Goal: Task Accomplishment & Management: Use online tool/utility

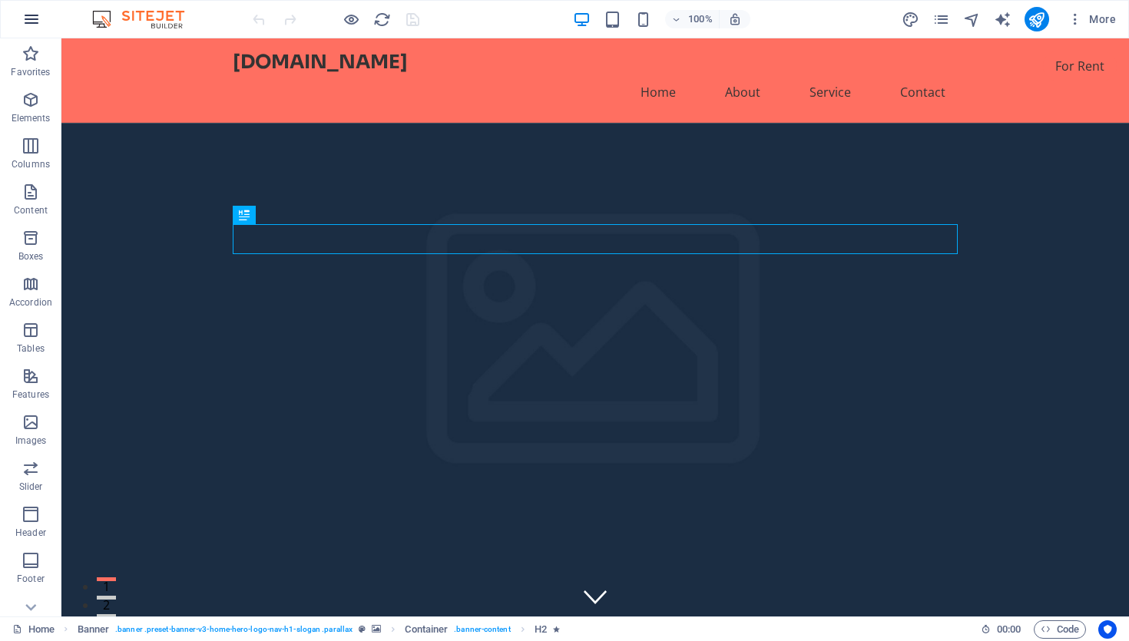
click at [33, 12] on icon "button" at bounding box center [31, 19] width 18 height 18
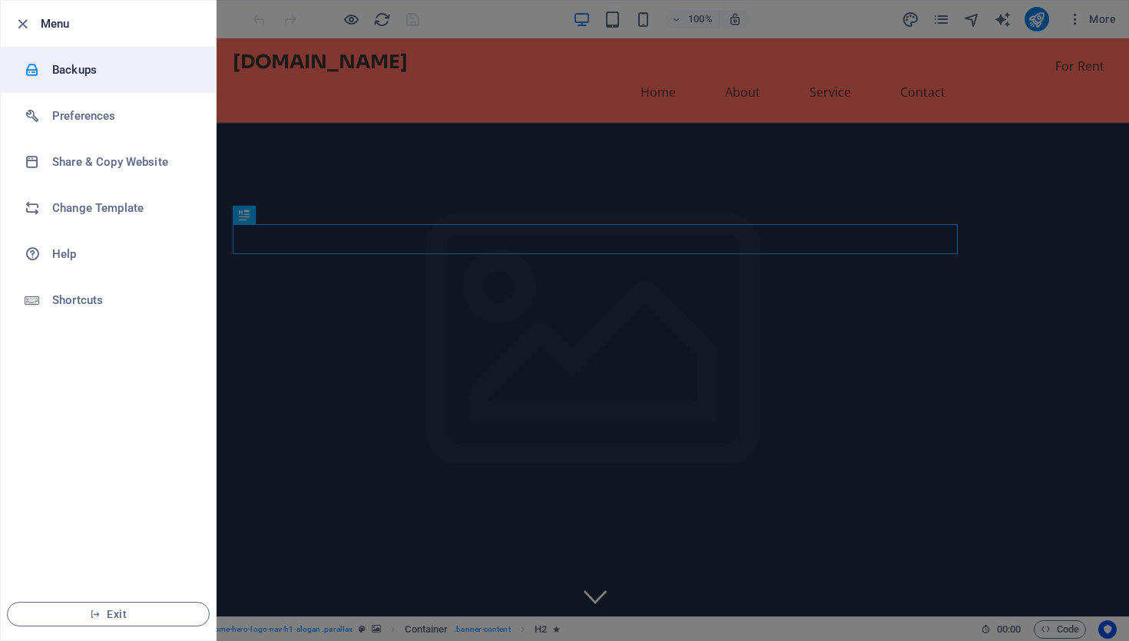
click at [168, 73] on h6 "Backups" at bounding box center [123, 70] width 142 height 18
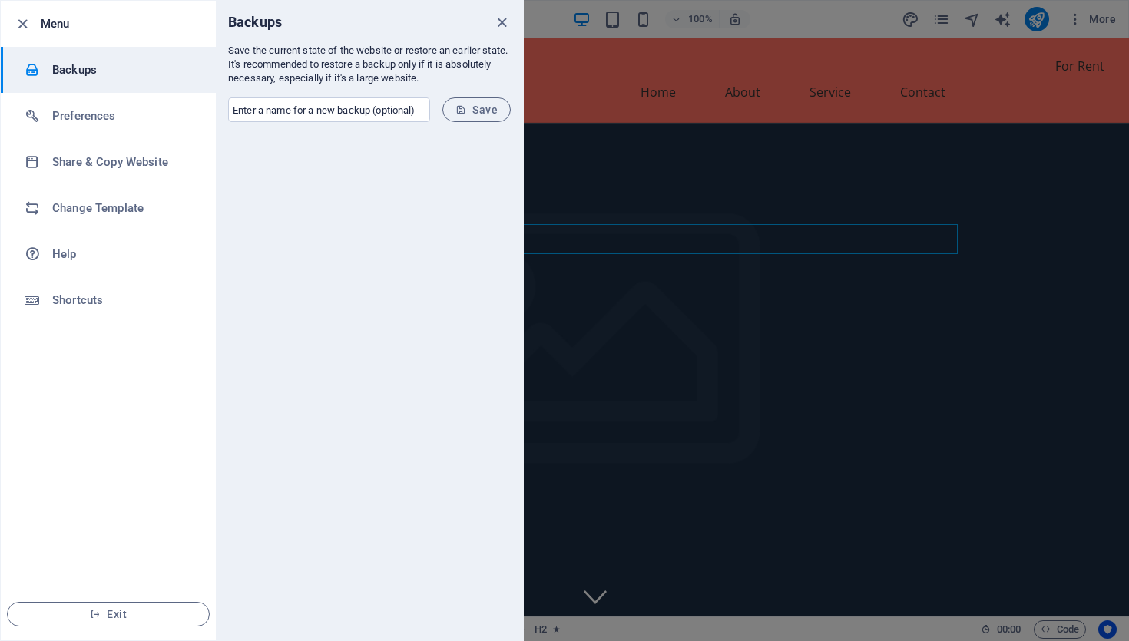
click at [1100, 71] on div at bounding box center [564, 320] width 1129 height 641
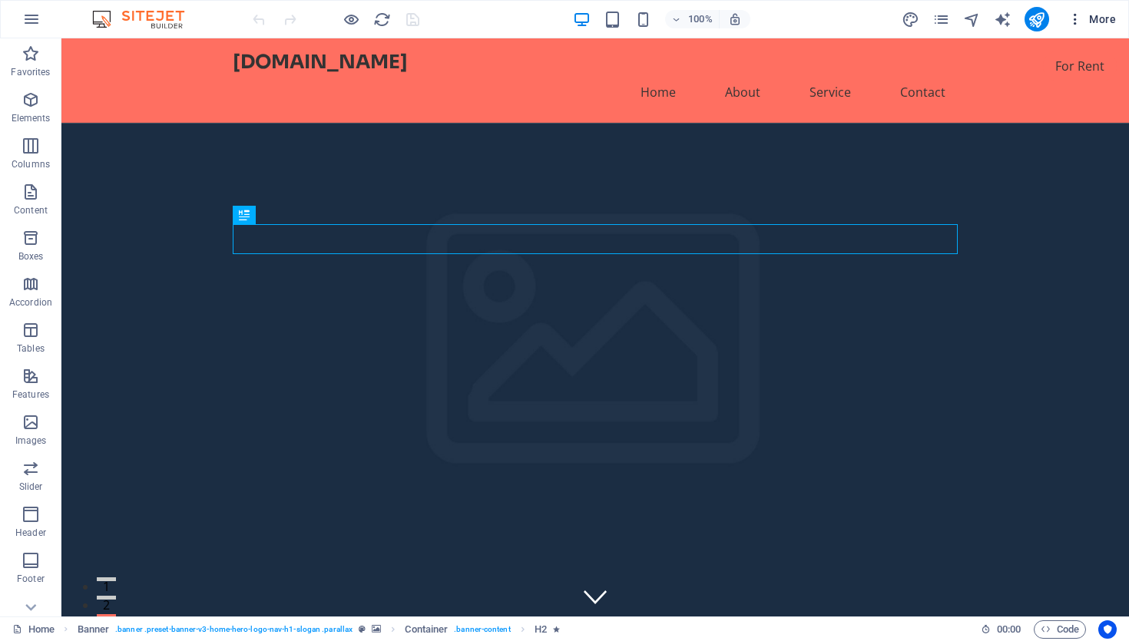
click at [1099, 22] on span "More" at bounding box center [1091, 19] width 48 height 15
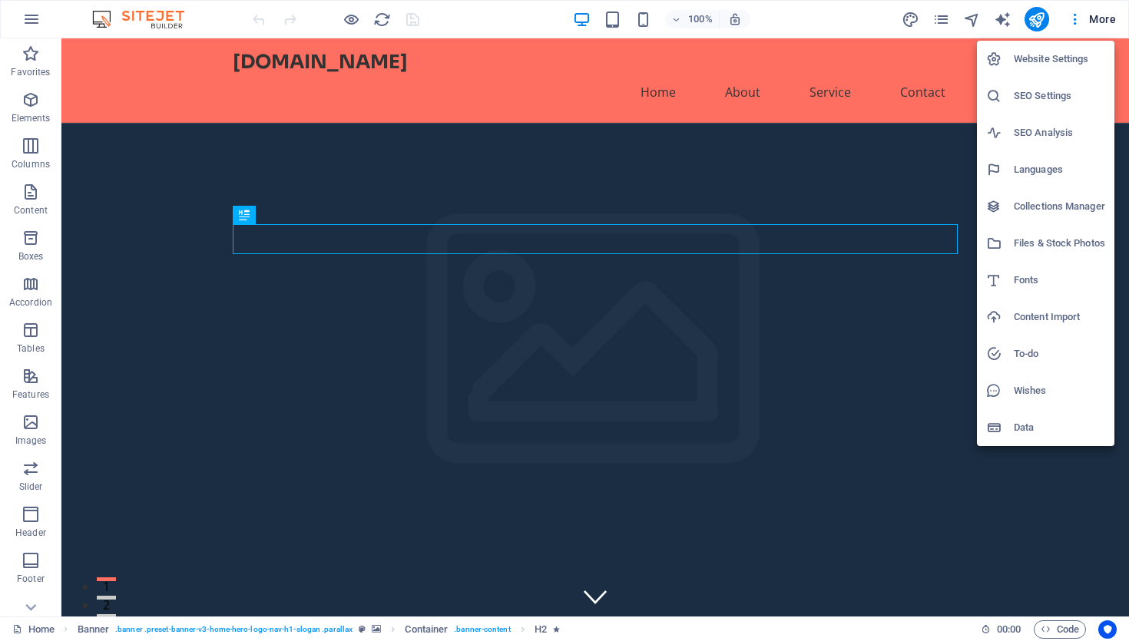
drag, startPoint x: 1078, startPoint y: 51, endPoint x: 1073, endPoint y: 95, distance: 44.9
click at [1072, 96] on ul "Website Settings SEO Settings SEO Analysis Languages Collections Manager Files …" at bounding box center [1045, 243] width 137 height 405
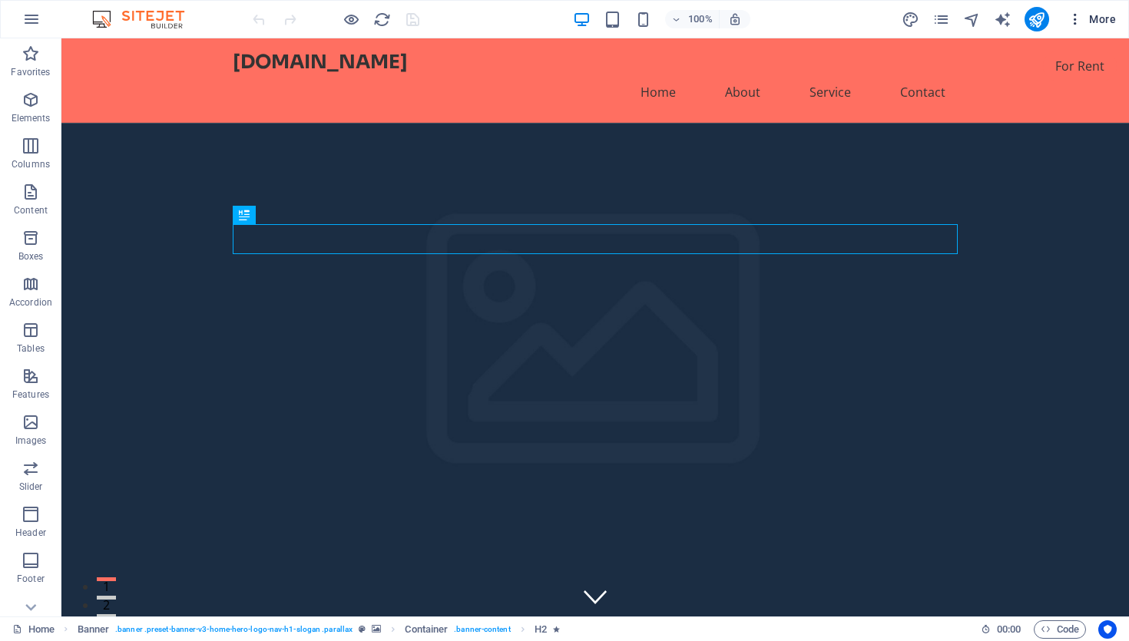
click at [1100, 23] on span "More" at bounding box center [1091, 19] width 48 height 15
click at [34, 27] on icon "button" at bounding box center [31, 19] width 18 height 18
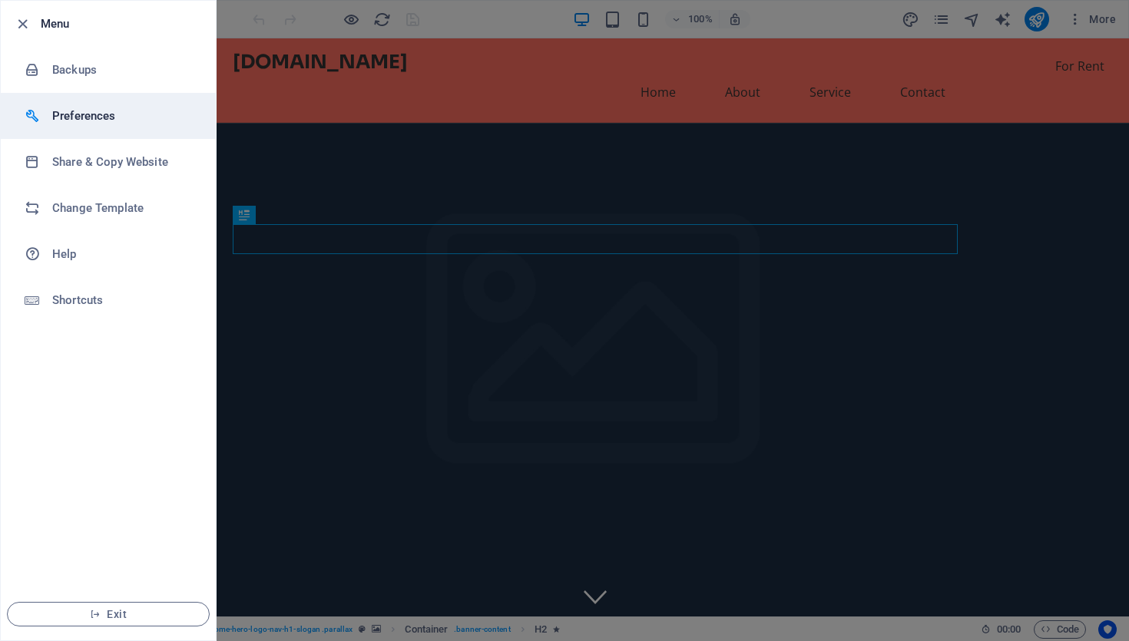
click at [82, 115] on h6 "Preferences" at bounding box center [123, 116] width 142 height 18
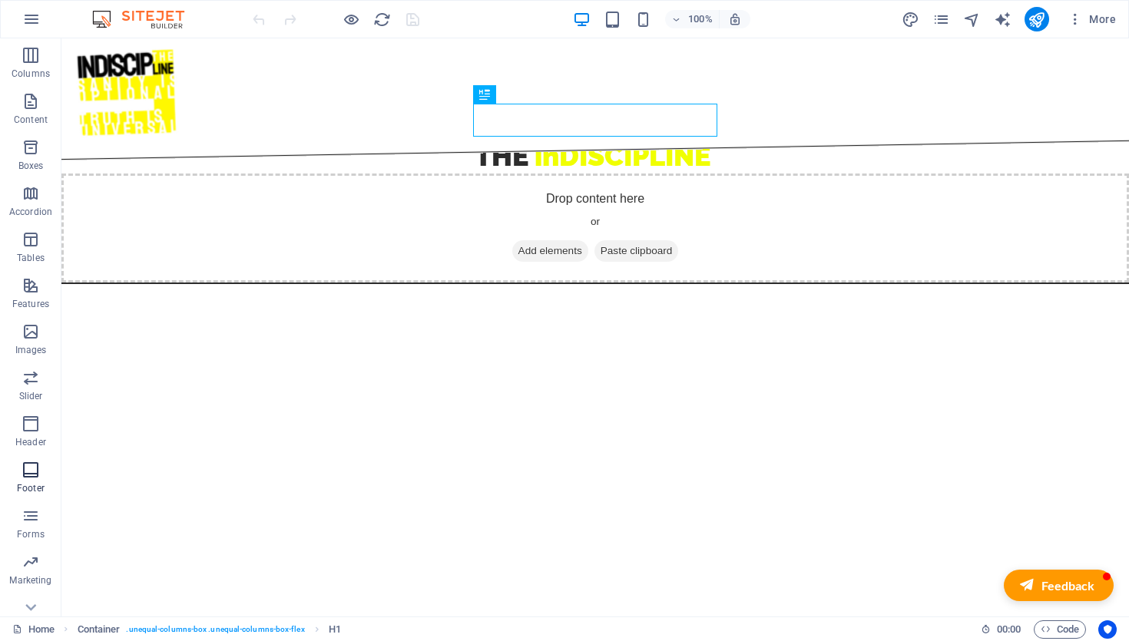
scroll to position [113, 0]
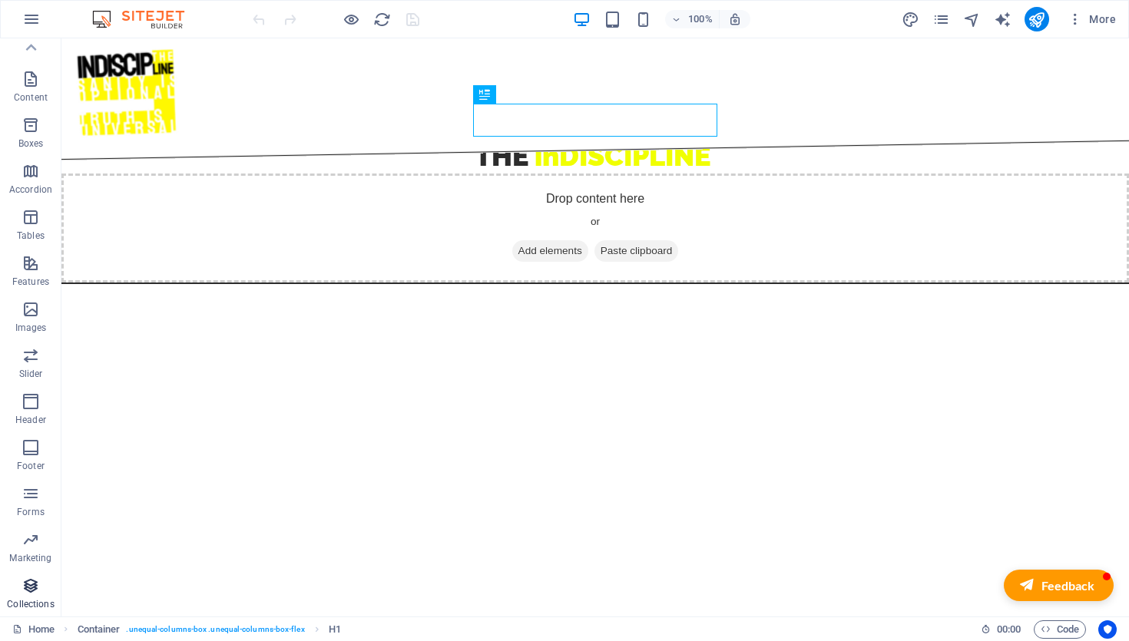
click at [31, 584] on icon "button" at bounding box center [31, 586] width 18 height 18
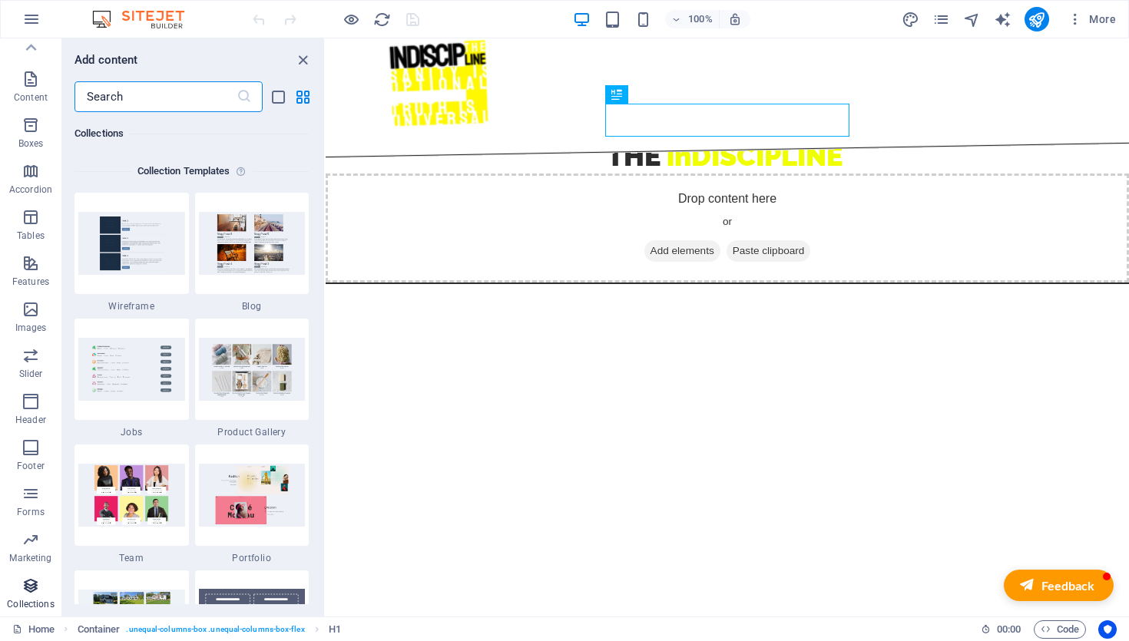
scroll to position [14057, 0]
click at [1102, 18] on span "More" at bounding box center [1091, 19] width 48 height 15
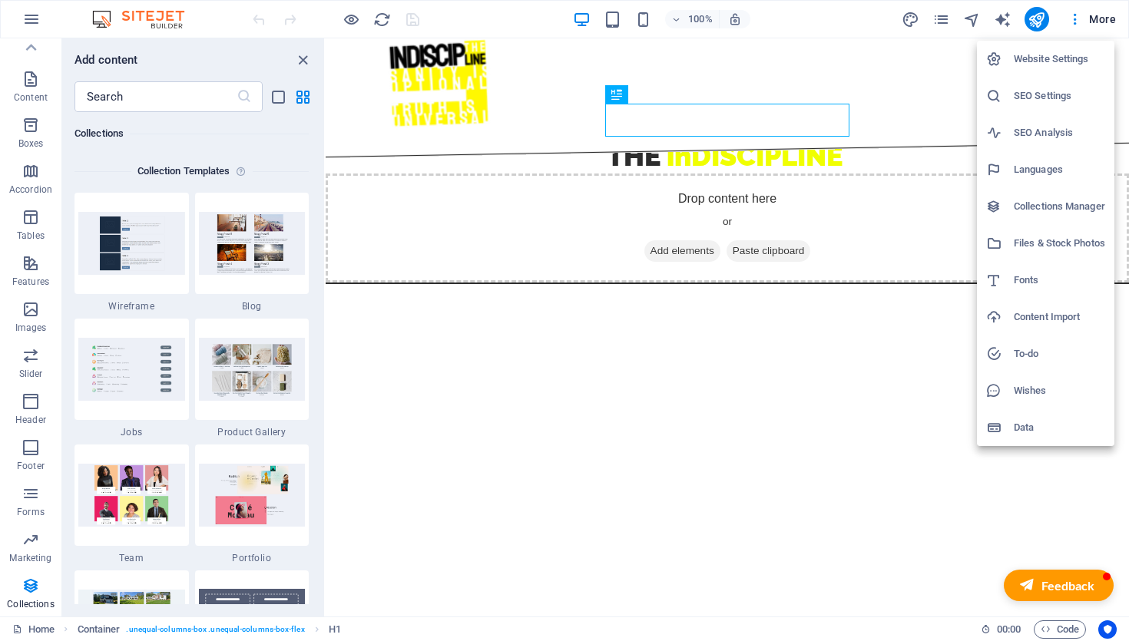
click at [1085, 207] on h6 "Collections Manager" at bounding box center [1059, 206] width 91 height 18
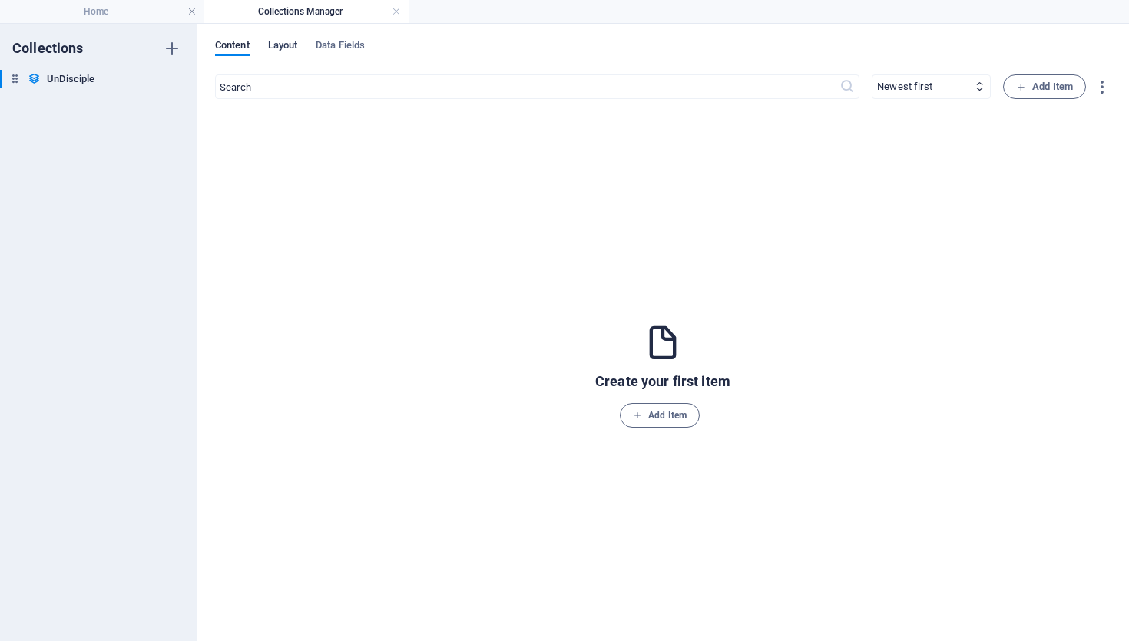
click at [281, 43] on span "Layout" at bounding box center [283, 47] width 30 height 22
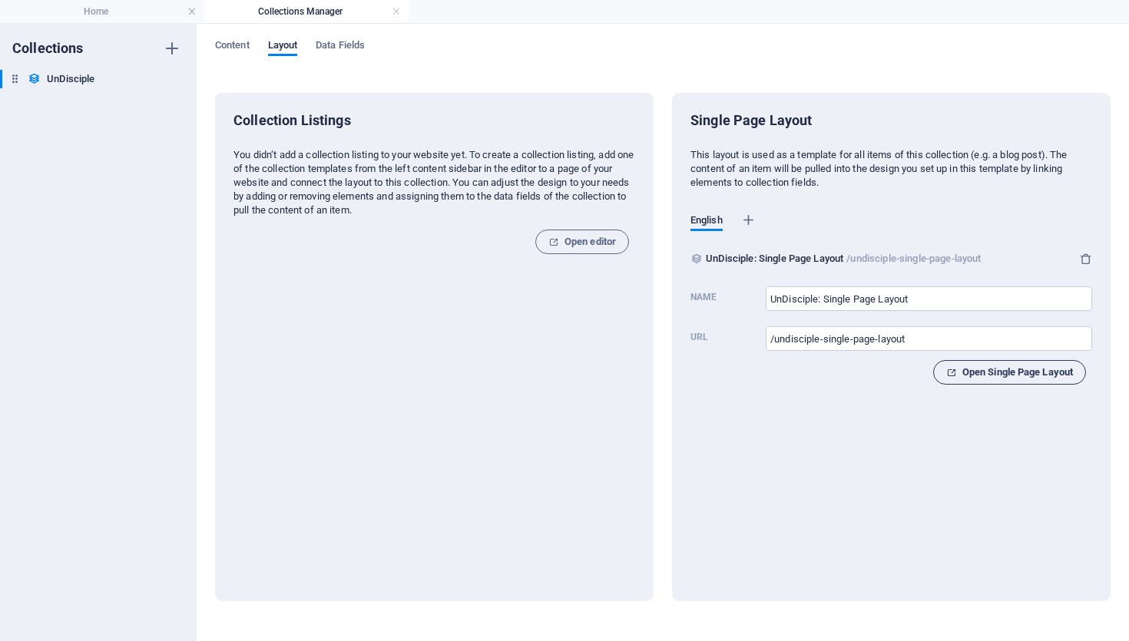
click at [1036, 374] on span "Open Single Page Layout" at bounding box center [1009, 372] width 127 height 18
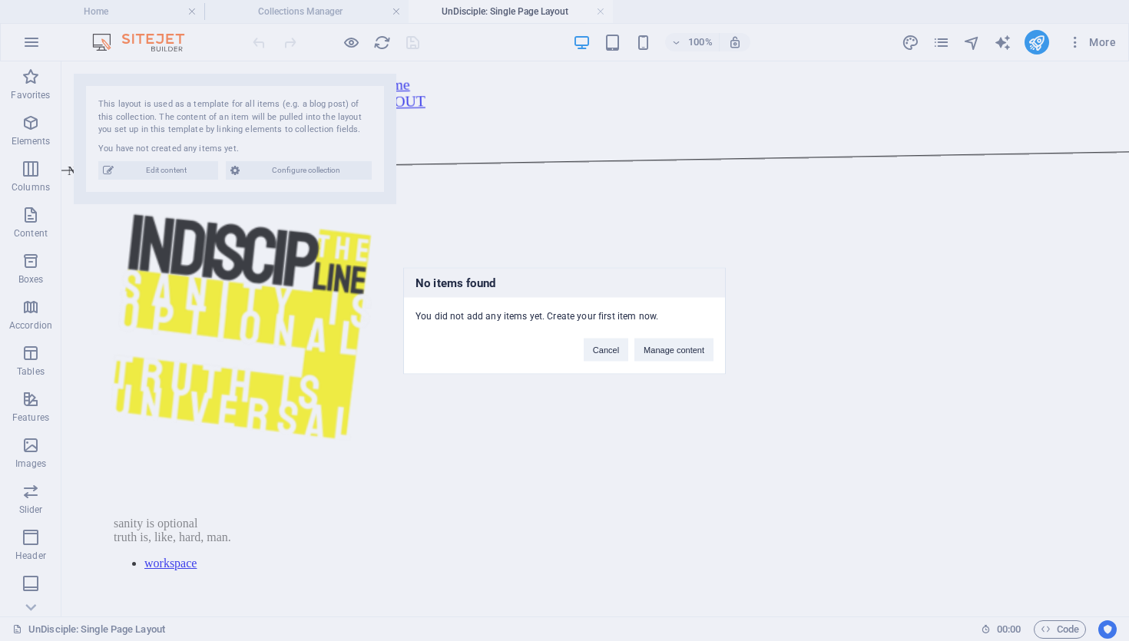
scroll to position [0, 0]
click at [688, 349] on button "Manage content" at bounding box center [673, 349] width 79 height 23
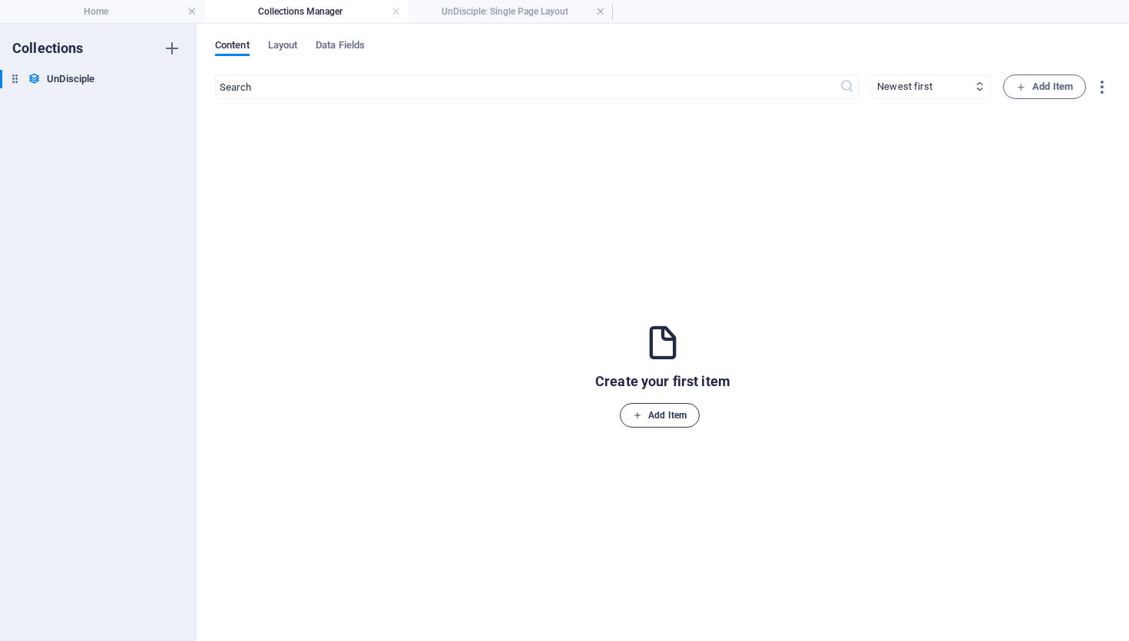
click at [667, 415] on span "Add Item" at bounding box center [660, 415] width 54 height 18
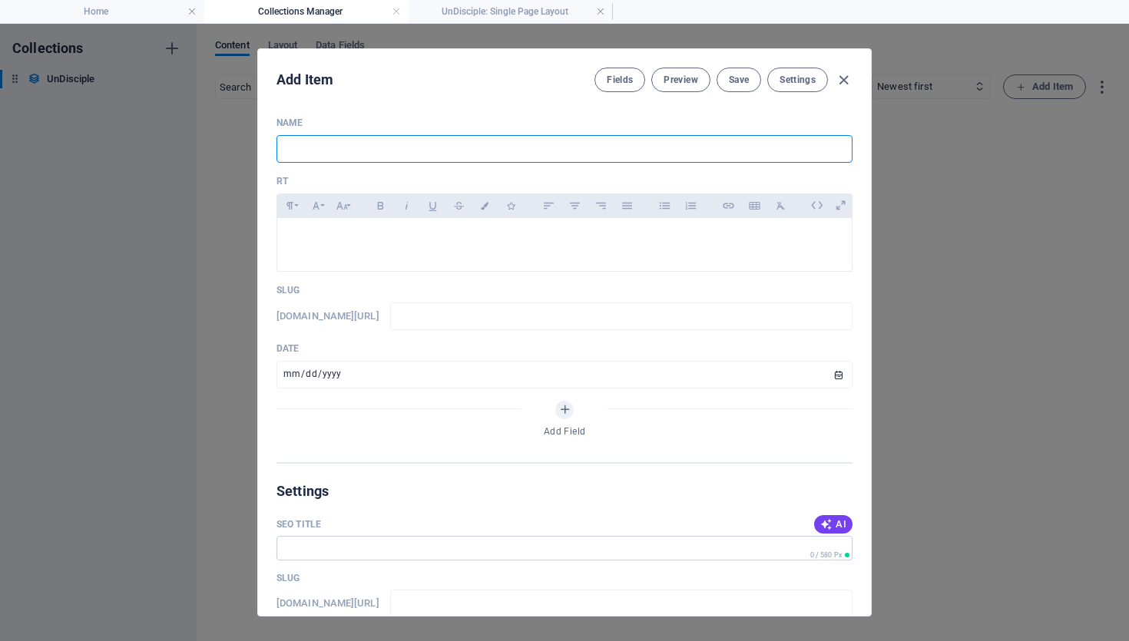
click at [464, 154] on input "text" at bounding box center [564, 149] width 576 height 28
type input "R"
type input "r"
type input "Ro"
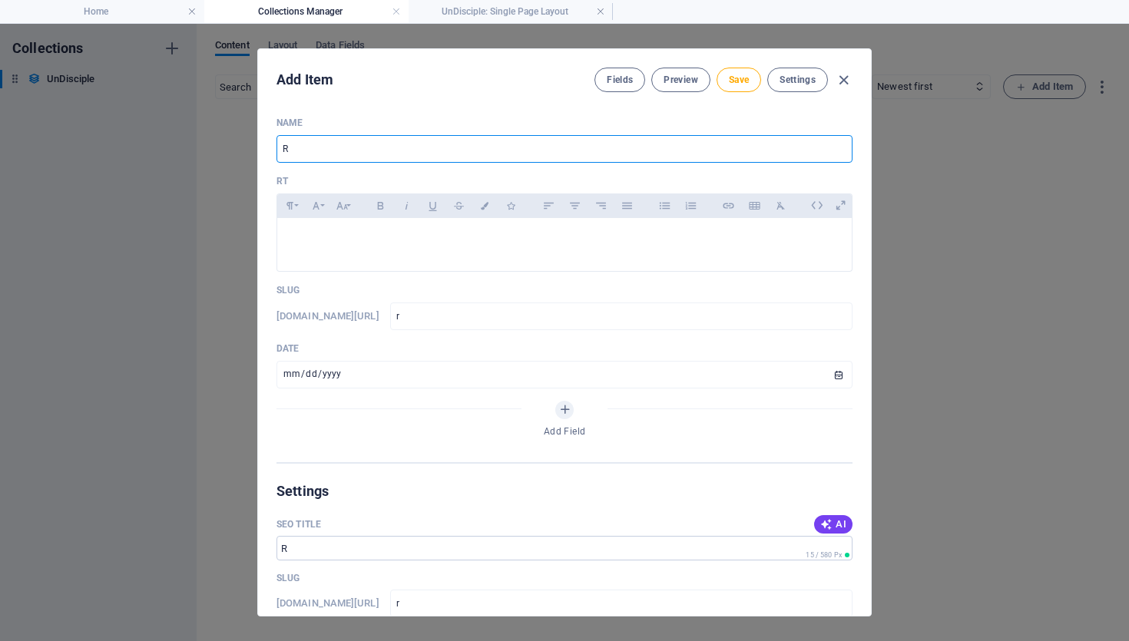
type input "ro"
type input "Rol"
type input "rol"
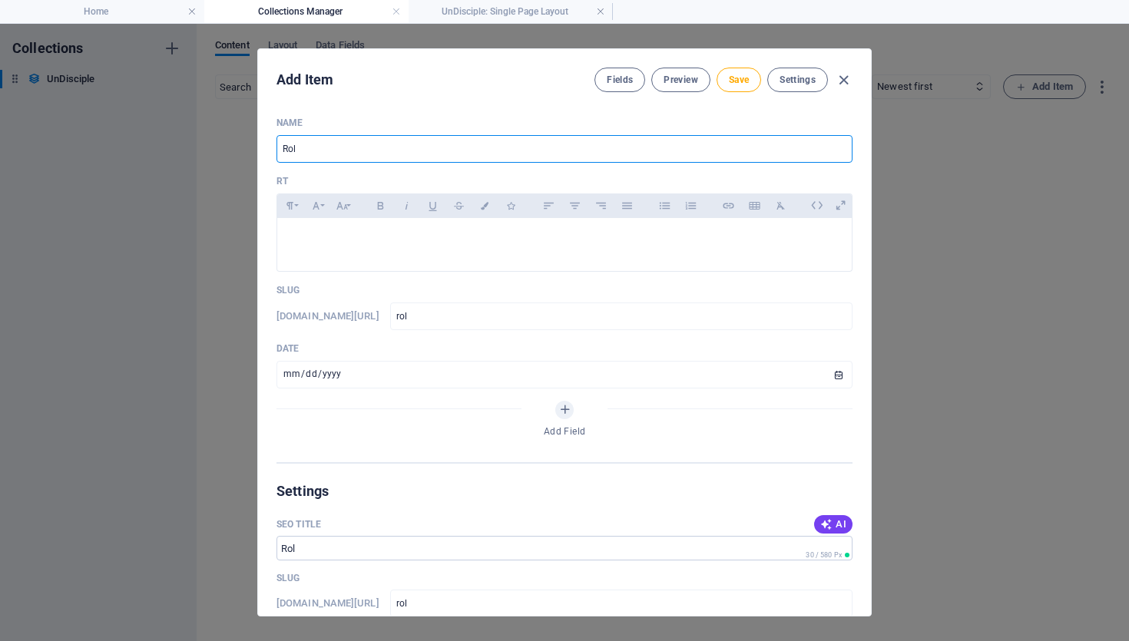
type input "Roll"
type input "roll"
type input "Rolle"
type input "rolle"
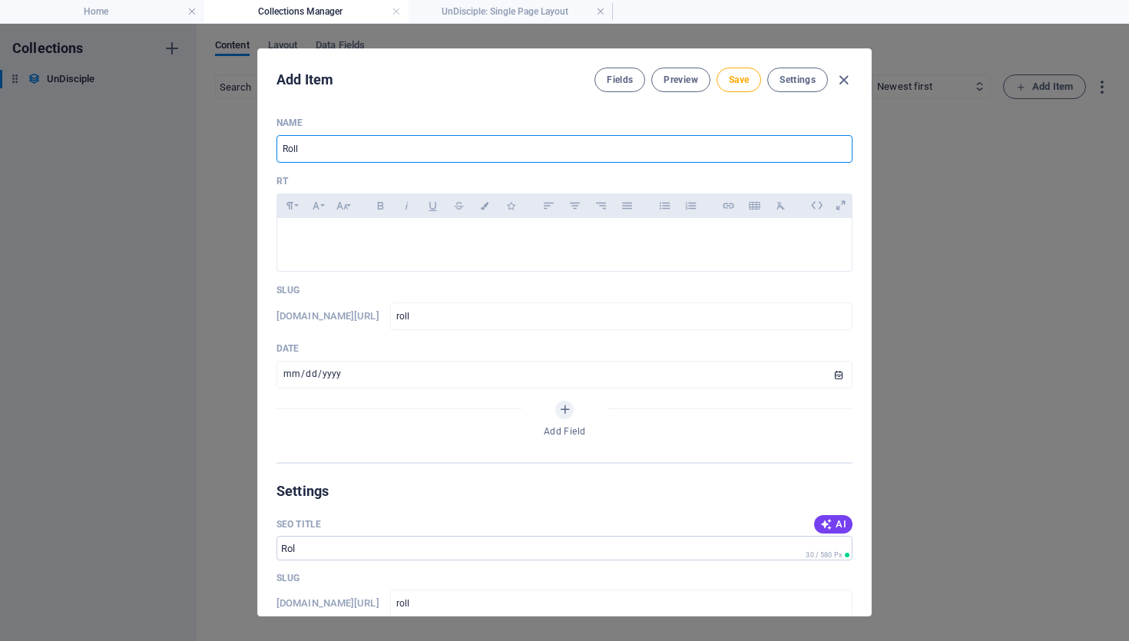
type input "rolle"
type input "Roller"
type input "roller"
type input "Rollerc"
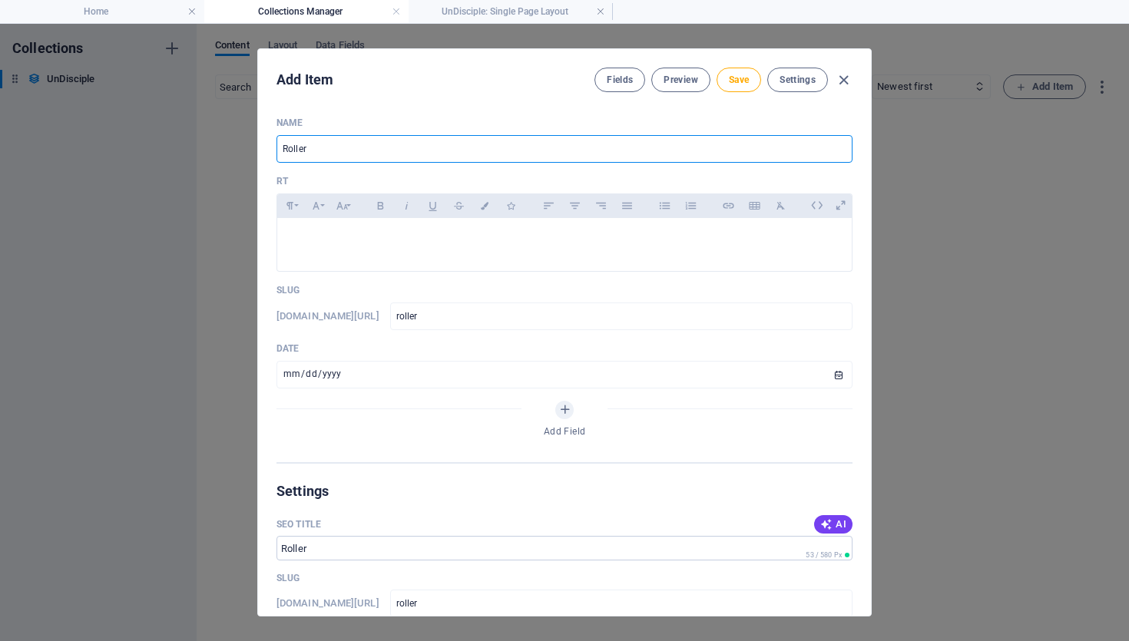
type input "rollerc"
type input "Rollerco"
type input "rollerco"
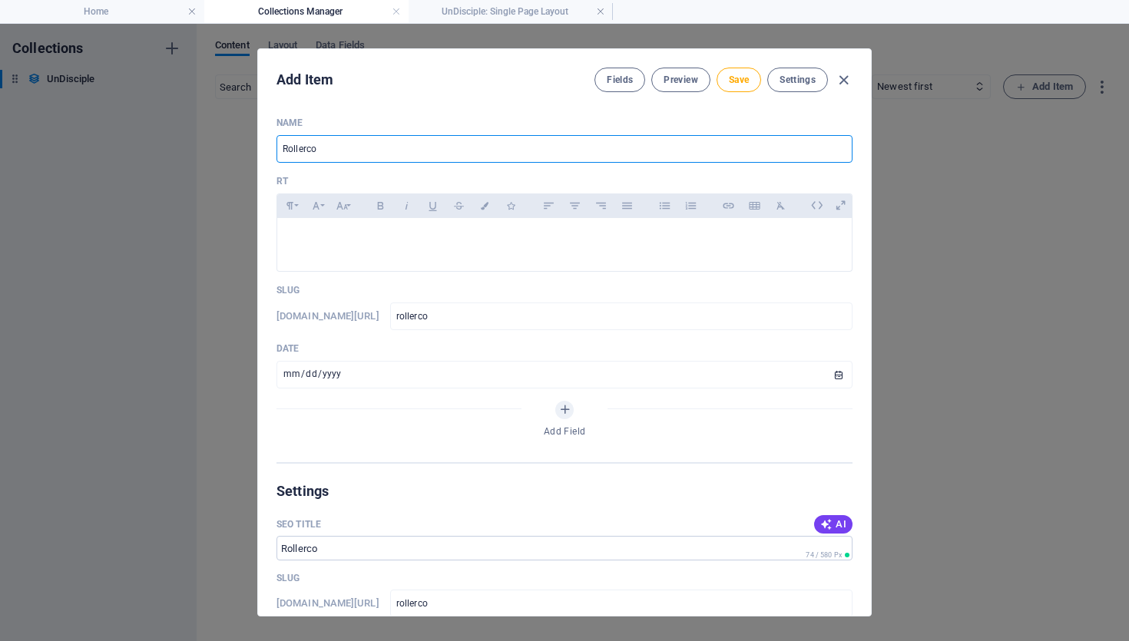
type input "Rollercoa"
type input "rollercoa"
type input "Rollercoas"
type input "rollercoas"
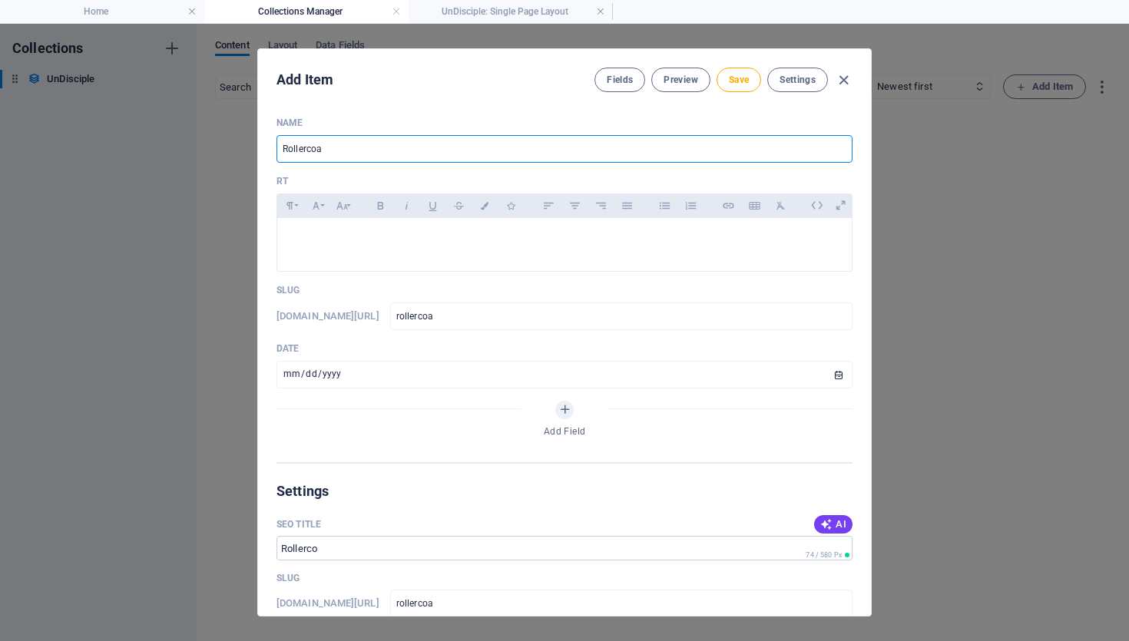
type input "rollercoas"
type input "Rollercoast"
type input "rollercoast"
type input "Rollercoaste"
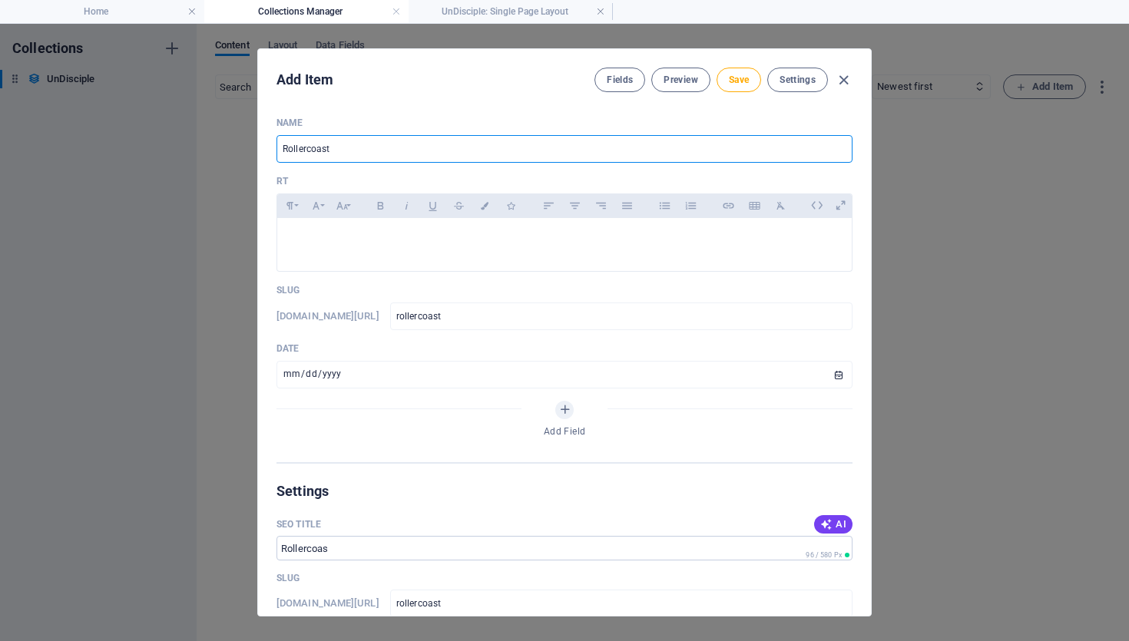
type input "rollercoaste"
type input "Rollercoaster"
type input "rollercoaster"
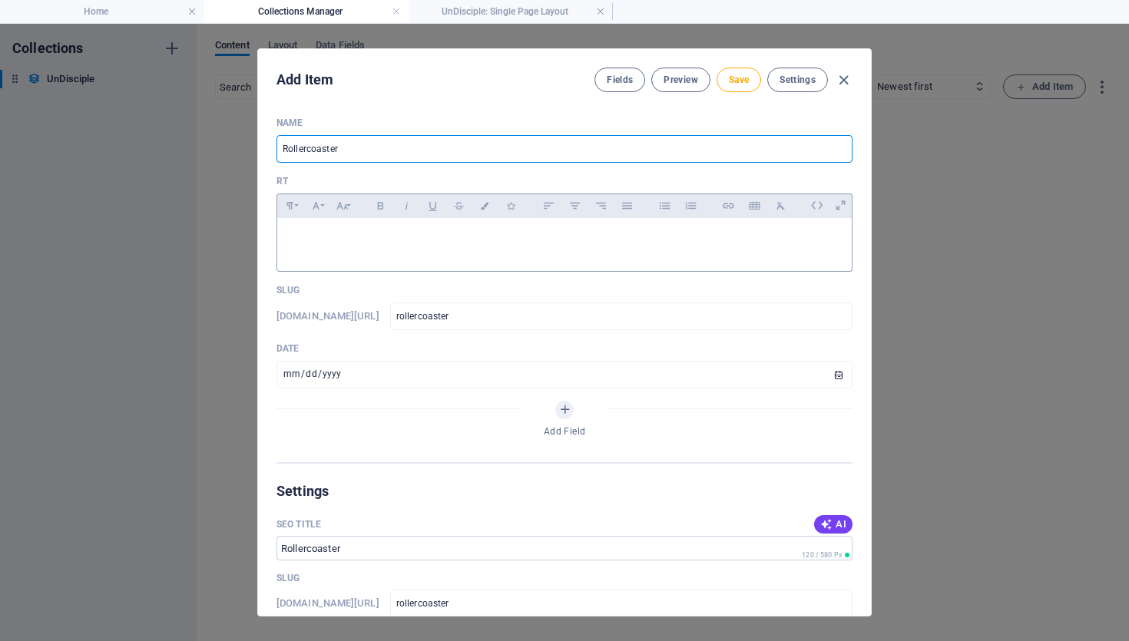
type input "Rollercoaster"
click at [477, 233] on p at bounding box center [565, 237] width 550 height 15
click at [542, 242] on p at bounding box center [565, 237] width 550 height 15
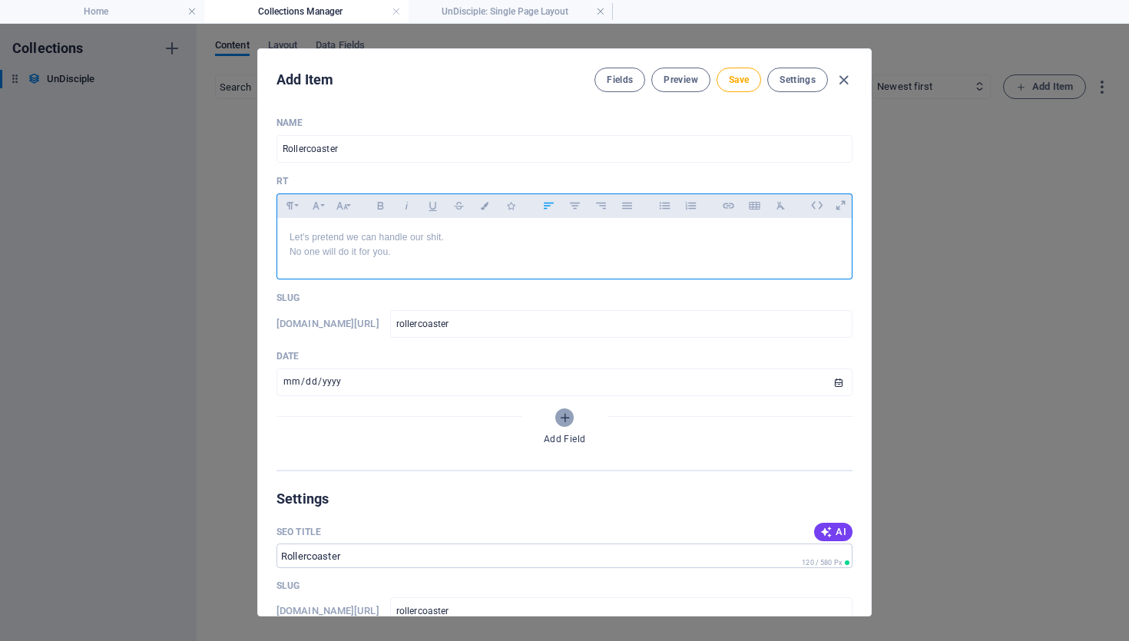
click at [558, 412] on icon "Add Field" at bounding box center [564, 418] width 13 height 13
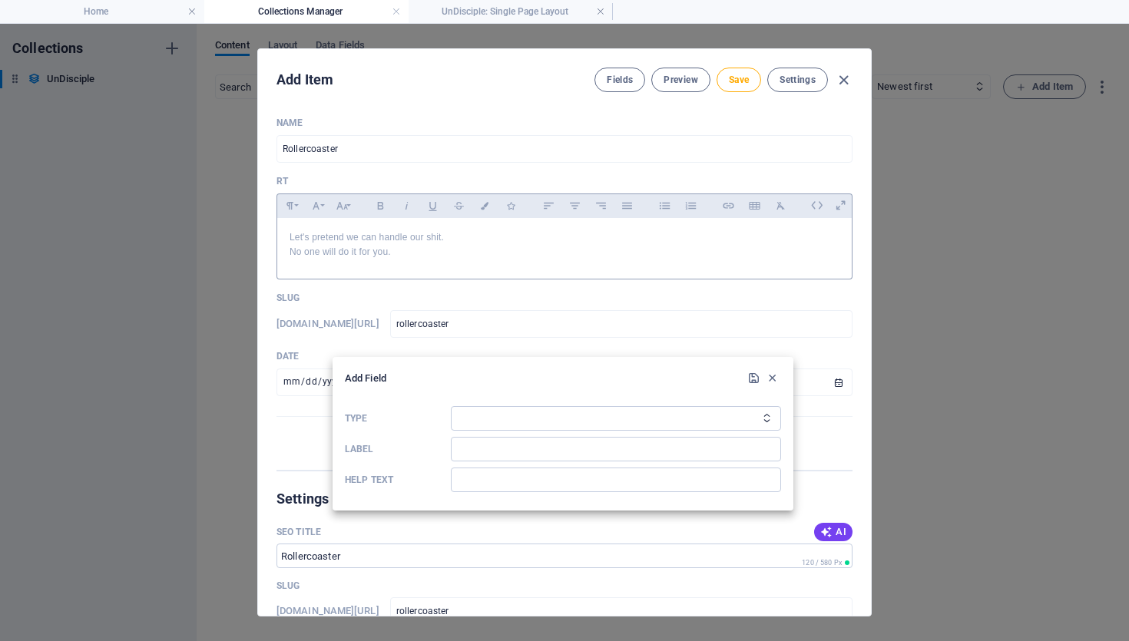
scroll to position [70, 0]
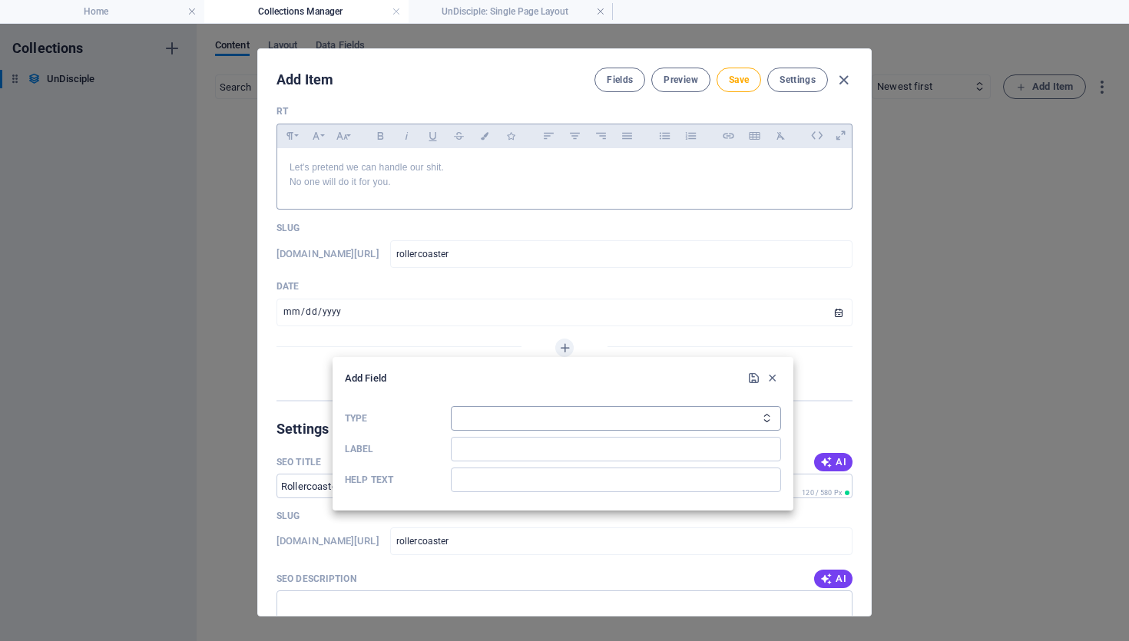
click at [576, 415] on select "Plain Text Link CMS Rich Text File Multiple Files Checkbox Choice Date Number" at bounding box center [616, 418] width 330 height 25
click at [567, 302] on div at bounding box center [564, 320] width 1129 height 641
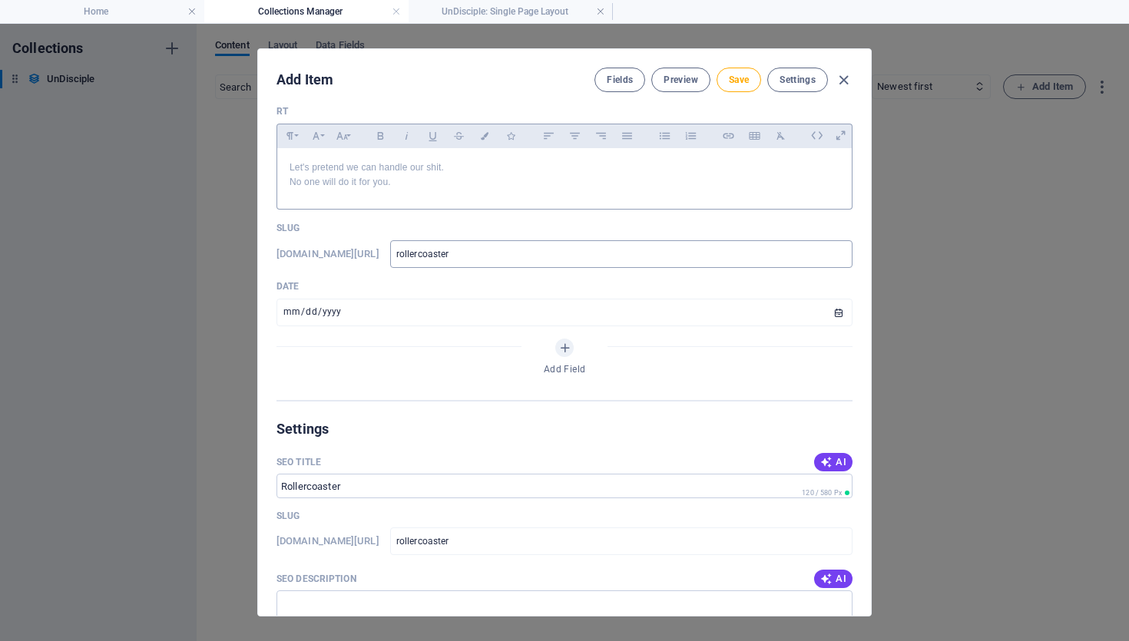
scroll to position [0, 0]
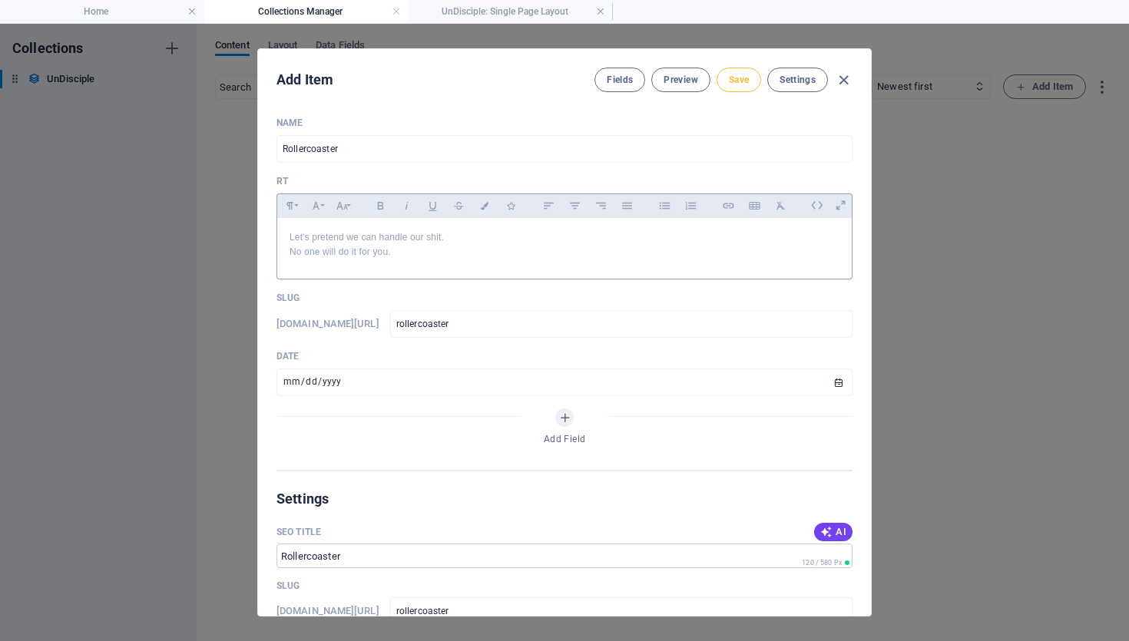
click at [732, 87] on button "Save" at bounding box center [738, 80] width 45 height 25
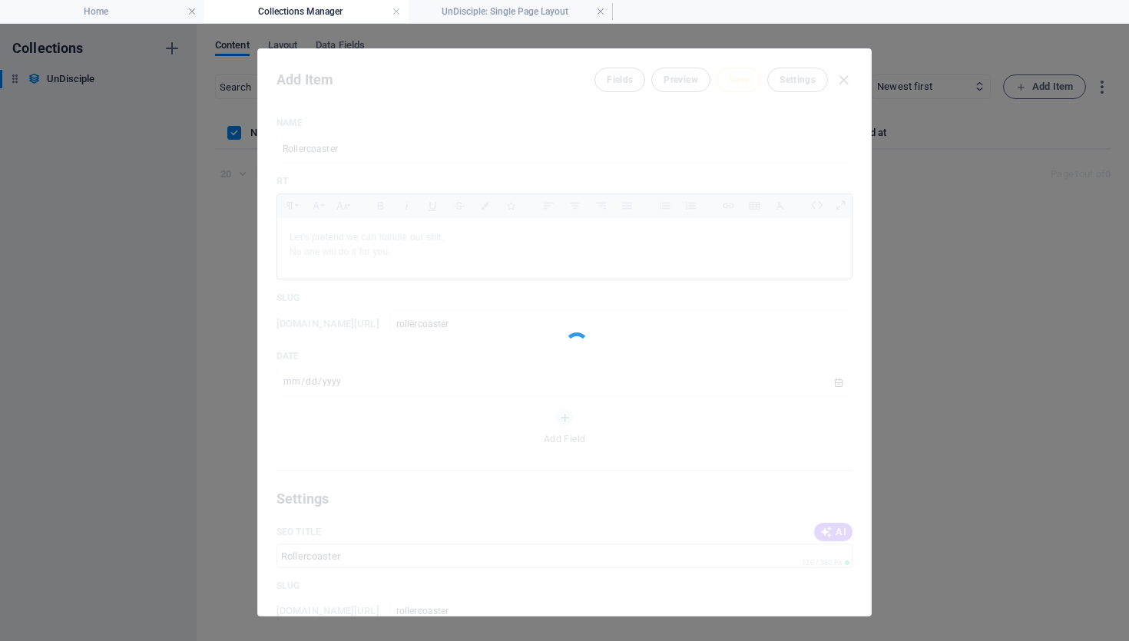
type input "rollercoaster"
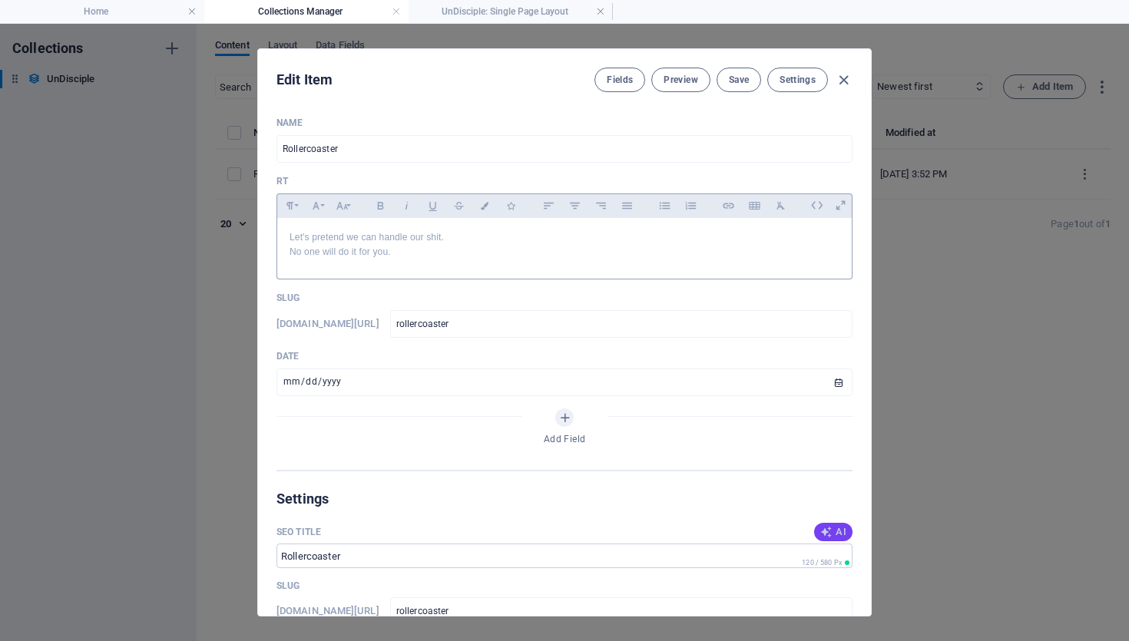
click at [820, 532] on icon "button" at bounding box center [826, 532] width 12 height 12
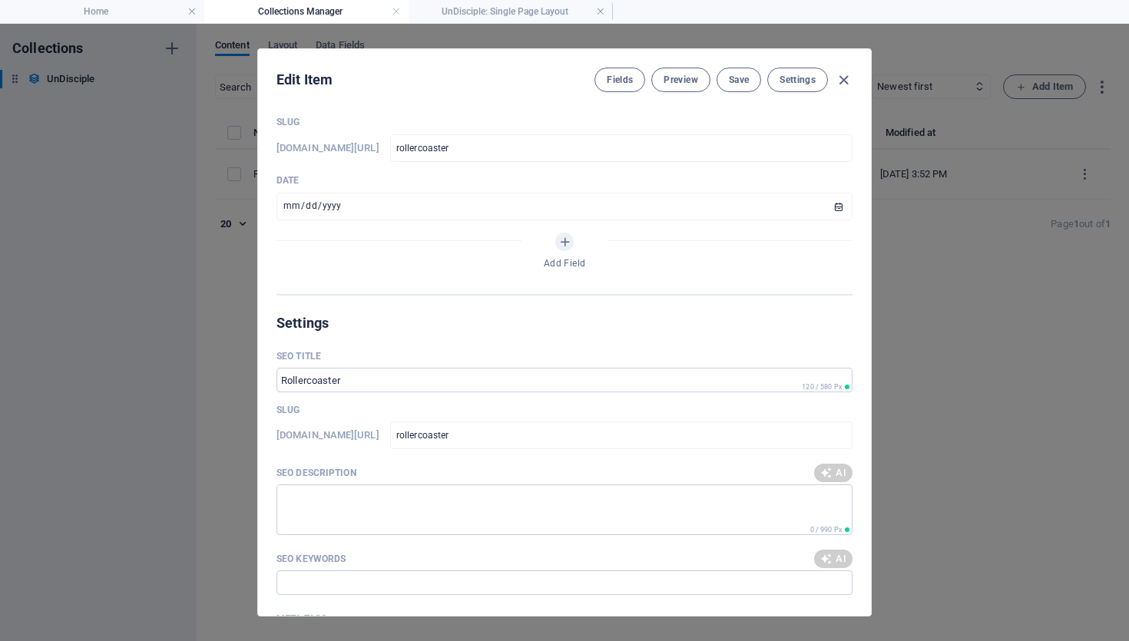
type input "Master Your Rollercoaster Ride"
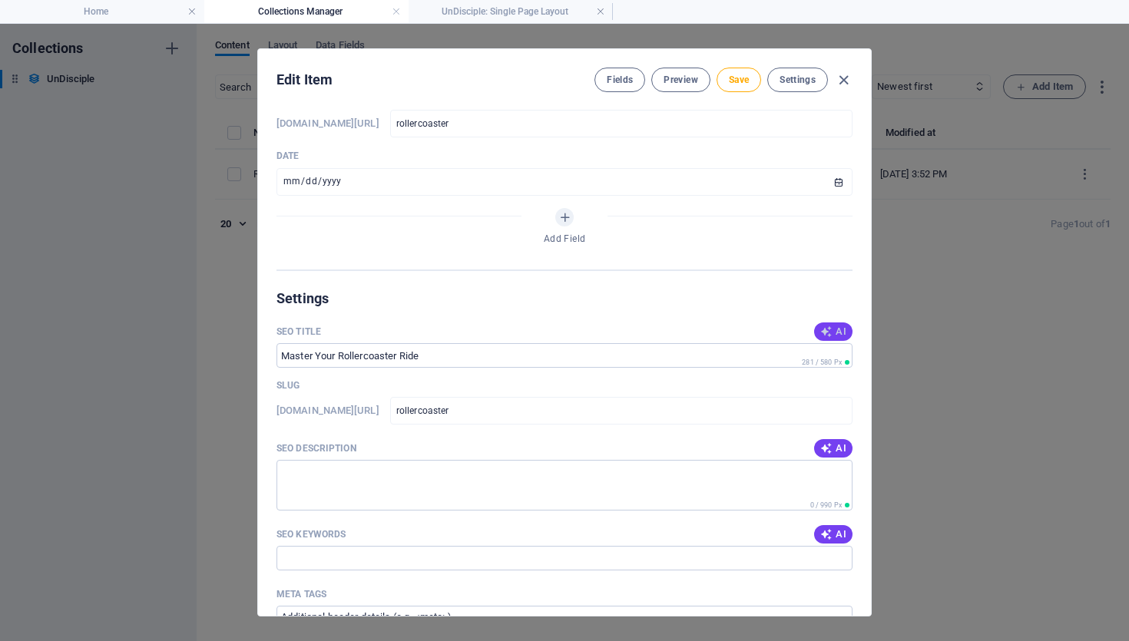
scroll to position [201, 0]
click at [820, 446] on icon "button" at bounding box center [826, 448] width 12 height 12
type textarea "Embrace lifes ups and downs! Discover how to take control and navigate your cha…"
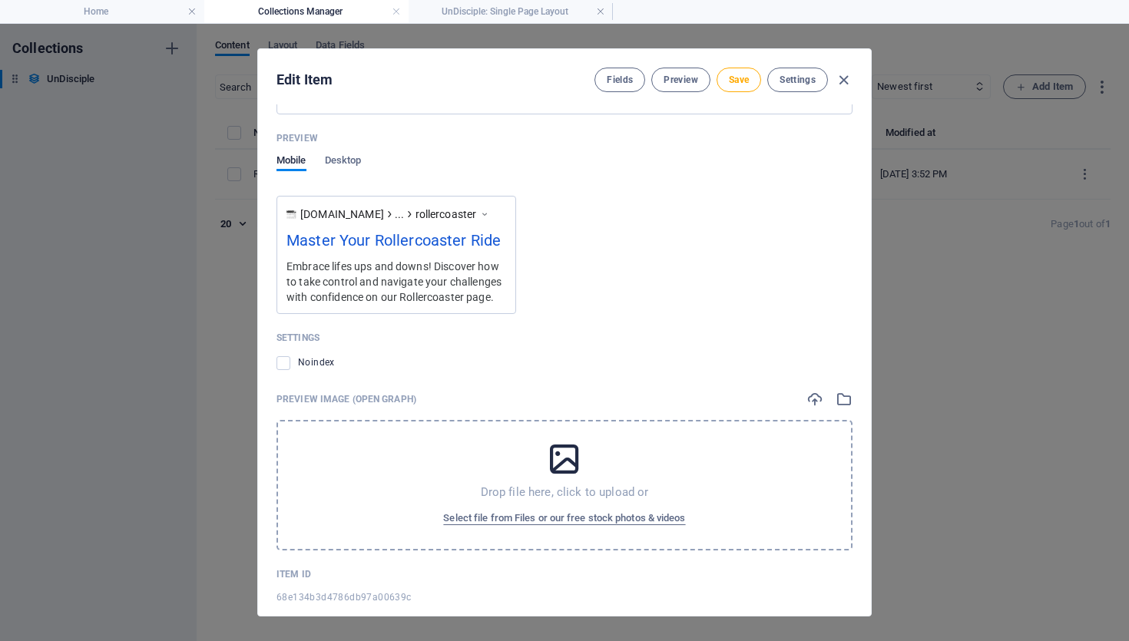
scroll to position [766, 0]
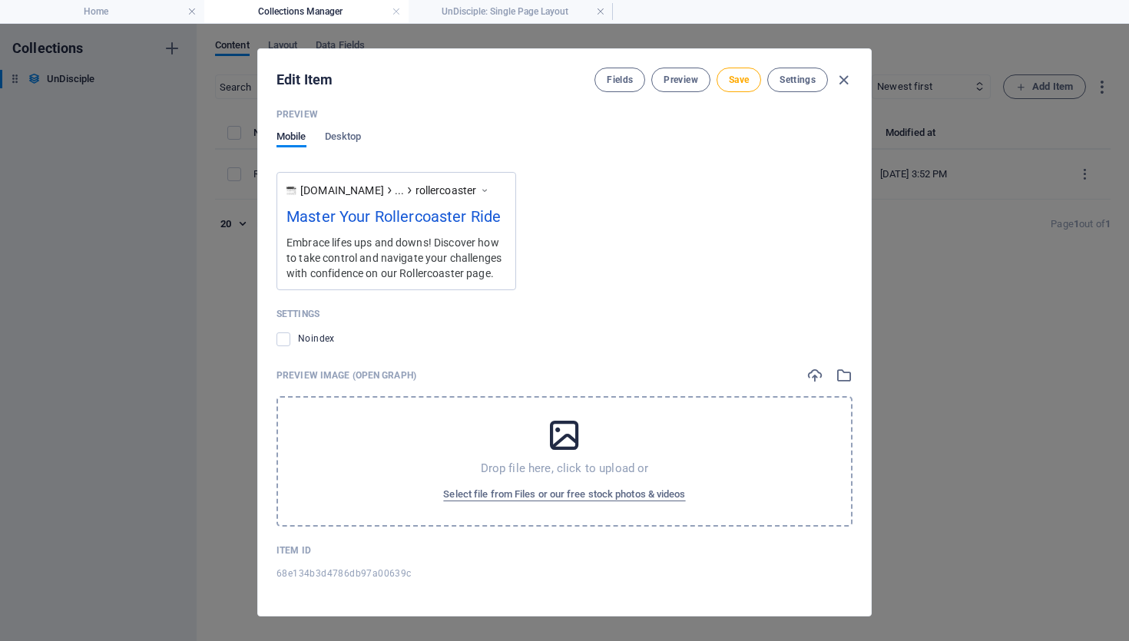
click at [566, 437] on icon at bounding box center [564, 435] width 38 height 38
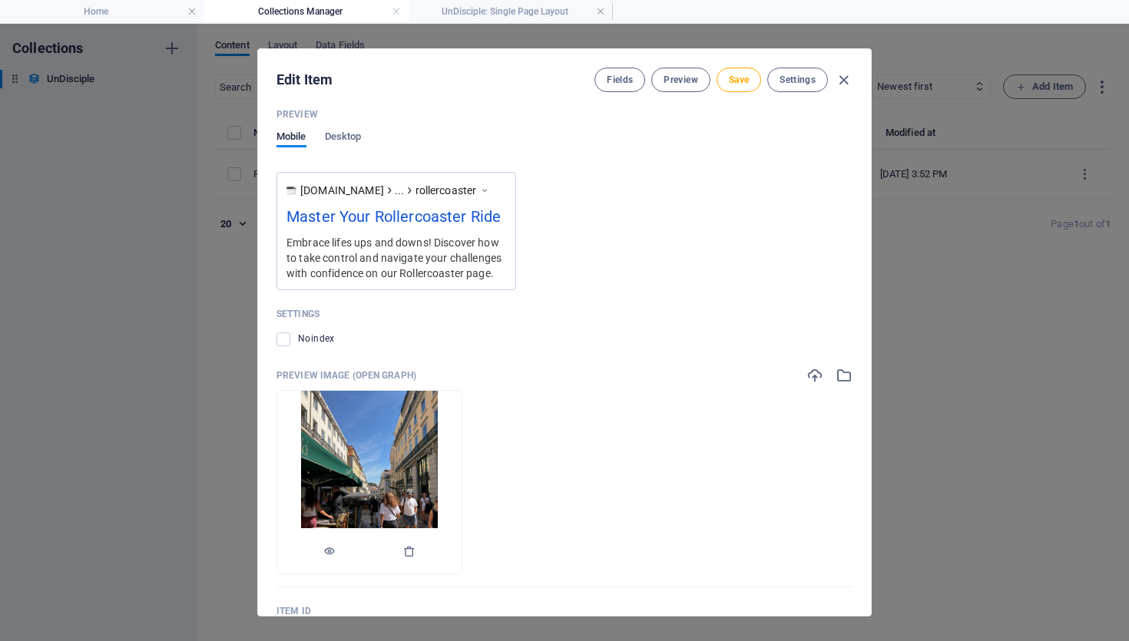
click at [423, 448] on img at bounding box center [369, 482] width 137 height 183
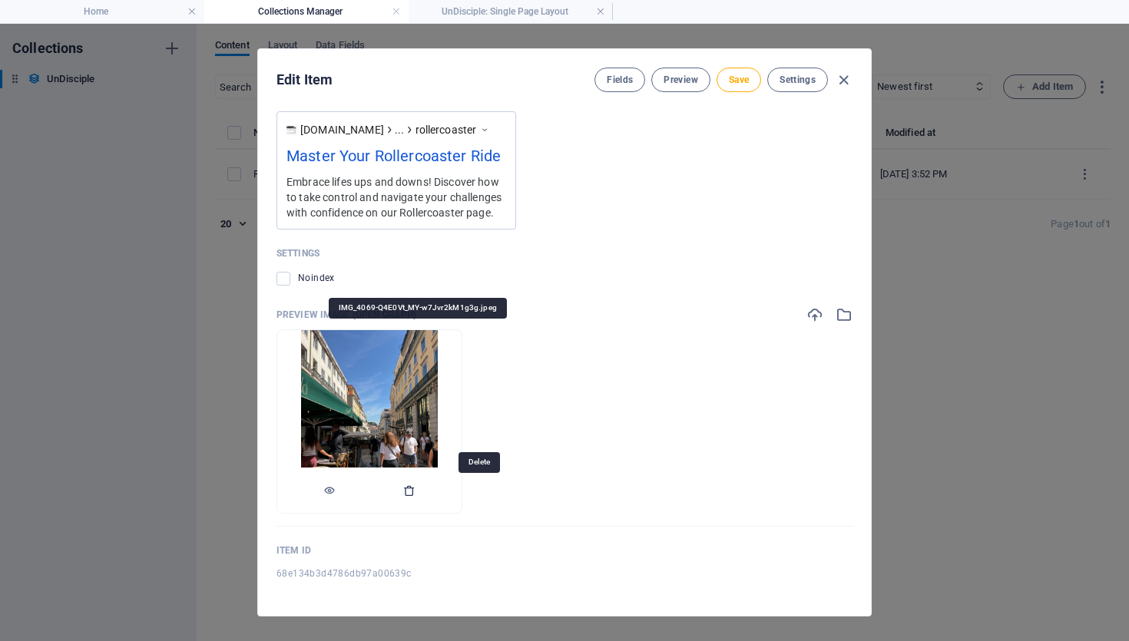
click at [415, 489] on icon "button" at bounding box center [409, 491] width 12 height 12
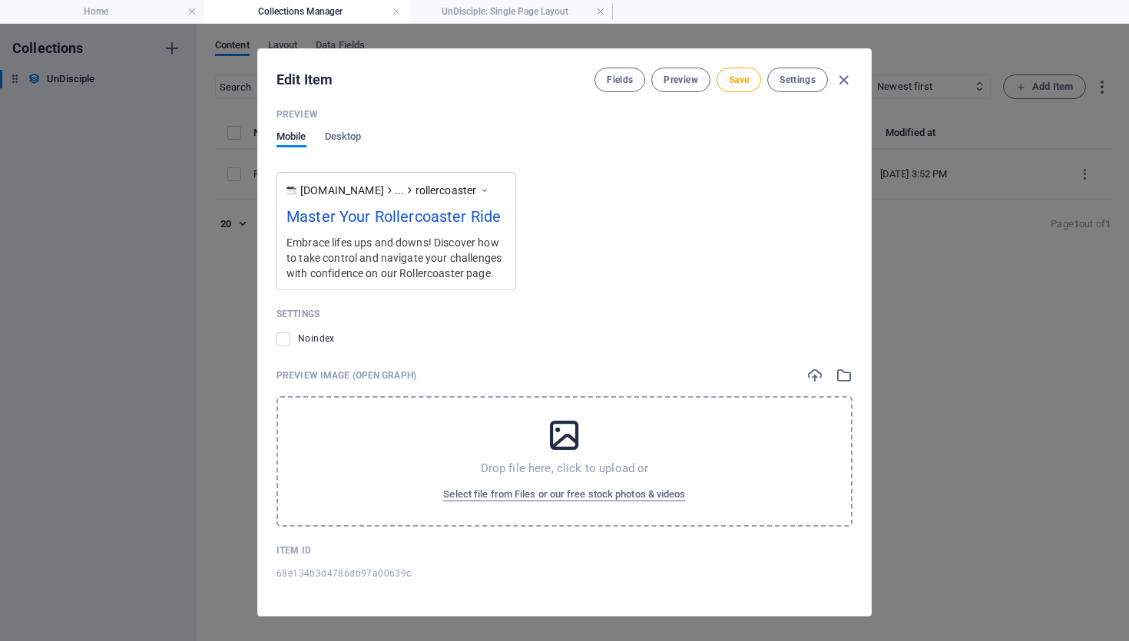
scroll to position [766, 0]
click at [831, 376] on div at bounding box center [829, 375] width 46 height 17
click at [835, 375] on icon "button" at bounding box center [843, 375] width 17 height 17
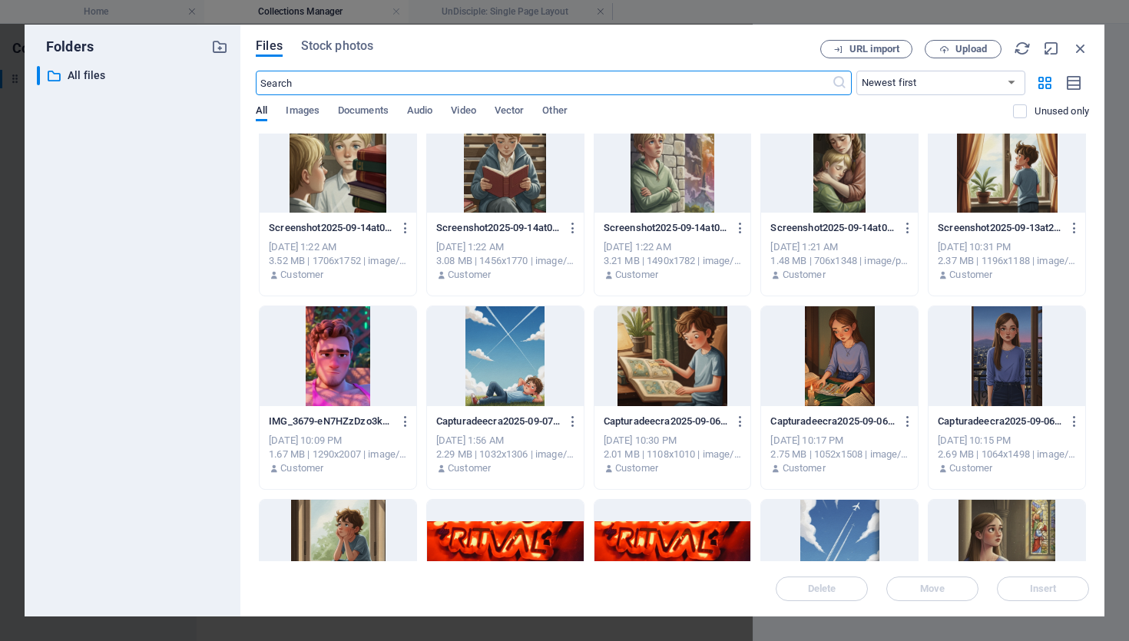
scroll to position [409, 0]
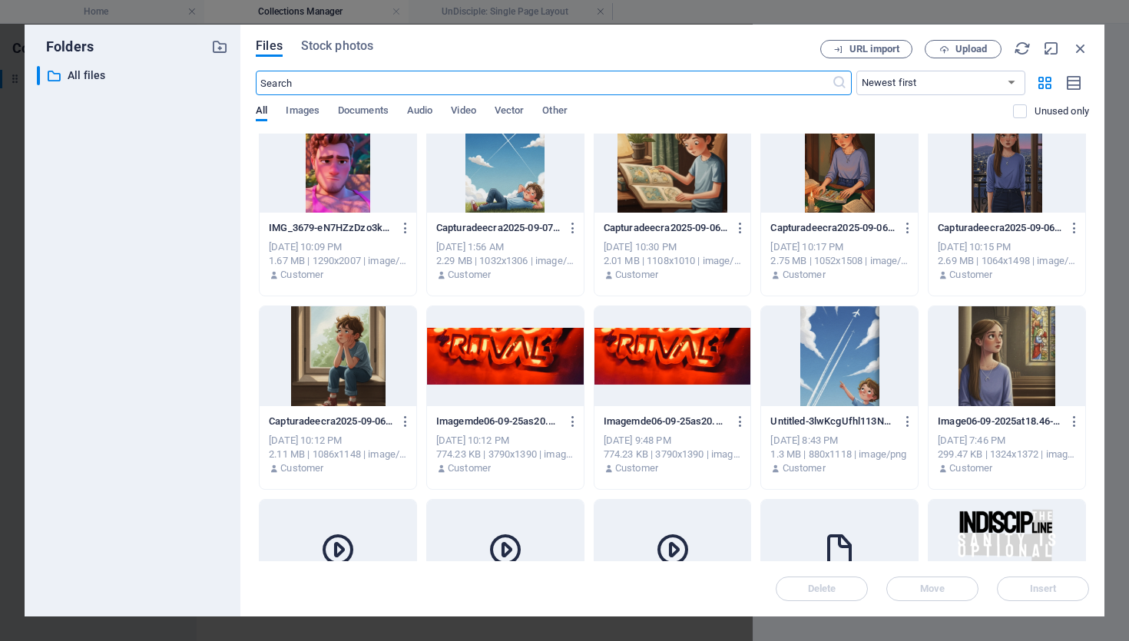
click at [334, 200] on div at bounding box center [338, 163] width 157 height 100
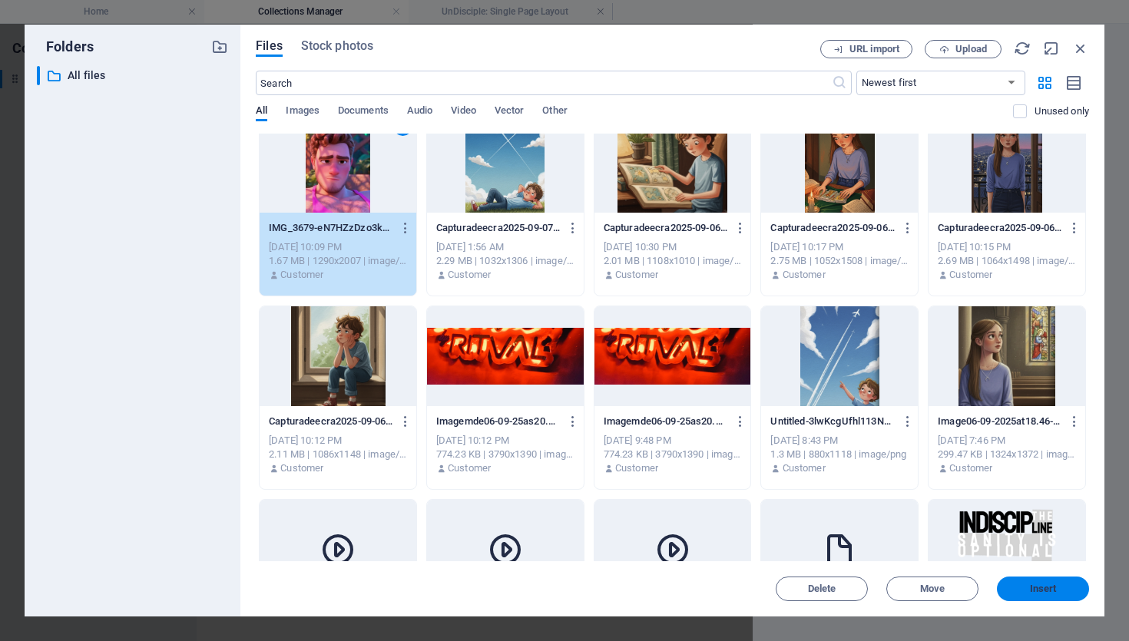
click at [1033, 591] on span "Insert" at bounding box center [1043, 588] width 27 height 9
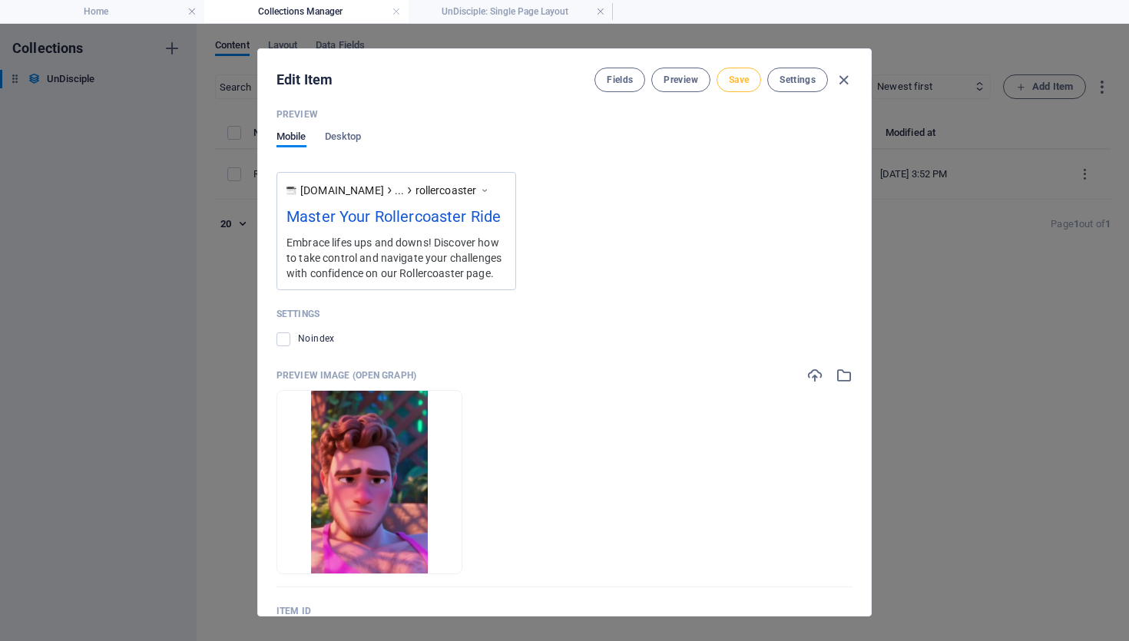
click at [741, 79] on span "Save" at bounding box center [739, 80] width 20 height 12
click at [842, 79] on icon "button" at bounding box center [844, 80] width 18 height 18
type input "rollercoaster"
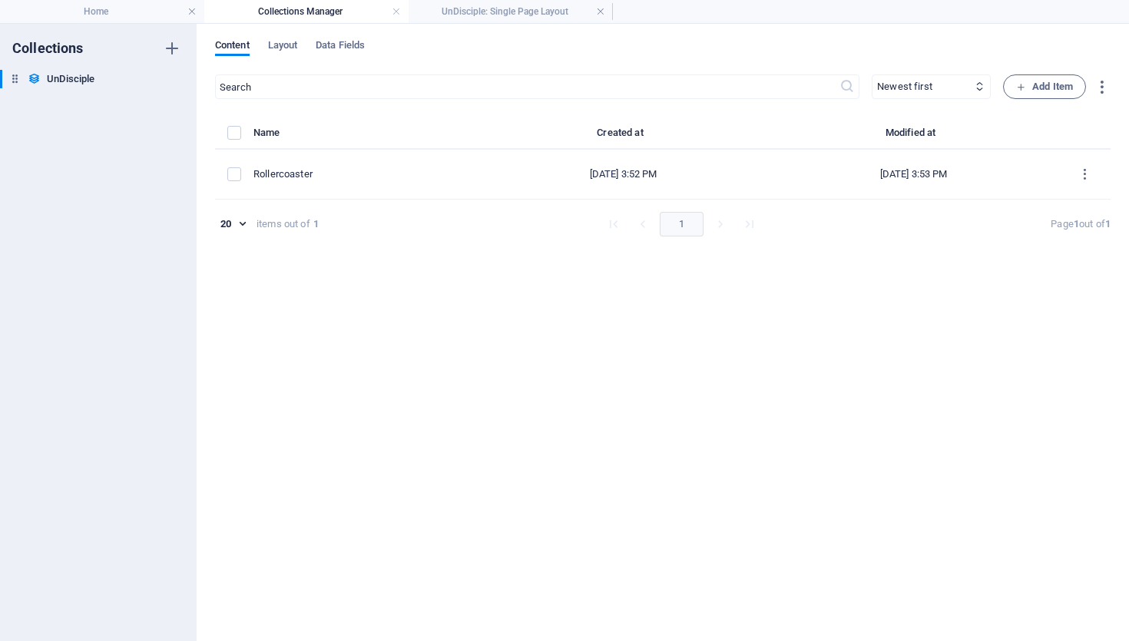
click at [287, 38] on div "Content Layout Data Fields ​ Newest first Oldest first Last modified Name (asce…" at bounding box center [663, 332] width 932 height 617
click at [286, 42] on span "Layout" at bounding box center [283, 47] width 30 height 22
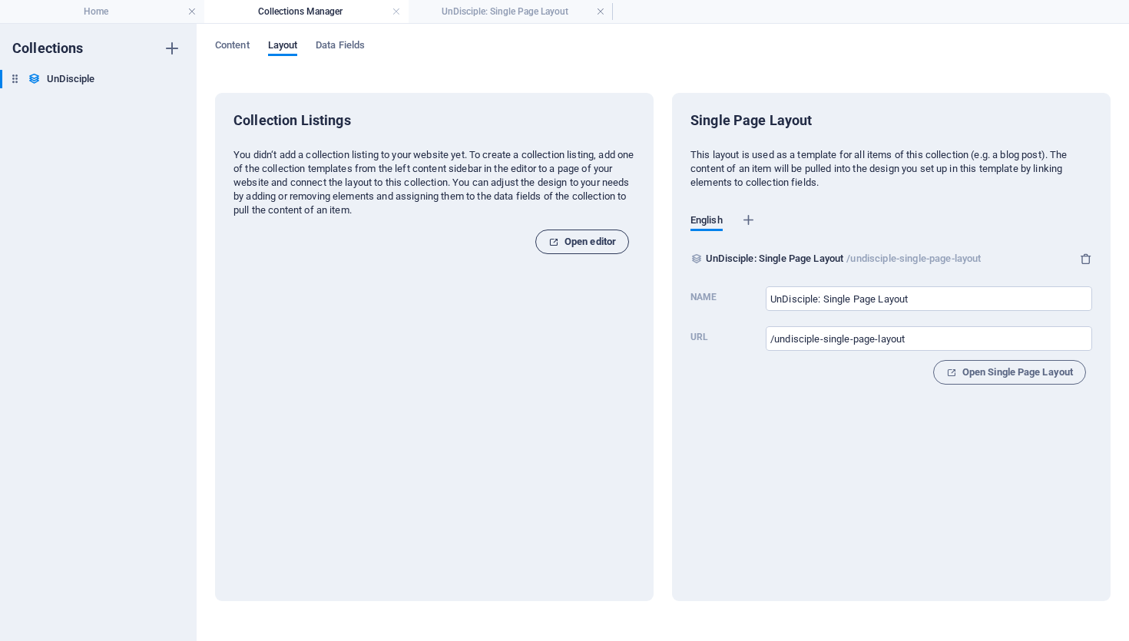
click at [591, 240] on span "Open editor" at bounding box center [582, 242] width 68 height 18
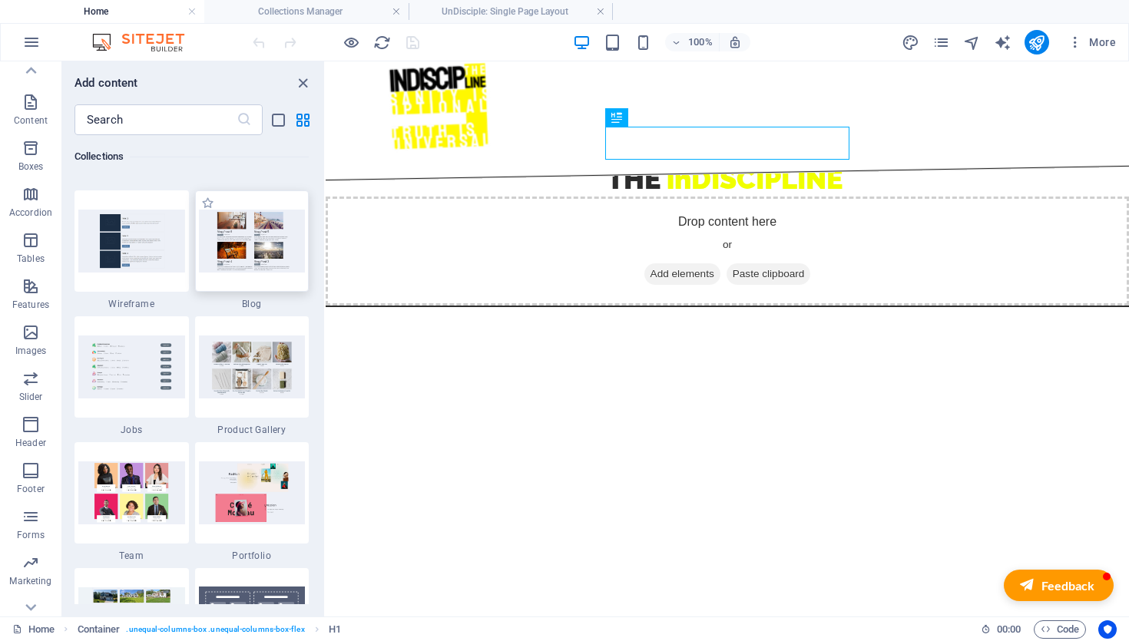
scroll to position [14097, 0]
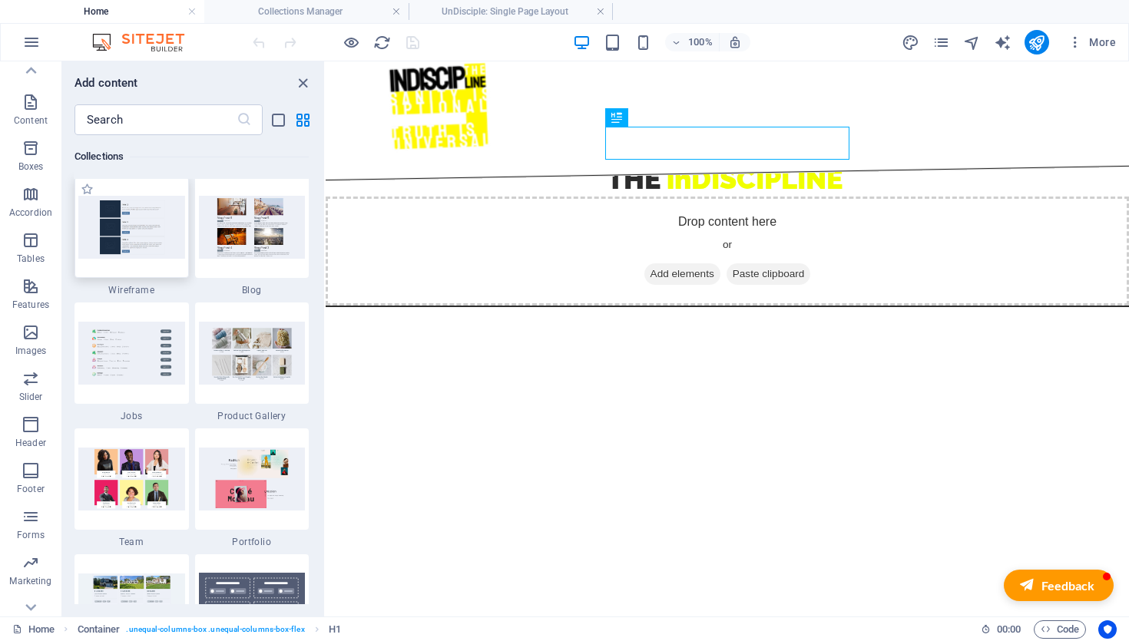
click at [127, 237] on img at bounding box center [131, 227] width 107 height 62
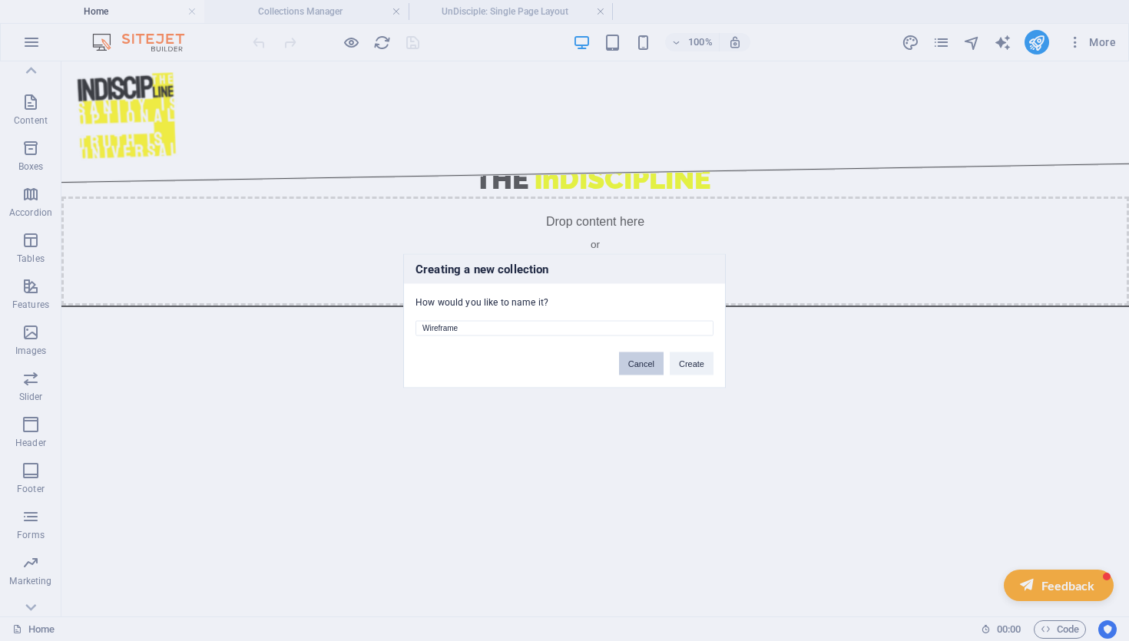
click at [647, 364] on button "Cancel" at bounding box center [641, 363] width 45 height 23
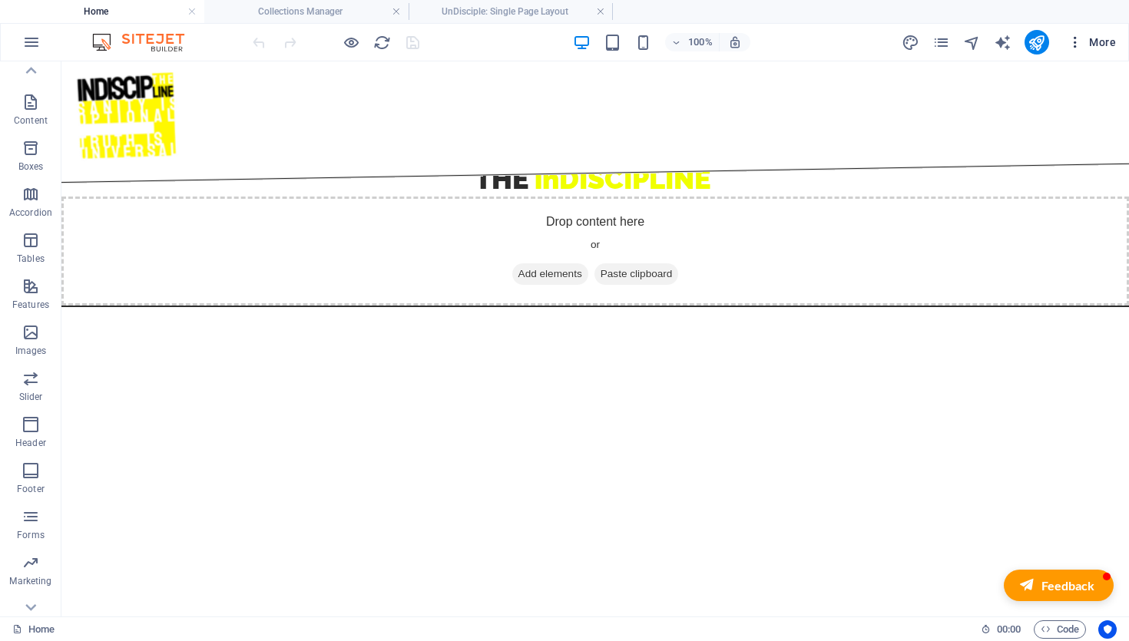
click at [1103, 44] on span "More" at bounding box center [1091, 42] width 48 height 15
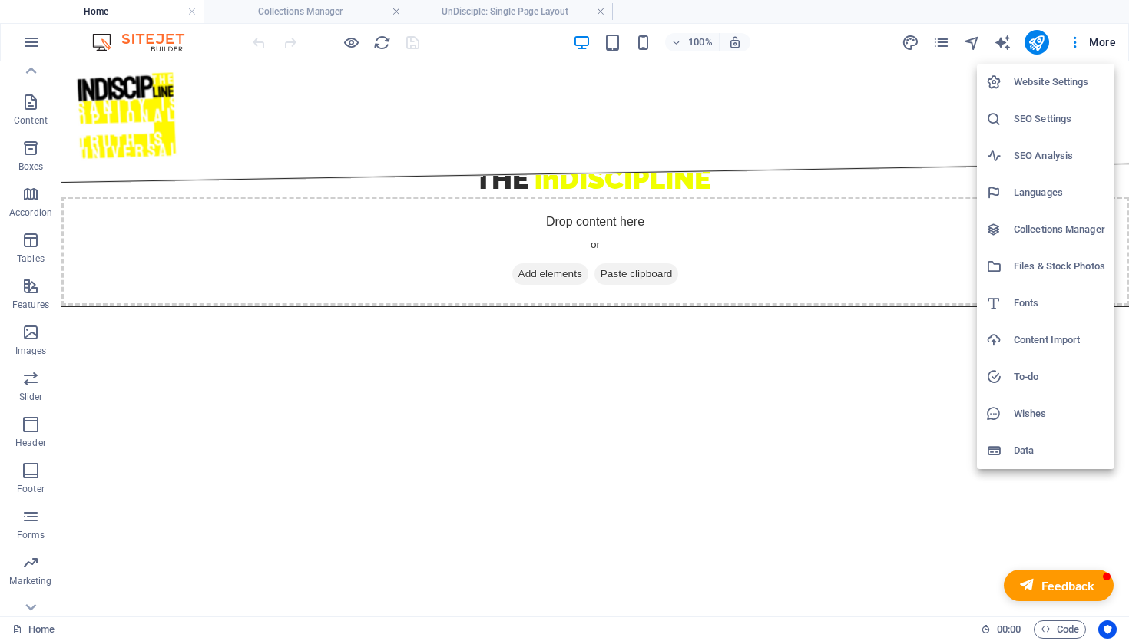
click at [865, 217] on div at bounding box center [564, 320] width 1129 height 641
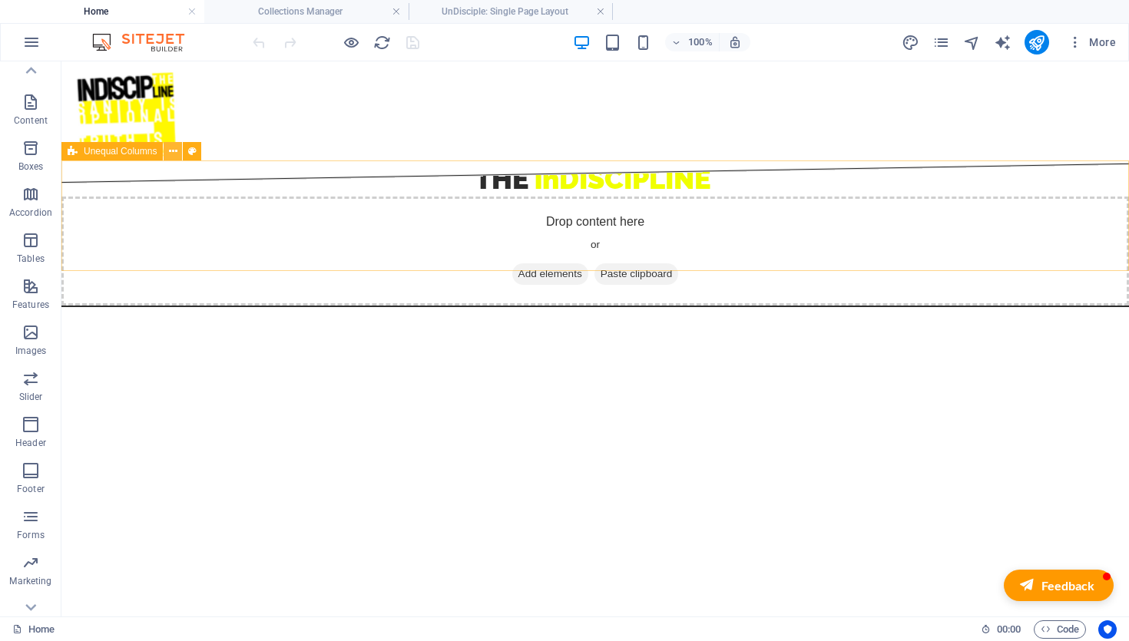
click at [169, 151] on icon at bounding box center [173, 152] width 8 height 16
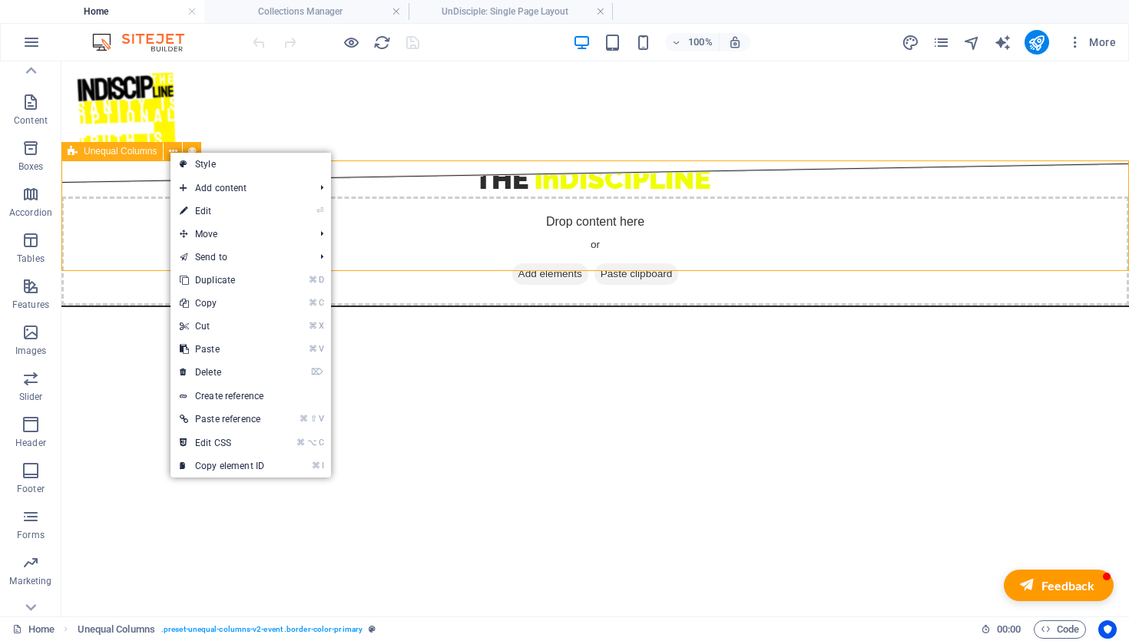
click at [129, 151] on span "Unequal Columns" at bounding box center [120, 151] width 73 height 9
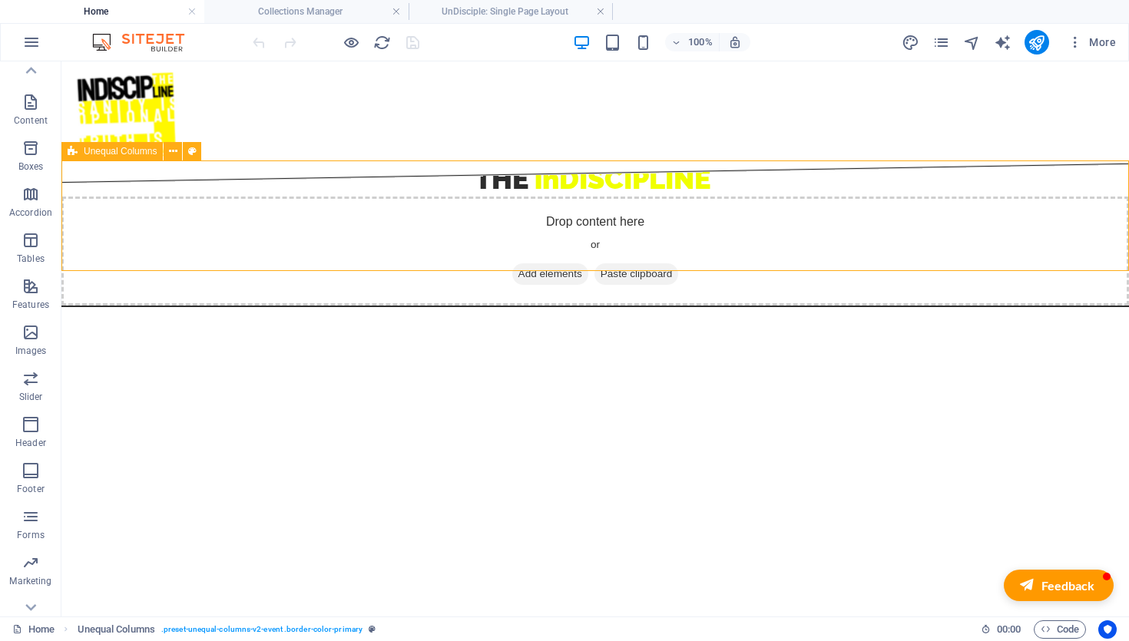
click at [129, 151] on span "Unequal Columns" at bounding box center [120, 151] width 73 height 9
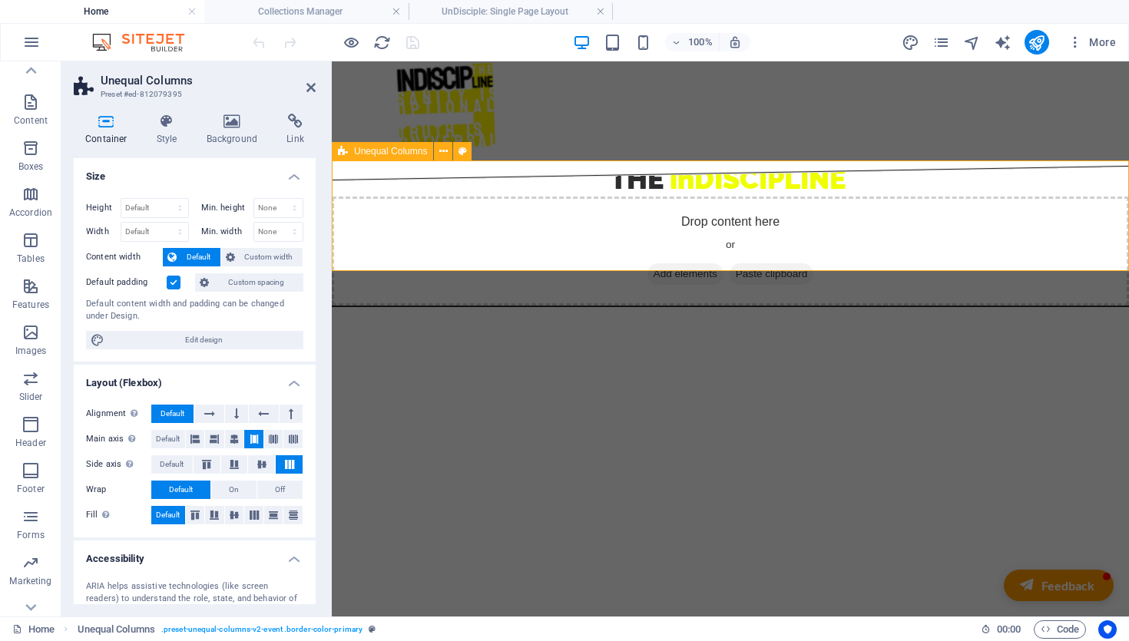
click at [458, 213] on div "Drop content here or Add elements Paste clipboard" at bounding box center [730, 251] width 797 height 109
click at [438, 150] on button at bounding box center [443, 151] width 18 height 18
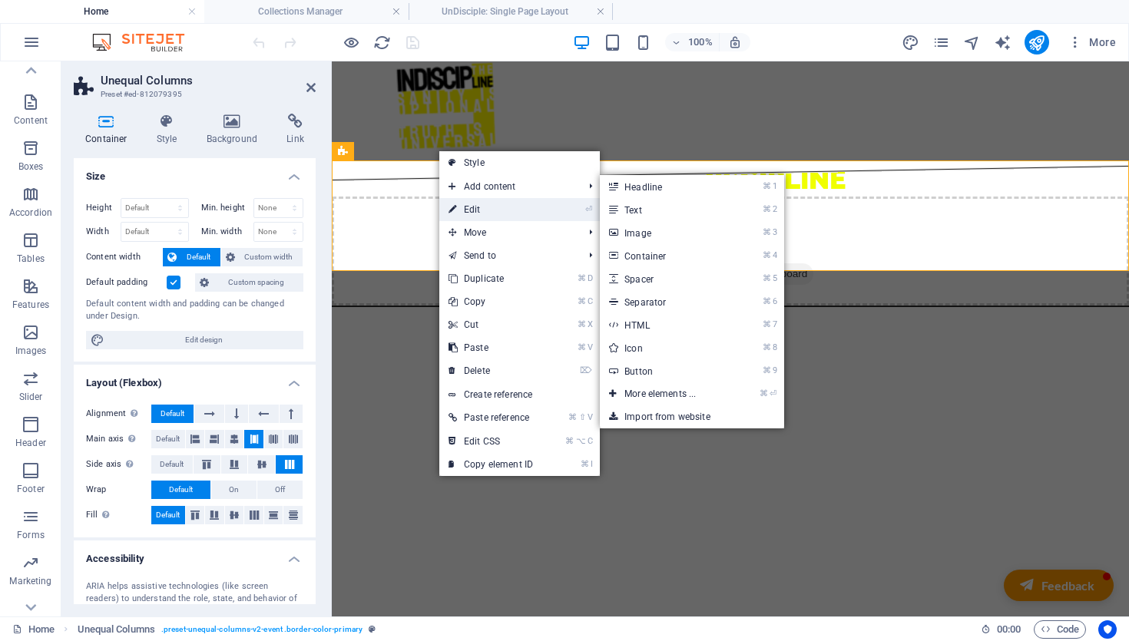
click at [488, 213] on link "⏎ Edit" at bounding box center [490, 209] width 103 height 23
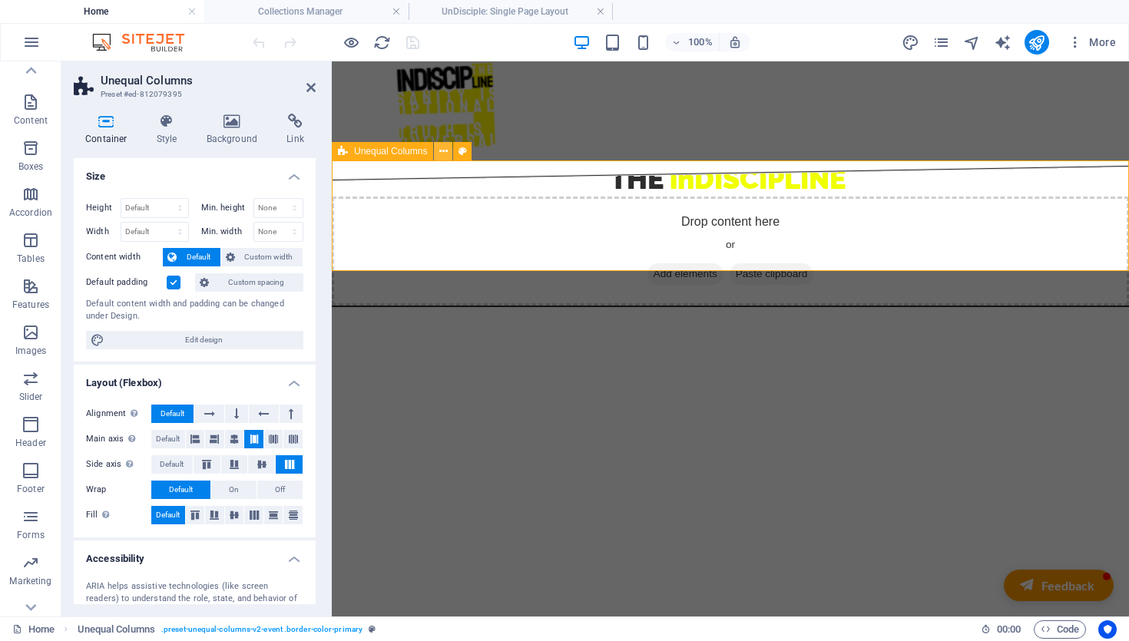
click at [436, 155] on button at bounding box center [443, 151] width 18 height 18
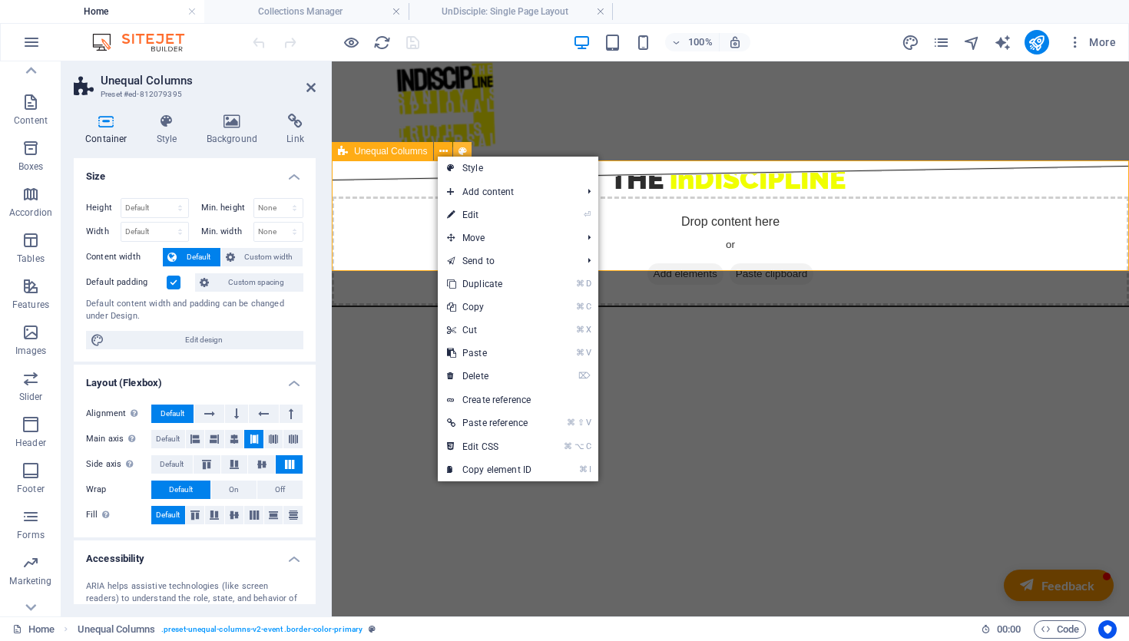
click at [459, 150] on icon at bounding box center [462, 152] width 8 height 16
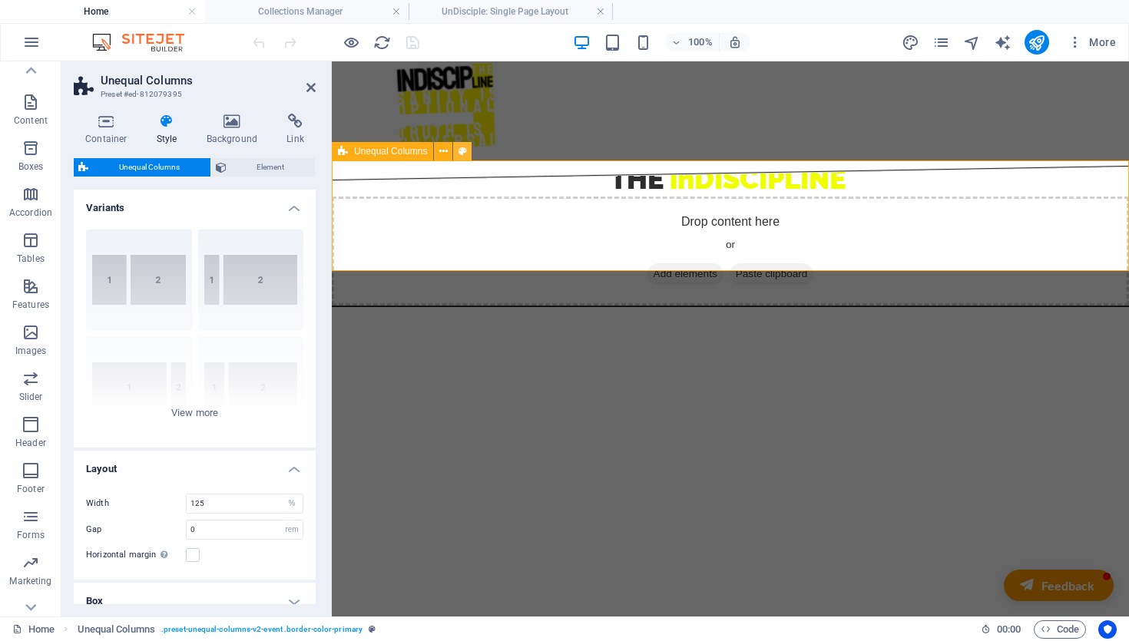
click at [461, 150] on icon at bounding box center [462, 152] width 8 height 16
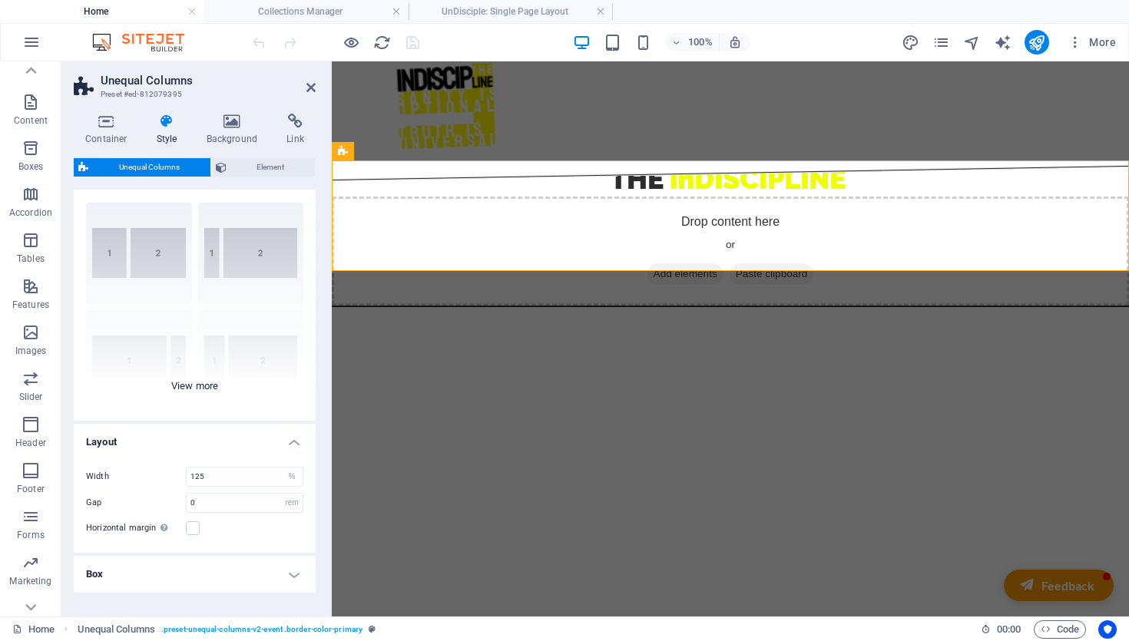
scroll to position [76, 0]
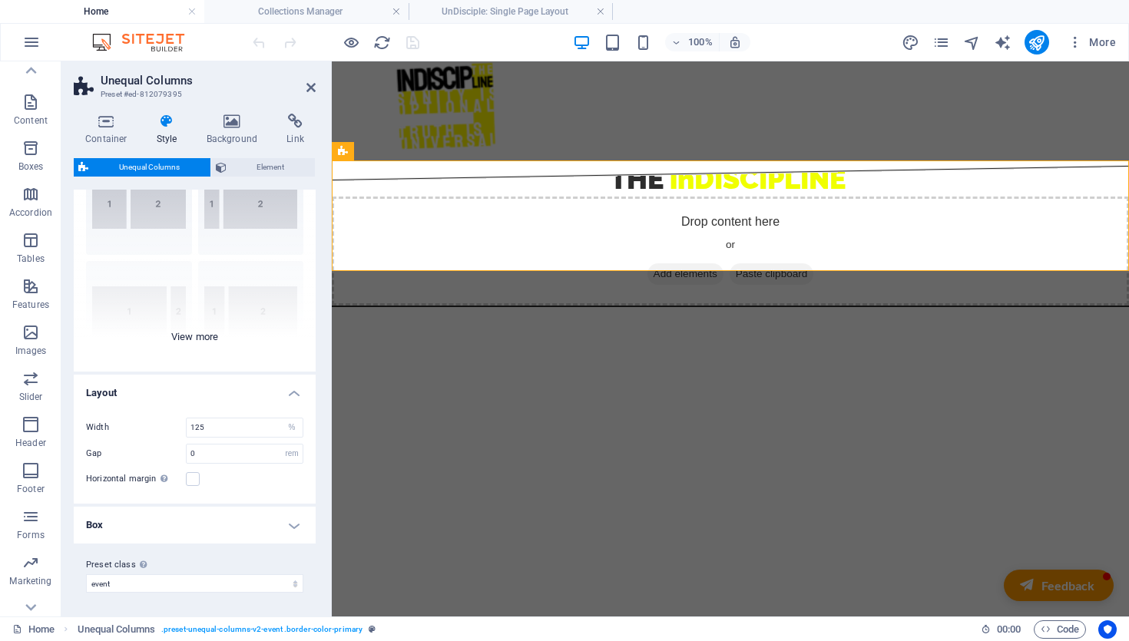
click at [196, 324] on div "40-60 20-80 80-20 30-70 70-30 Default" at bounding box center [195, 256] width 242 height 230
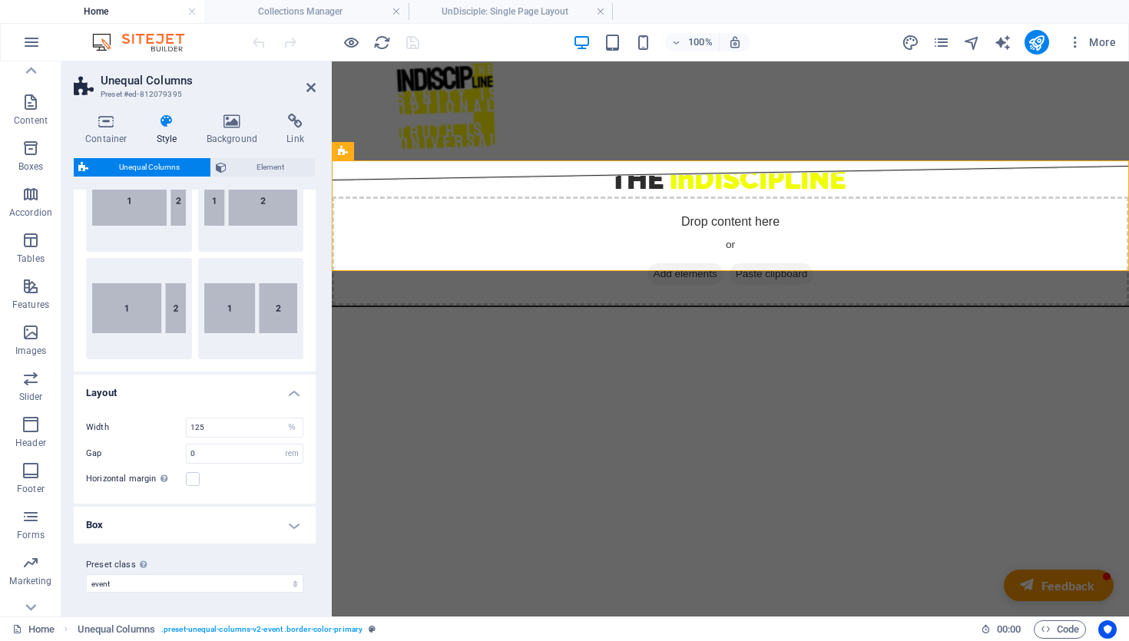
scroll to position [0, 0]
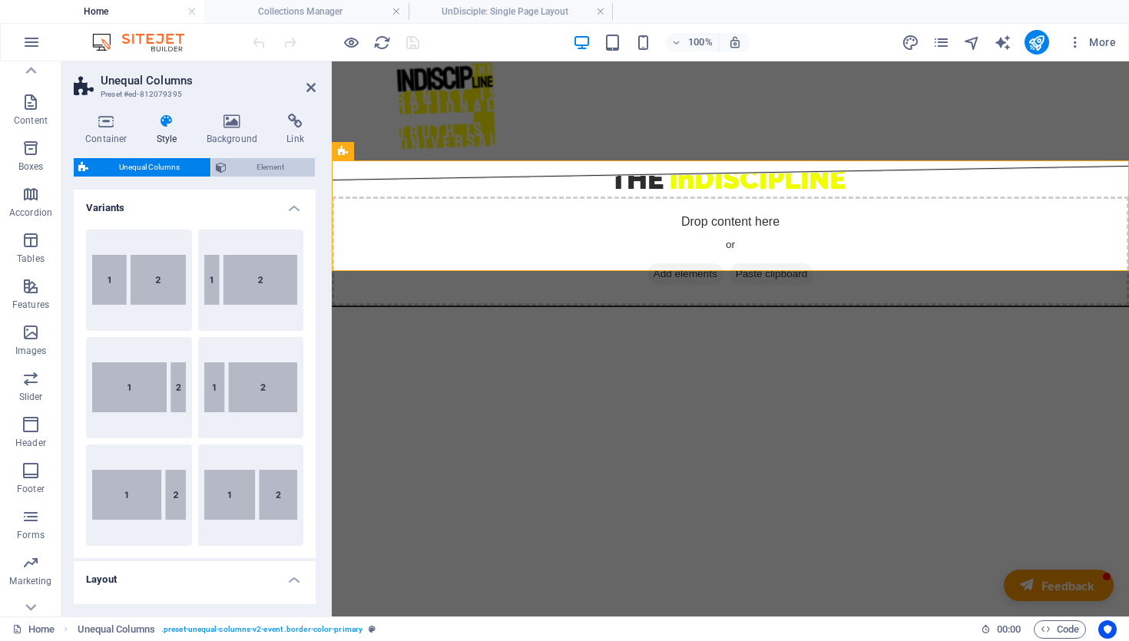
click at [267, 170] on span "Element" at bounding box center [271, 167] width 80 height 18
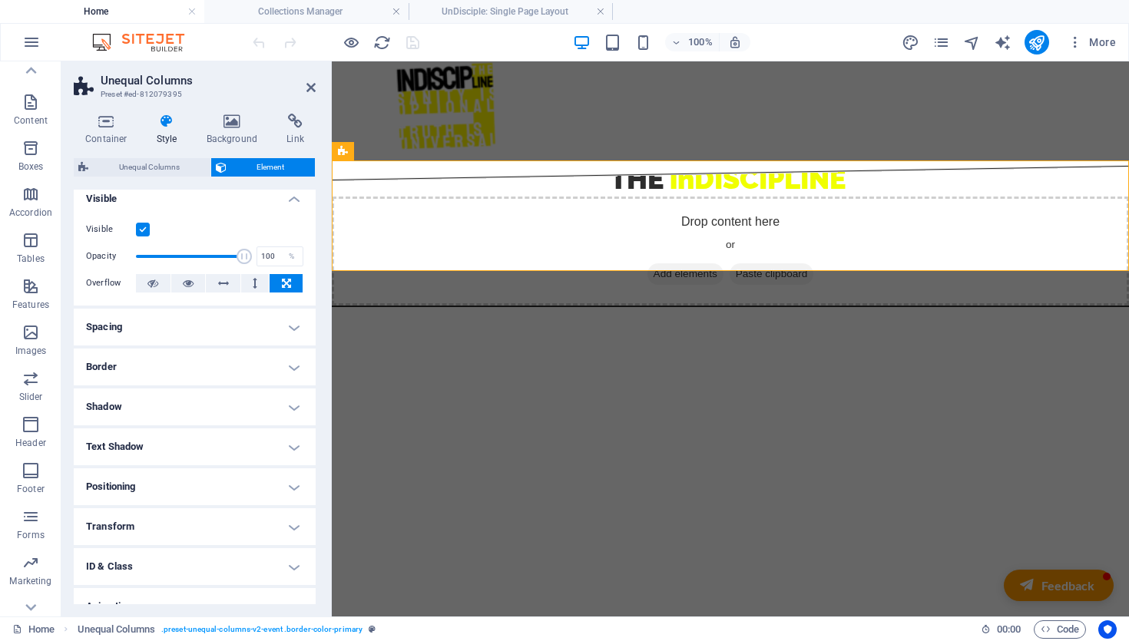
scroll to position [12, 0]
click at [217, 119] on icon at bounding box center [232, 121] width 74 height 15
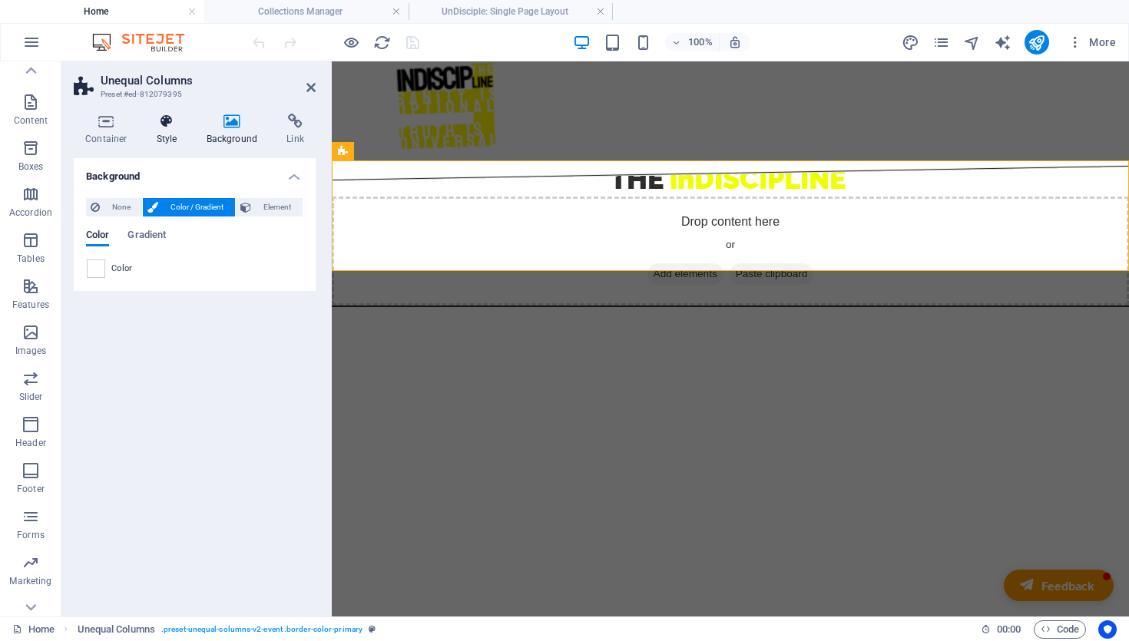
click at [171, 121] on icon at bounding box center [167, 121] width 44 height 15
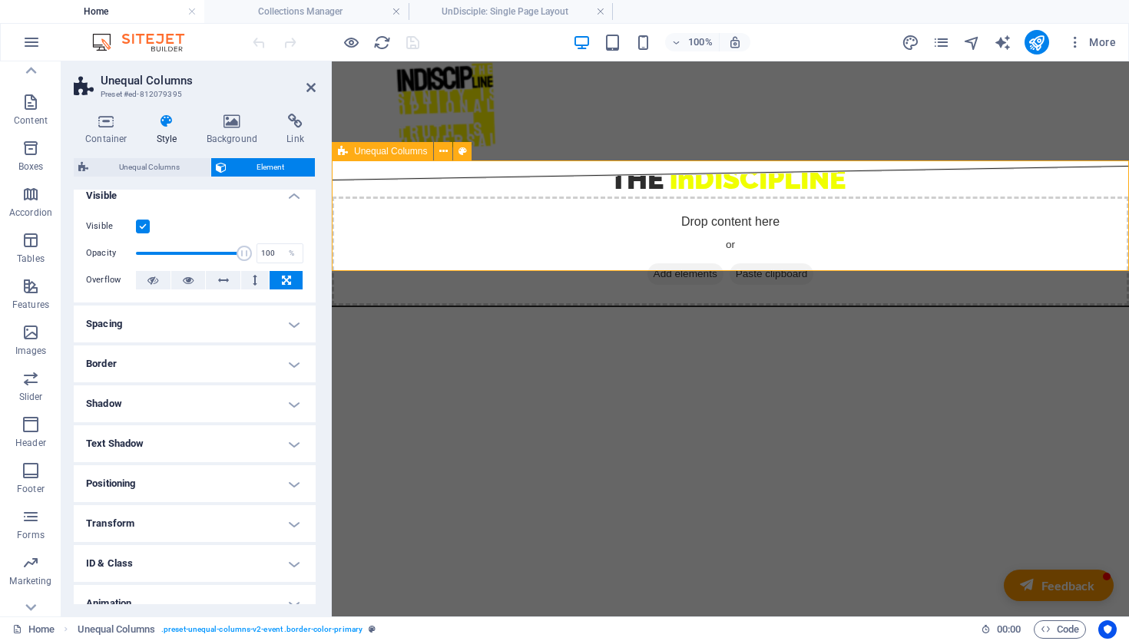
click at [340, 148] on icon at bounding box center [343, 151] width 10 height 18
click at [710, 263] on span "Add elements" at bounding box center [685, 274] width 76 height 22
click at [308, 88] on icon at bounding box center [310, 87] width 9 height 12
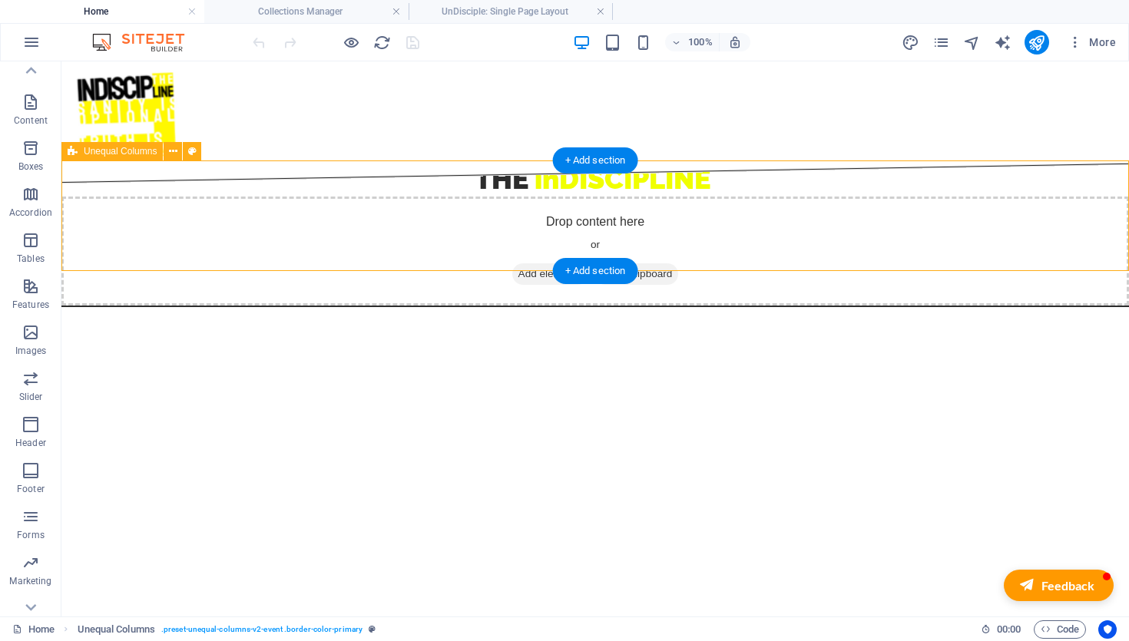
click at [260, 216] on div "Drop content here or Add elements Paste clipboard" at bounding box center [594, 251] width 1067 height 109
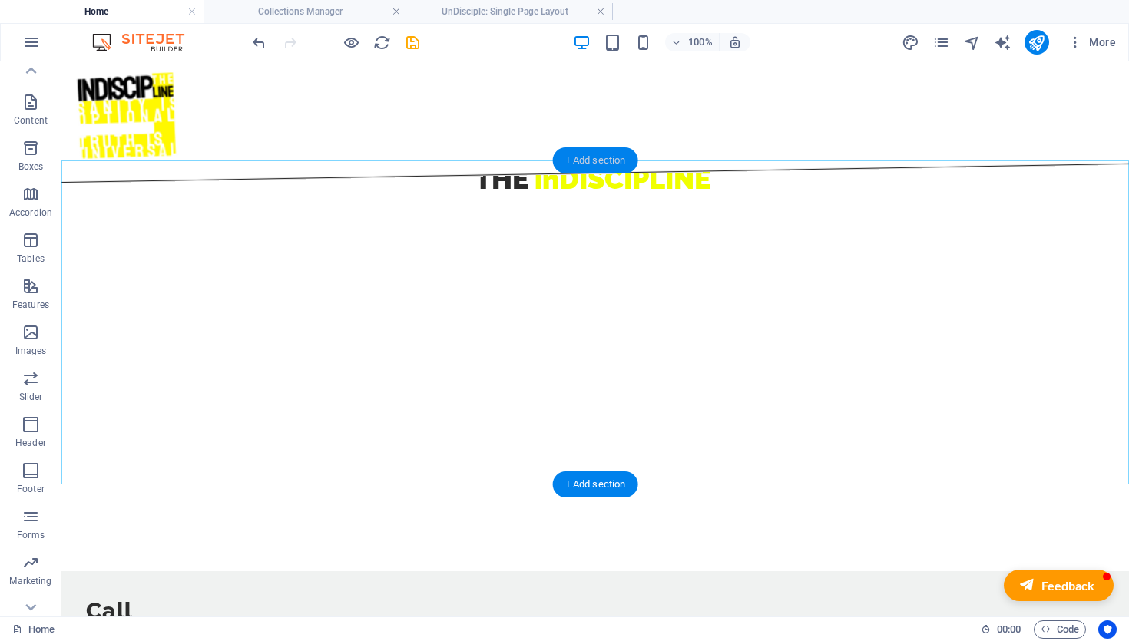
click at [600, 160] on div "+ Add section" at bounding box center [595, 160] width 85 height 26
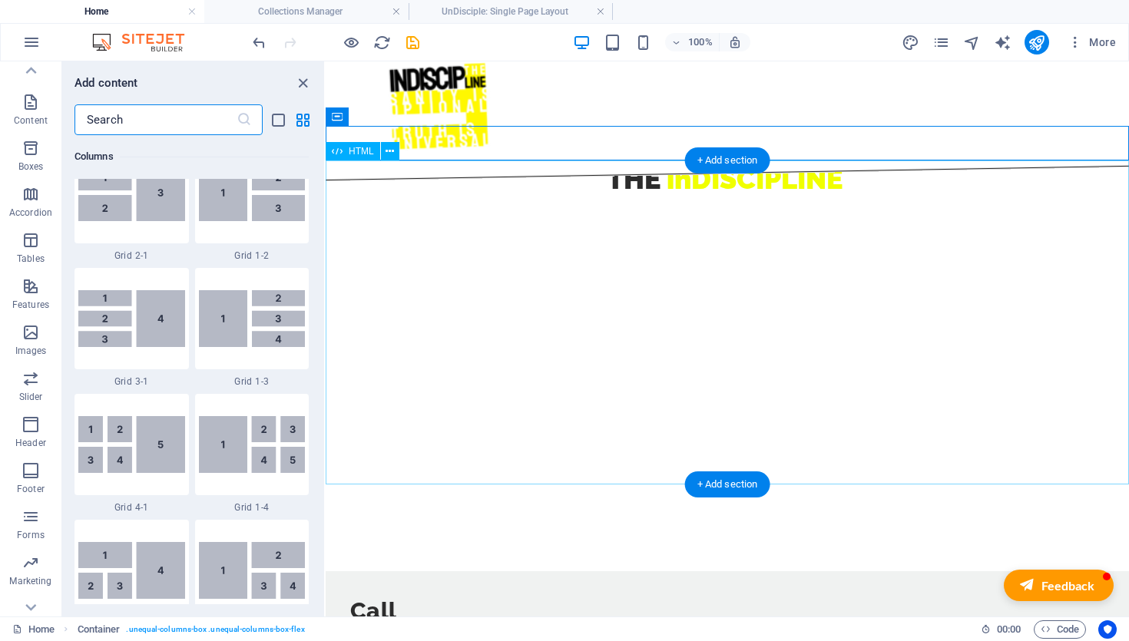
scroll to position [2687, 0]
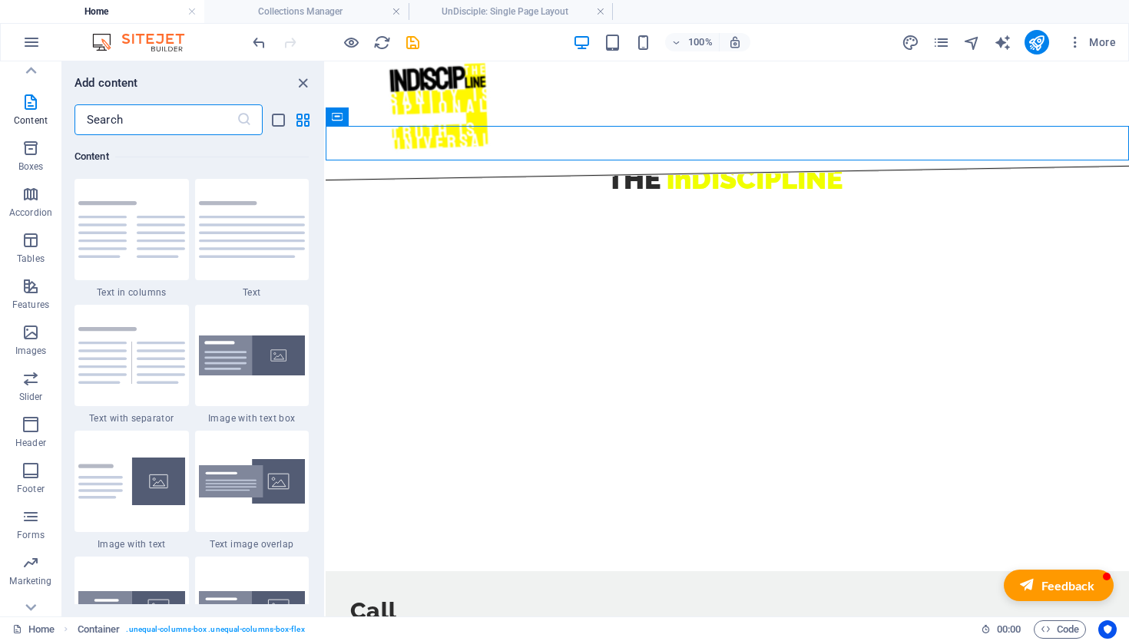
click at [182, 121] on input "text" at bounding box center [155, 119] width 162 height 31
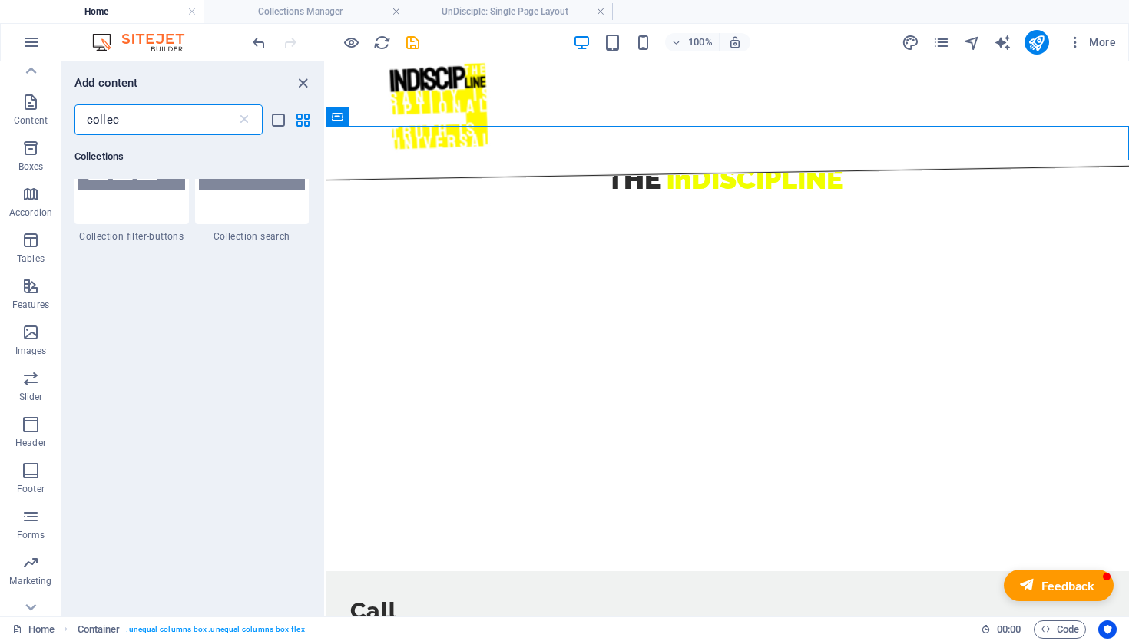
scroll to position [0, 0]
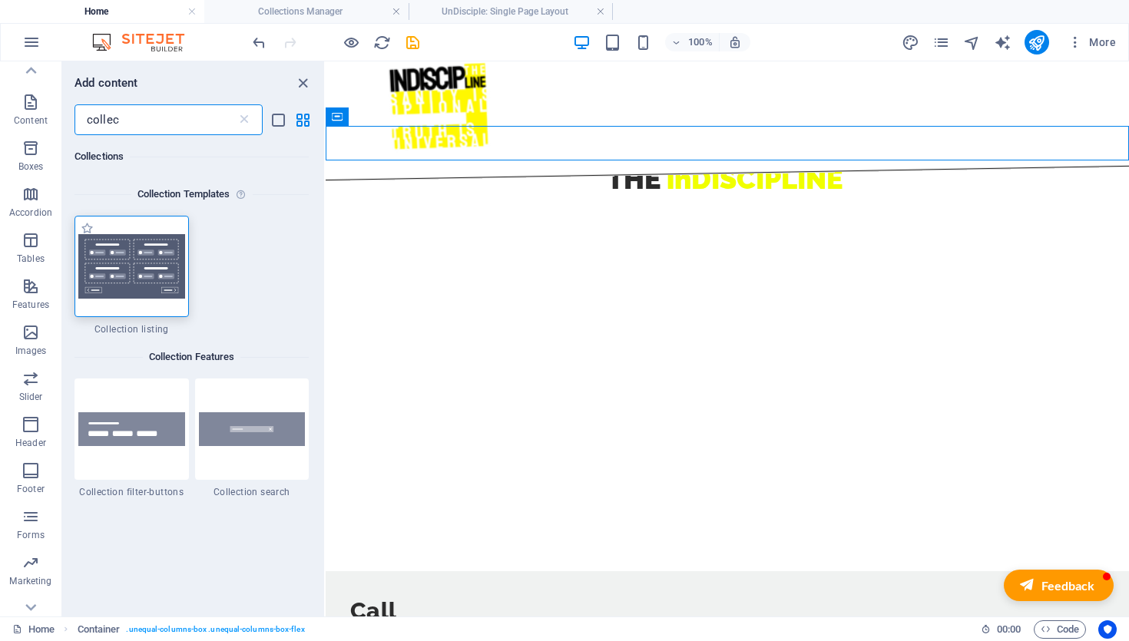
type input "collec"
click at [133, 270] on img at bounding box center [131, 266] width 107 height 65
select select
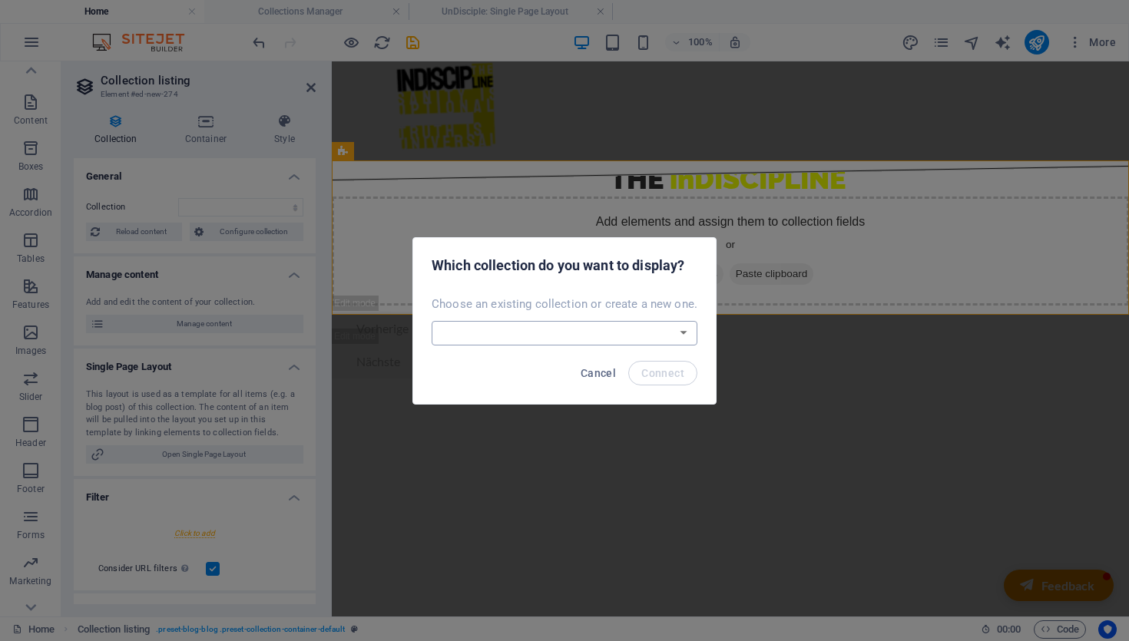
click at [676, 331] on select "UnDisciple Create a new collection" at bounding box center [565, 333] width 266 height 25
select select "68e04ed0fd00ab9db20bb27d"
click at [433, 321] on select "UnDisciple Create a new collection" at bounding box center [565, 333] width 266 height 25
click at [672, 371] on span "Connect" at bounding box center [662, 373] width 43 height 12
select select "68e04ed0fd00ab9db20bb27d"
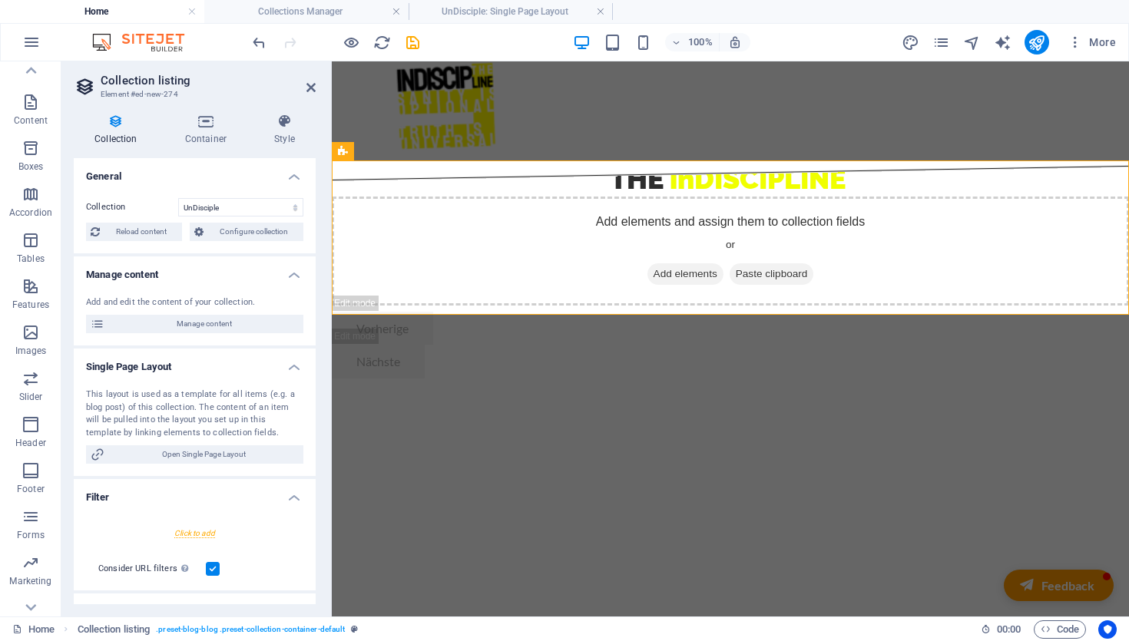
select select "createdAt_DESC"
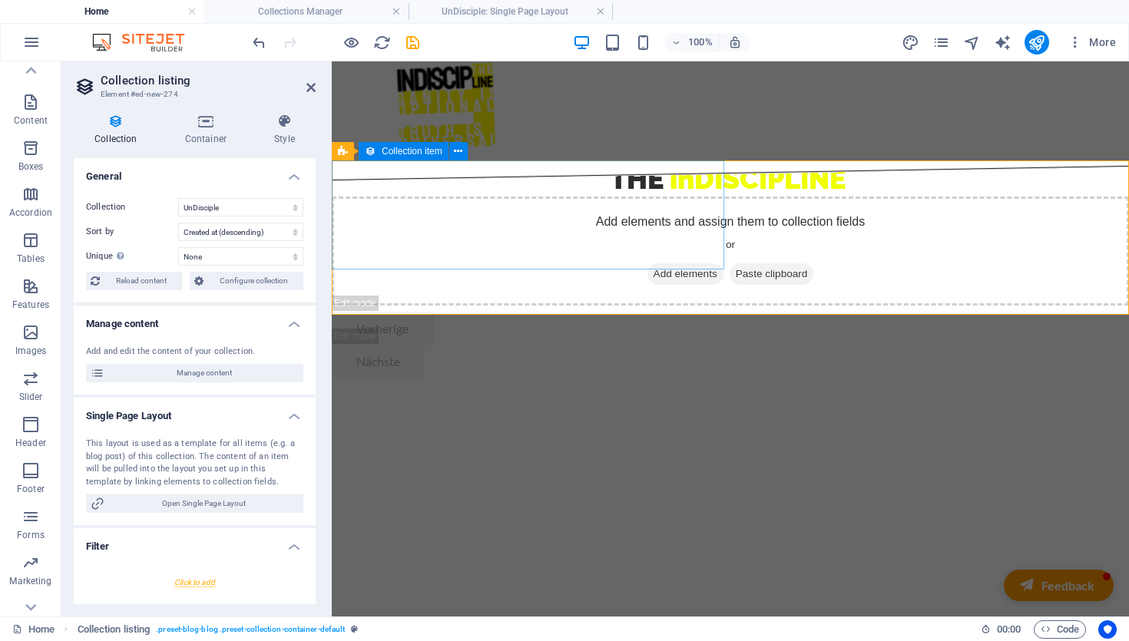
click at [647, 263] on span "Add elements" at bounding box center [685, 274] width 76 height 22
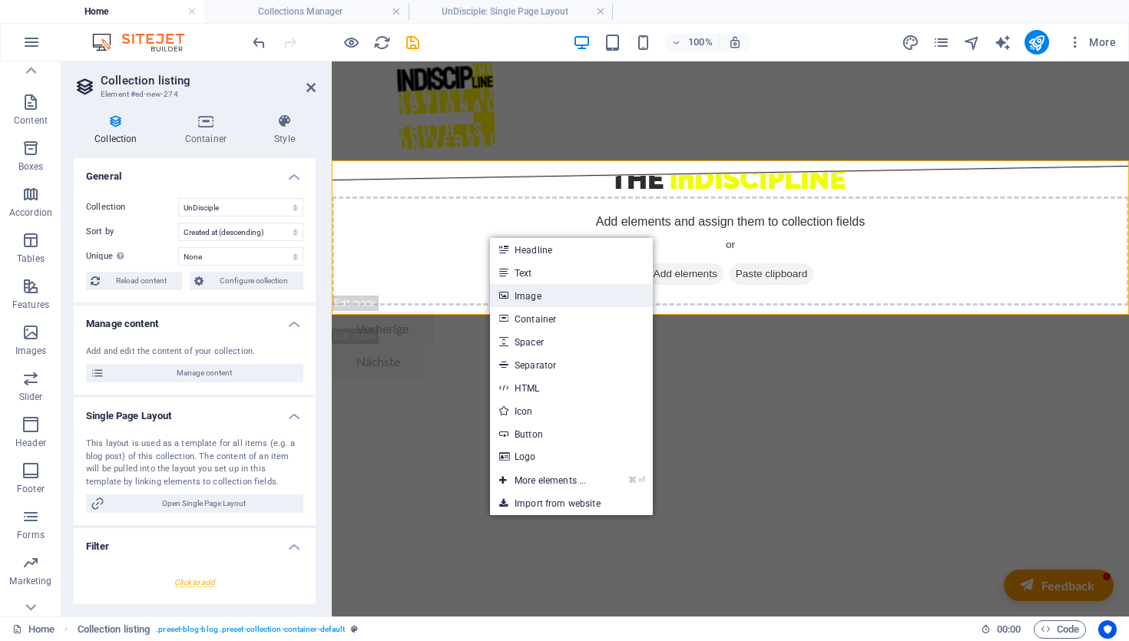
click at [554, 299] on link "Image" at bounding box center [571, 295] width 163 height 23
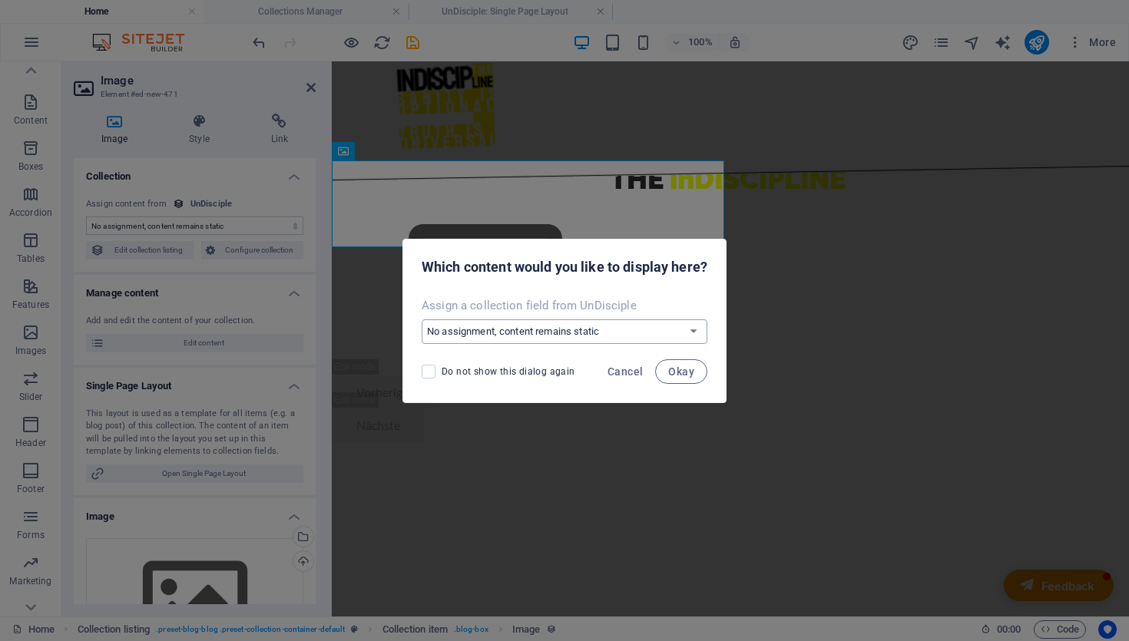
click at [601, 333] on select "No assignment, content remains static Create a new field Created at (Date) Upda…" at bounding box center [565, 331] width 286 height 25
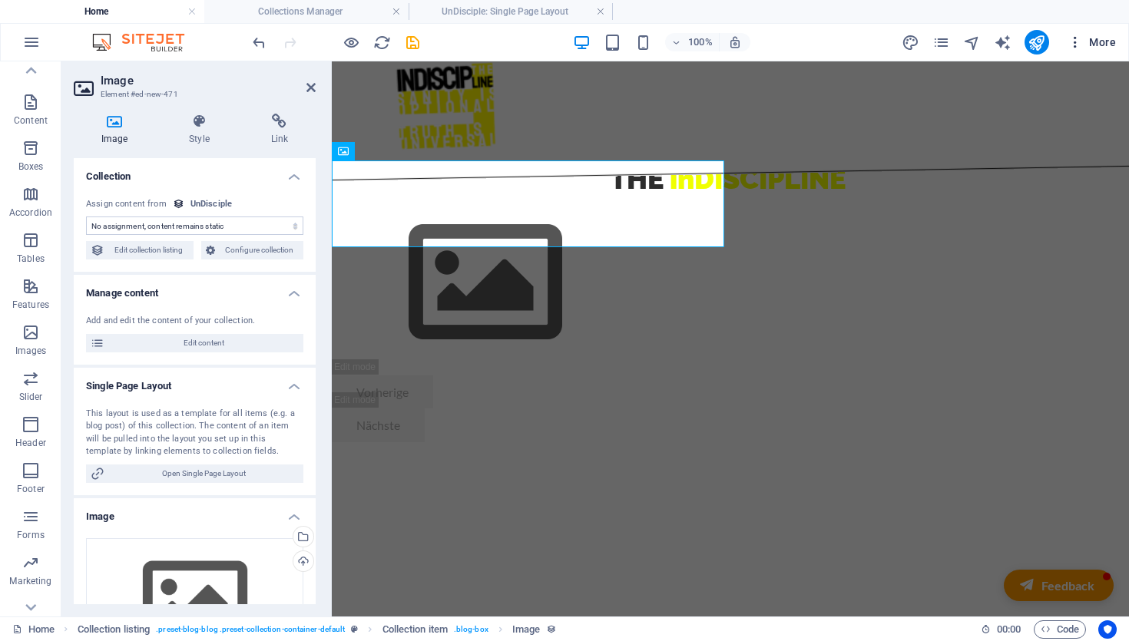
click at [1100, 45] on span "More" at bounding box center [1091, 42] width 48 height 15
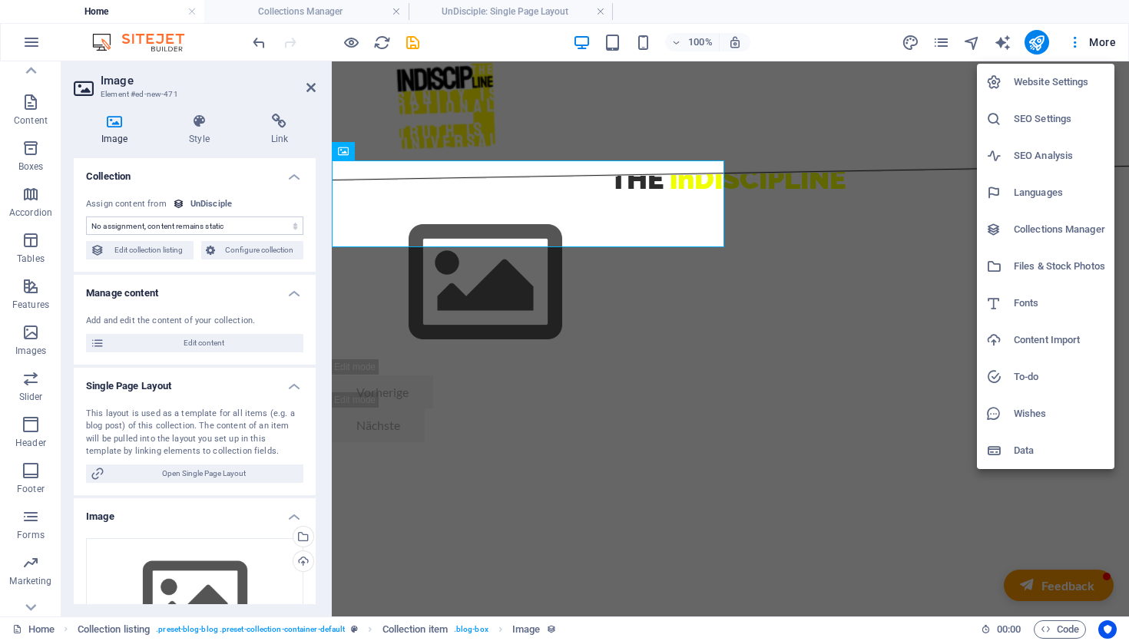
click at [1077, 219] on li "Collections Manager" at bounding box center [1045, 229] width 137 height 37
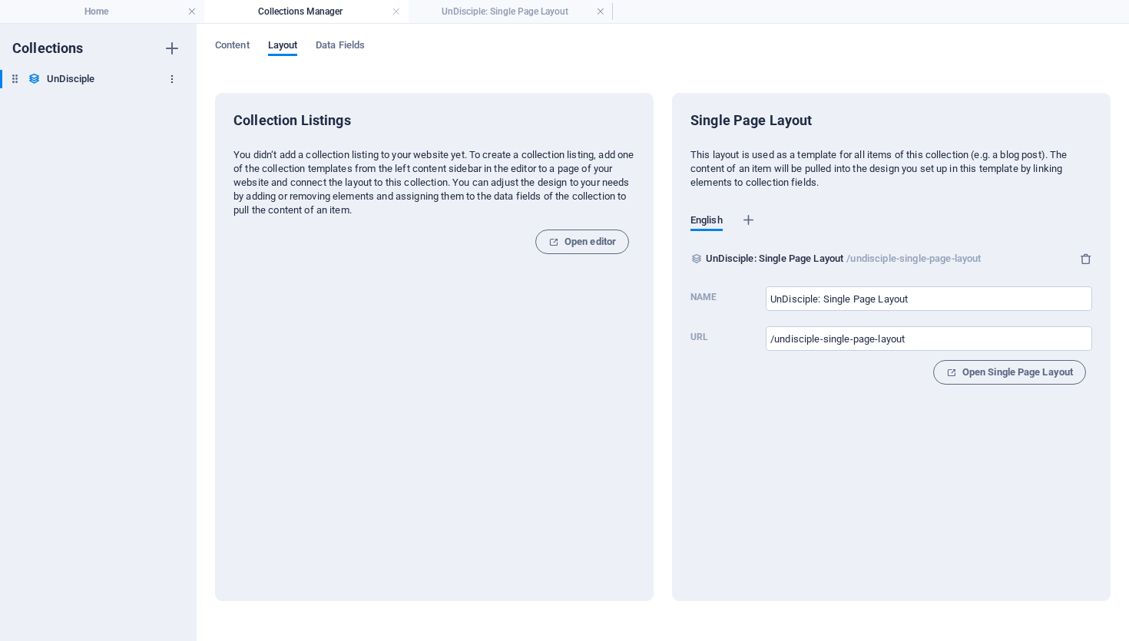
click at [170, 75] on icon "button" at bounding box center [172, 79] width 11 height 11
click at [185, 171] on li "Delete" at bounding box center [171, 183] width 88 height 37
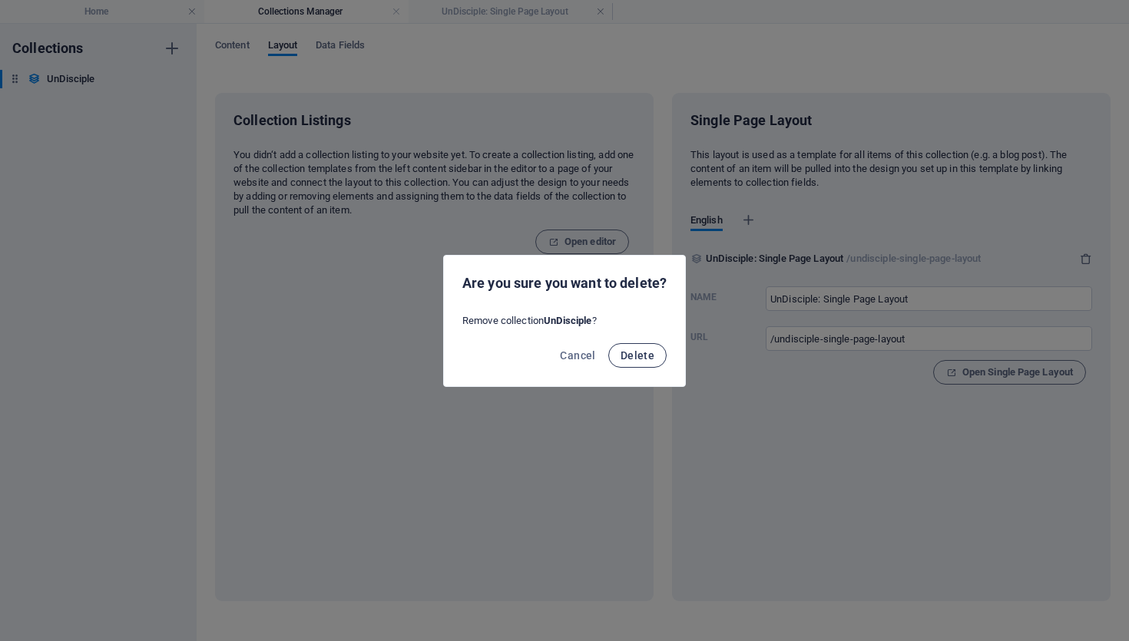
click at [646, 347] on button "Delete" at bounding box center [637, 355] width 58 height 25
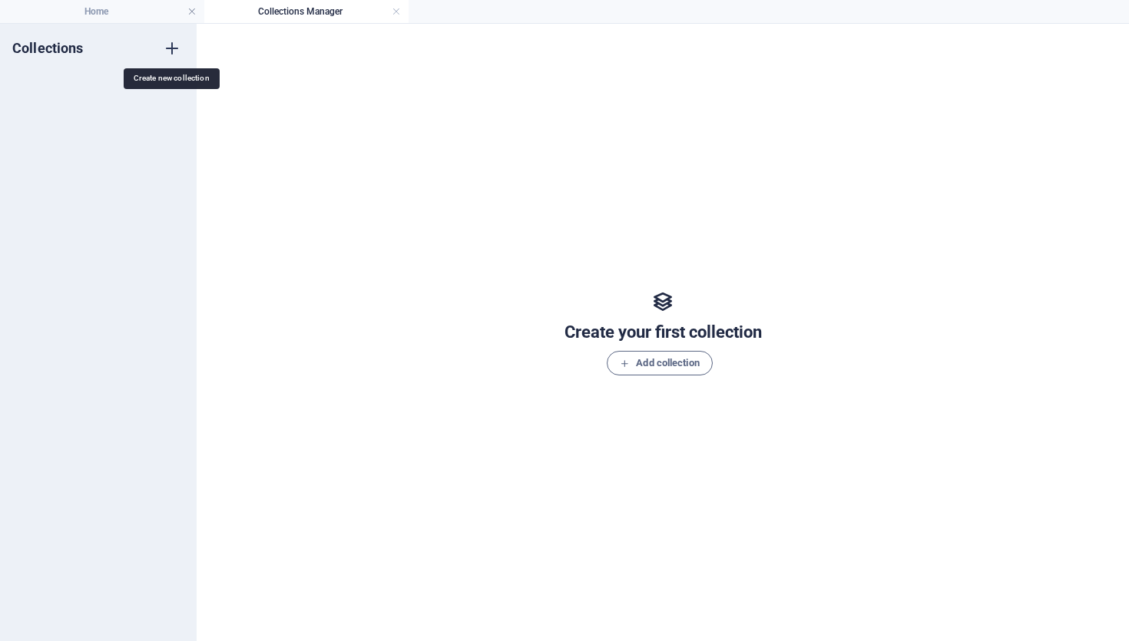
click at [174, 45] on icon "button" at bounding box center [172, 48] width 18 height 18
type input "U"
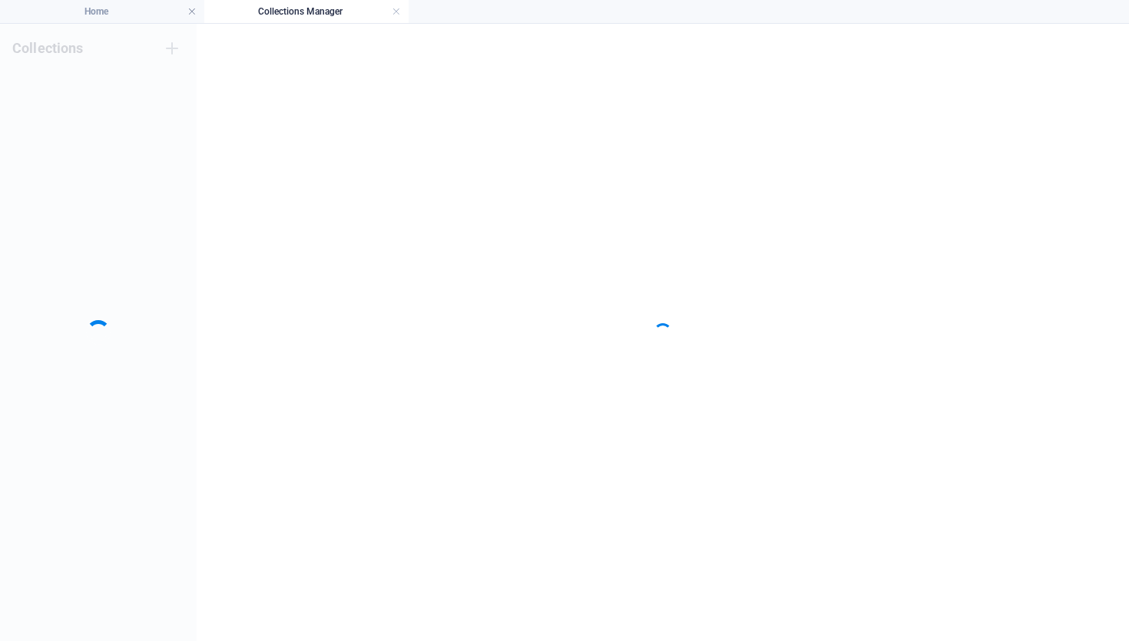
click at [77, 68] on div "Collections" at bounding box center [98, 332] width 197 height 617
click at [68, 88] on div at bounding box center [98, 332] width 197 height 617
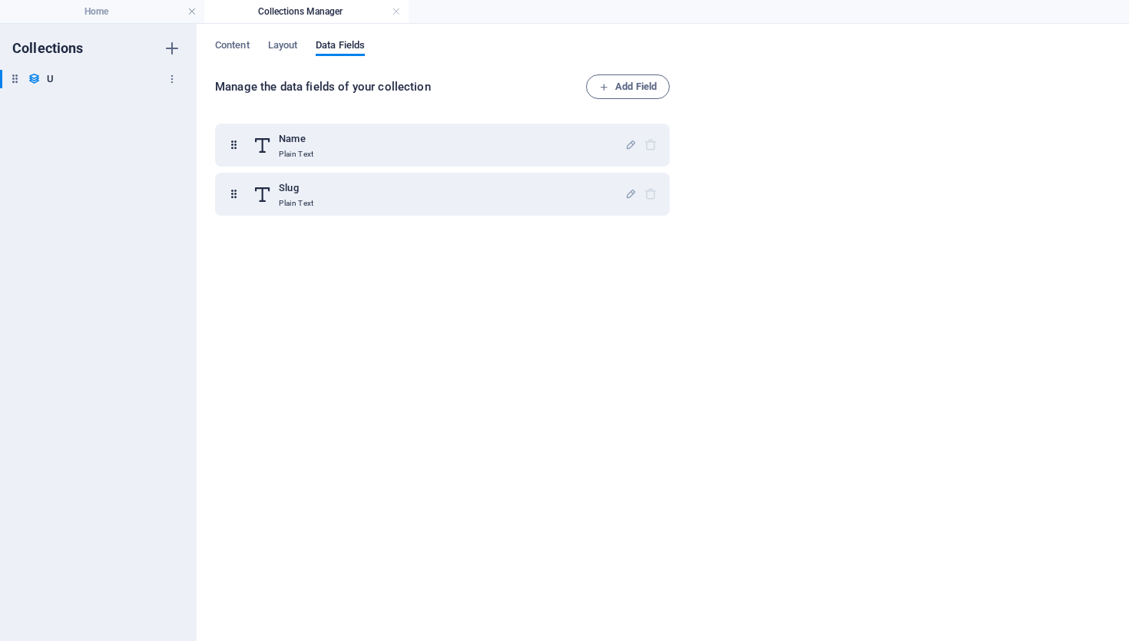
click at [55, 80] on div "U U" at bounding box center [90, 79] width 181 height 18
click at [62, 80] on div "U U" at bounding box center [90, 79] width 181 height 18
click at [47, 78] on h6 "U" at bounding box center [50, 79] width 7 height 18
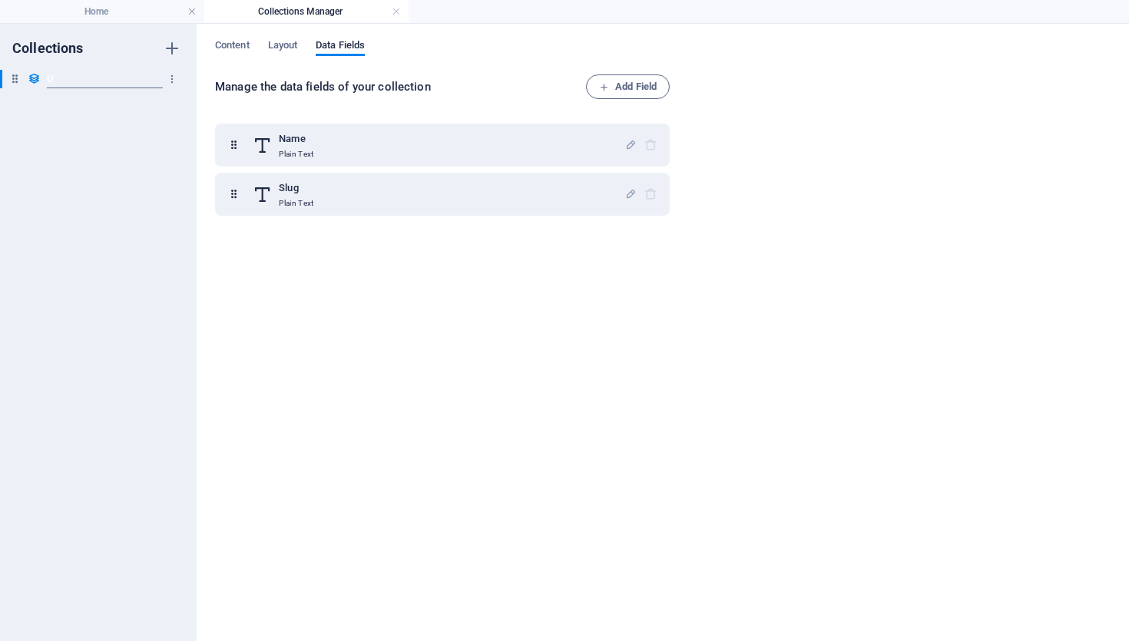
click at [82, 81] on input "U" at bounding box center [104, 79] width 115 height 18
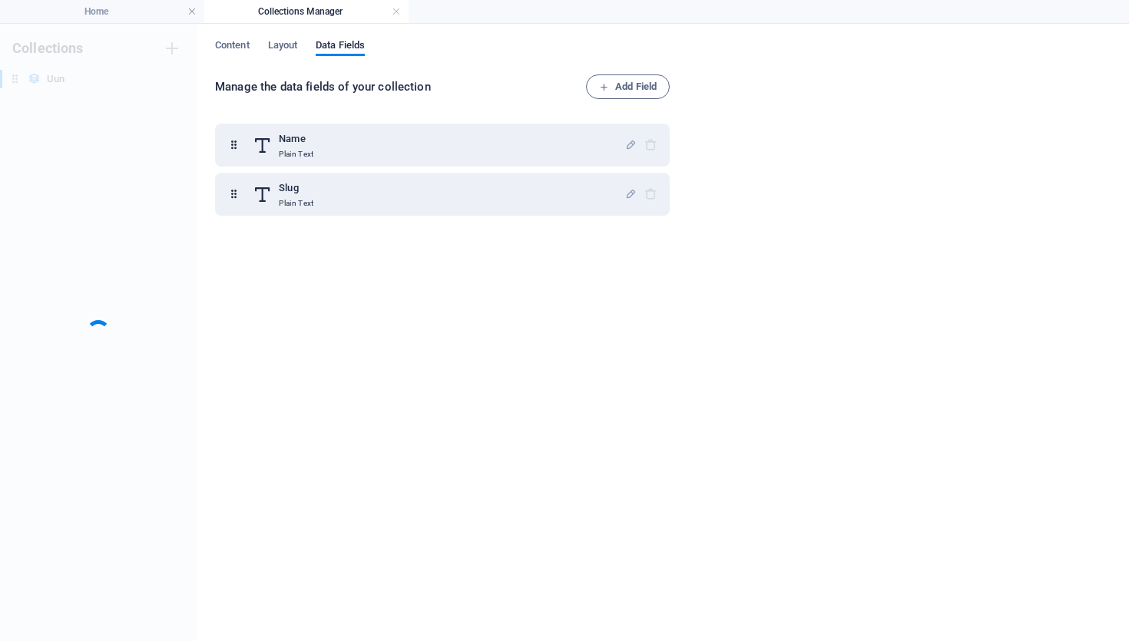
click at [61, 67] on div "Collections Uun Uun" at bounding box center [98, 332] width 197 height 617
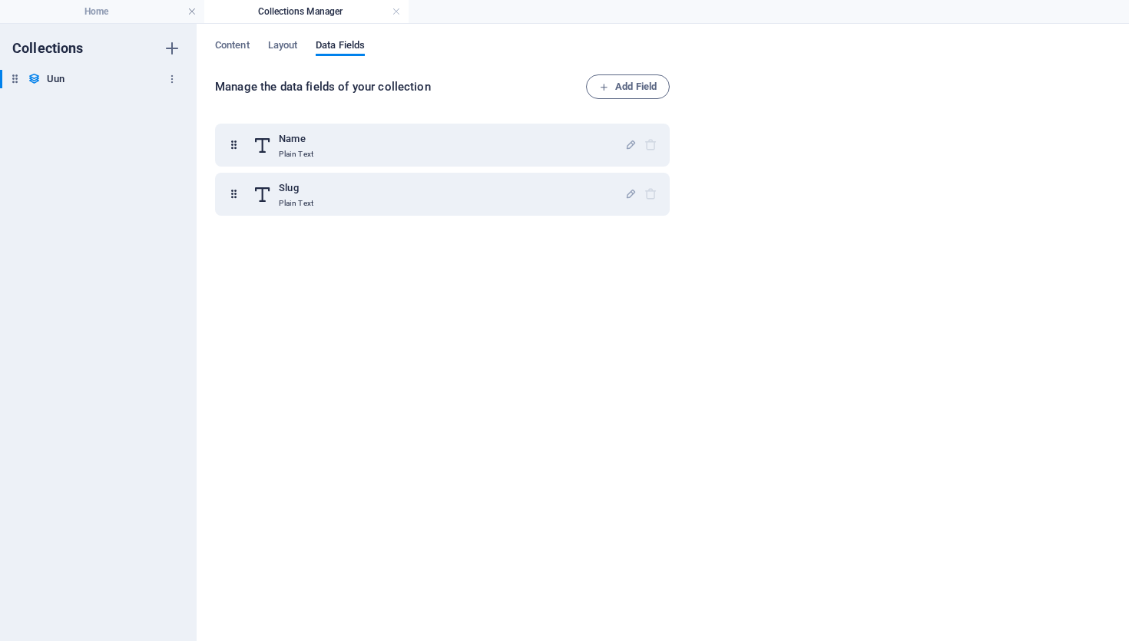
click at [66, 78] on div "Uun Uun" at bounding box center [90, 79] width 181 height 18
click at [57, 74] on h6 "Uun" at bounding box center [56, 79] width 18 height 18
click at [267, 229] on div "Name Plain Text Slug Plain Text" at bounding box center [445, 368] width 461 height 509
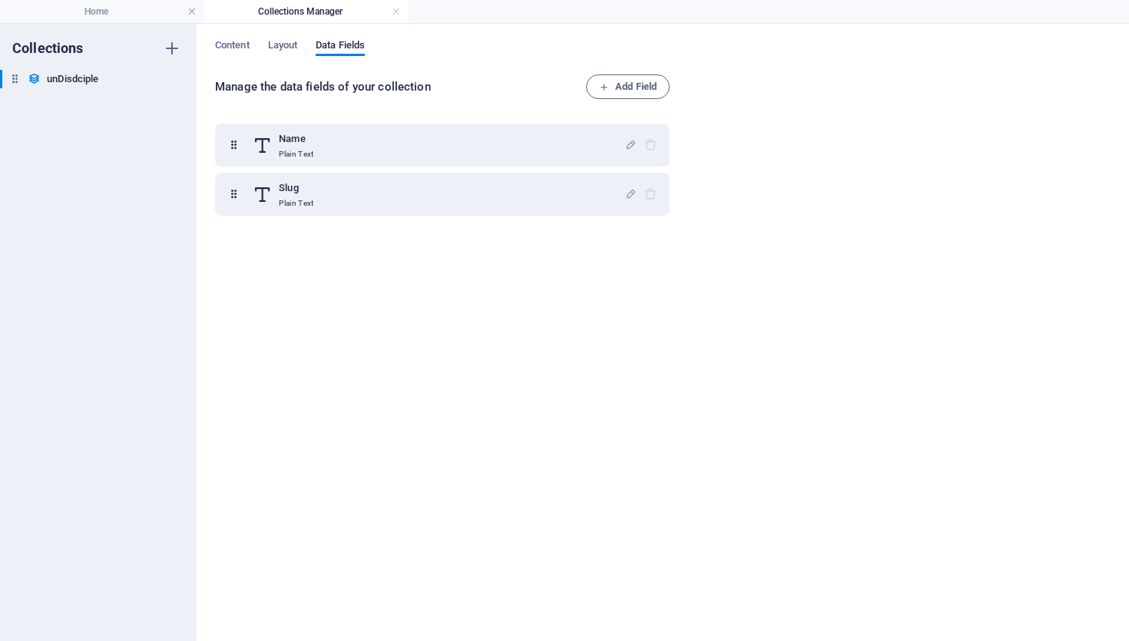
drag, startPoint x: 96, startPoint y: 109, endPoint x: 61, endPoint y: 35, distance: 81.4
click at [61, 35] on div "Collections unDisdciple unDisdciple" at bounding box center [98, 332] width 197 height 617
click at [79, 94] on div "Collections unDisdciple unDisdciple" at bounding box center [98, 332] width 197 height 617
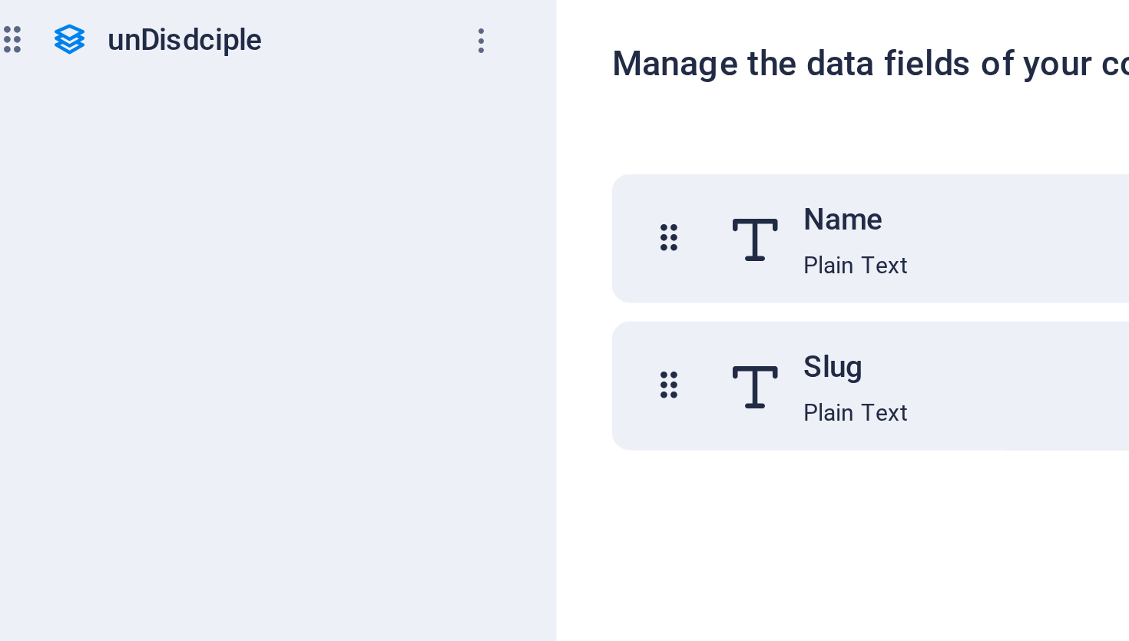
click at [78, 75] on h6 "unDisdciple" at bounding box center [72, 79] width 51 height 18
click at [78, 79] on input "unDisdciple" at bounding box center [104, 79] width 115 height 18
type input "unDisciple"
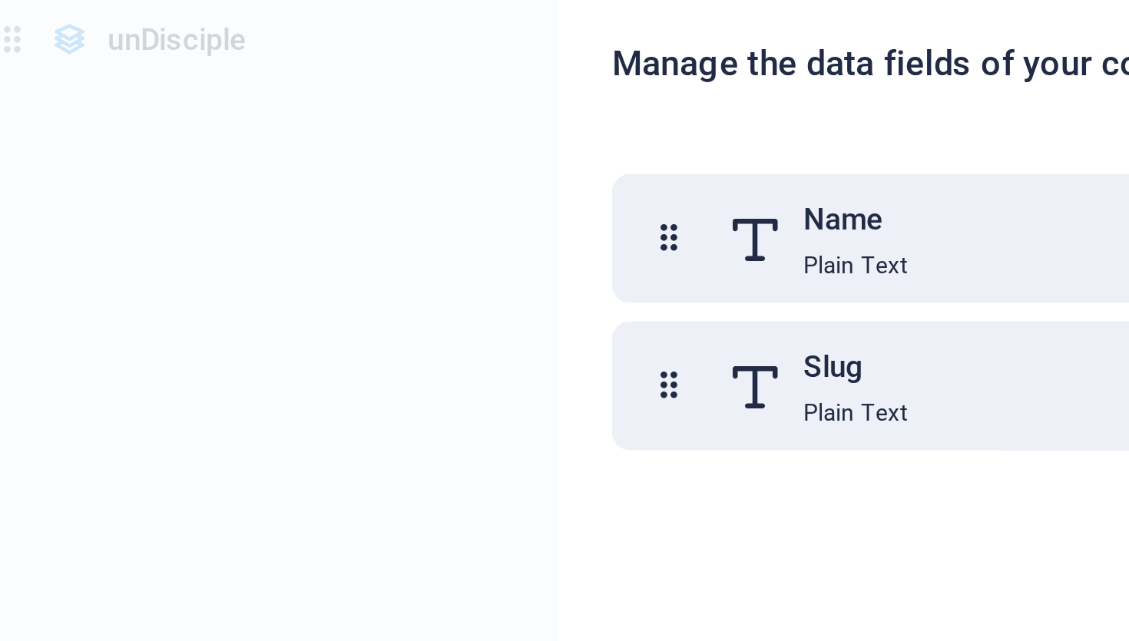
click at [84, 119] on div "Collections unDisciple unDisciple" at bounding box center [98, 332] width 197 height 617
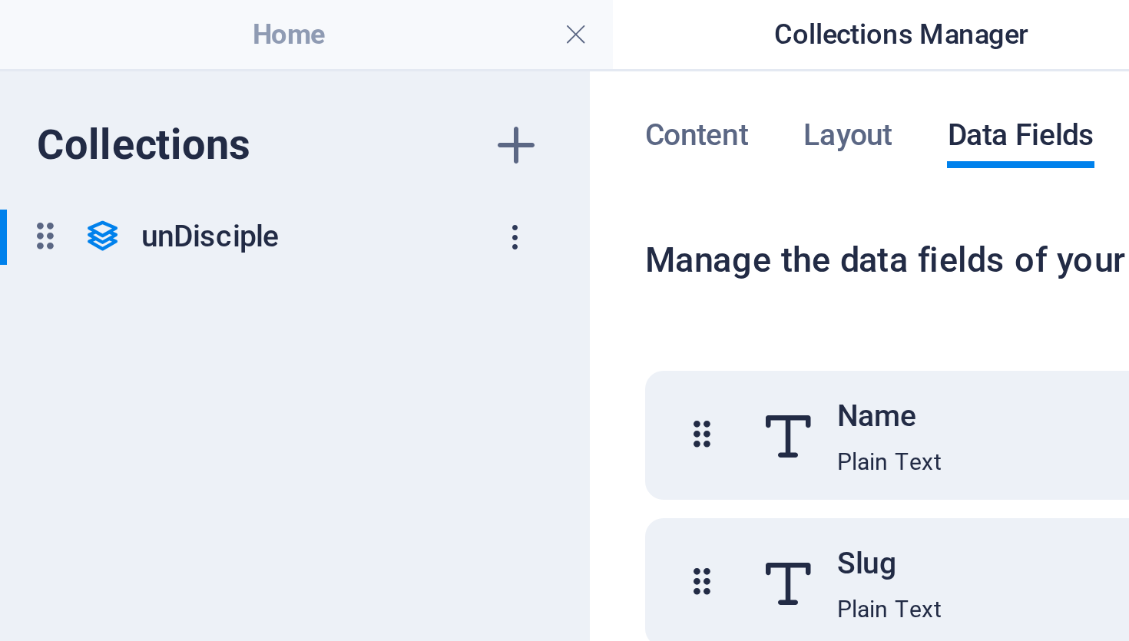
click at [169, 80] on icon "button" at bounding box center [172, 79] width 11 height 11
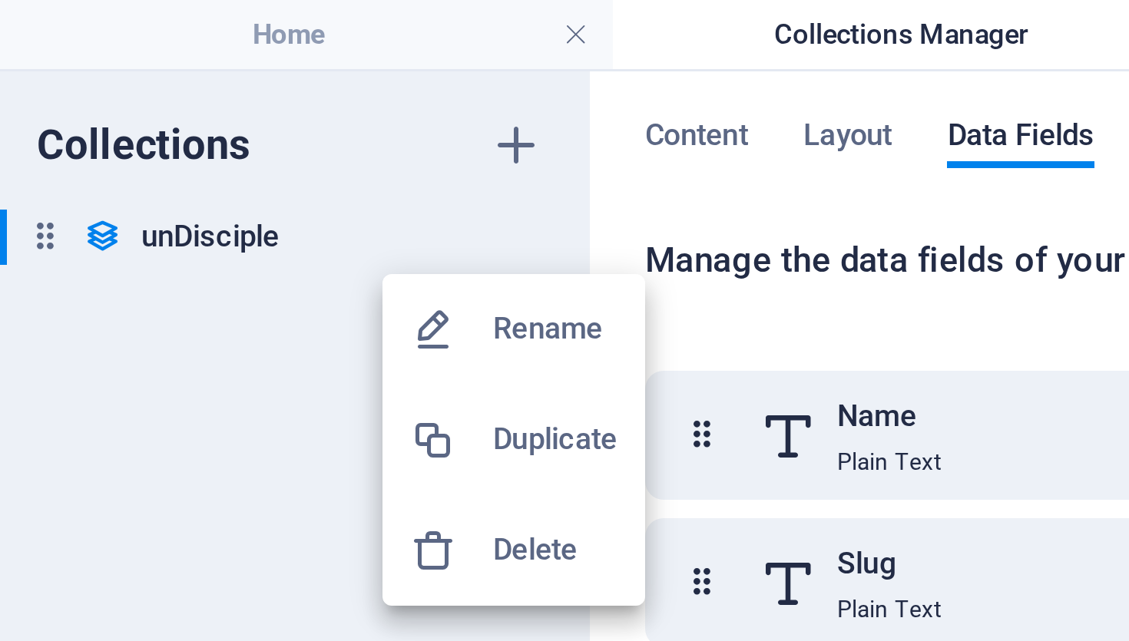
click at [212, 73] on div at bounding box center [564, 320] width 1129 height 641
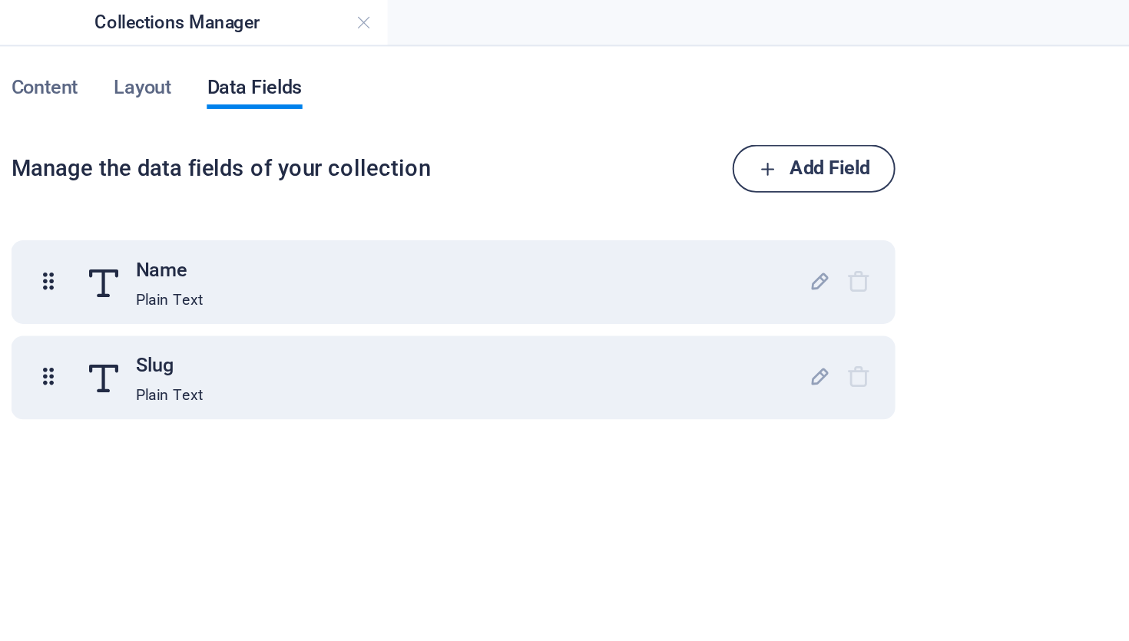
click at [637, 85] on span "Add Field" at bounding box center [628, 87] width 58 height 18
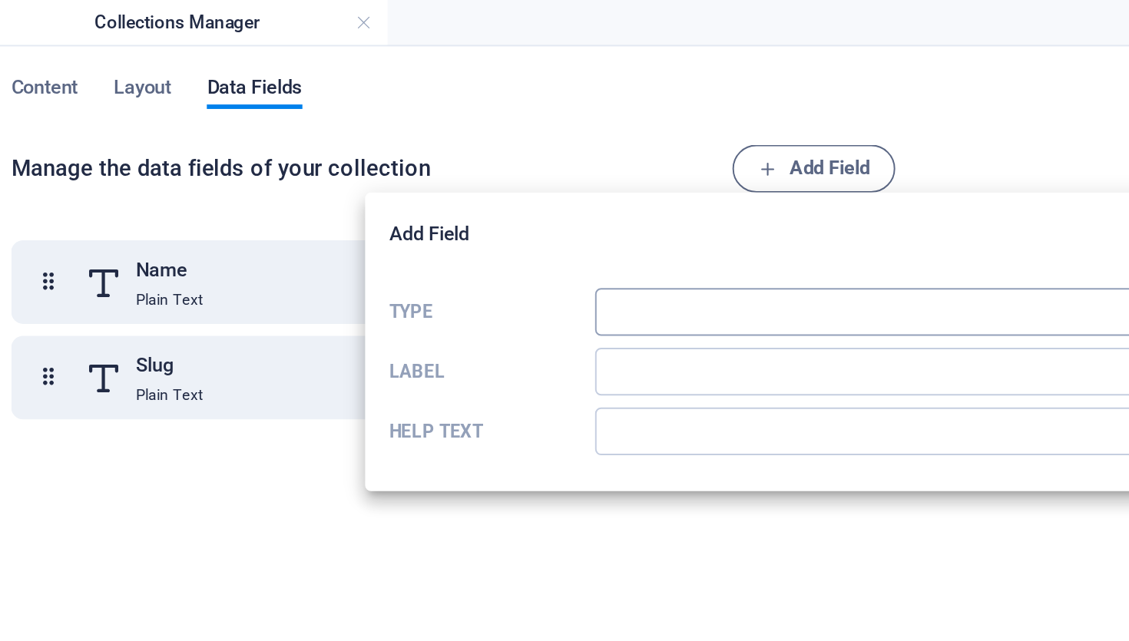
click at [532, 165] on select "Plain Text Link CMS Rich Text File Multiple Files Checkbox Choice Date Number" at bounding box center [680, 160] width 330 height 25
select select "link"
click at [515, 148] on select "Plain Text Link CMS Rich Text File Multiple Files Checkbox Choice Date Number" at bounding box center [680, 160] width 330 height 25
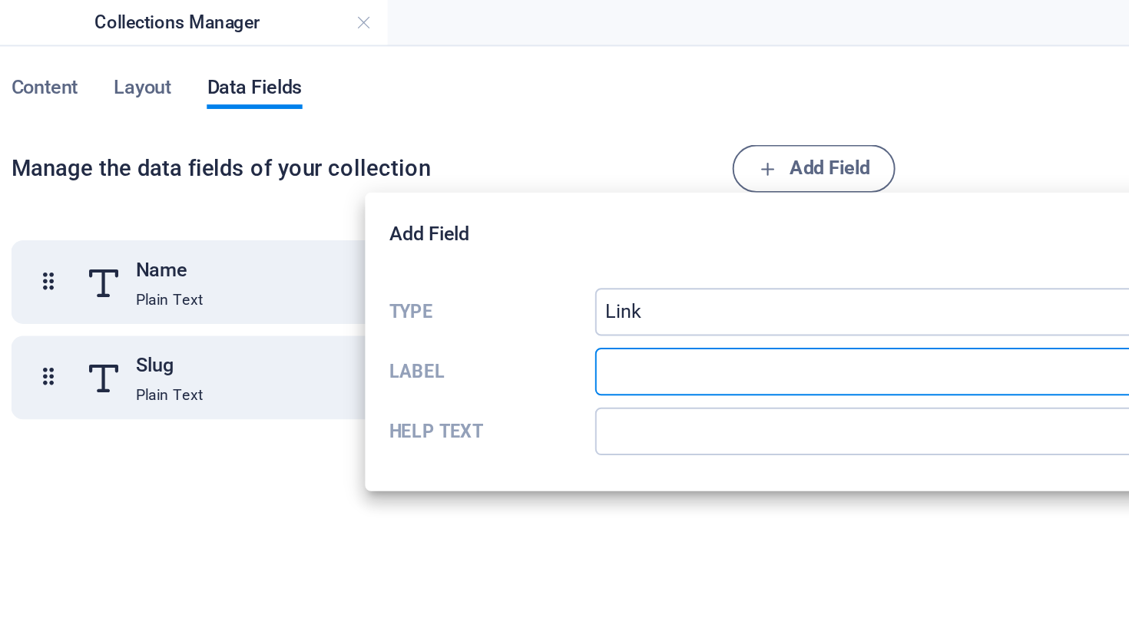
click at [554, 189] on input "Label" at bounding box center [680, 191] width 330 height 25
type input "link"
click at [588, 224] on input "Help text" at bounding box center [680, 222] width 330 height 25
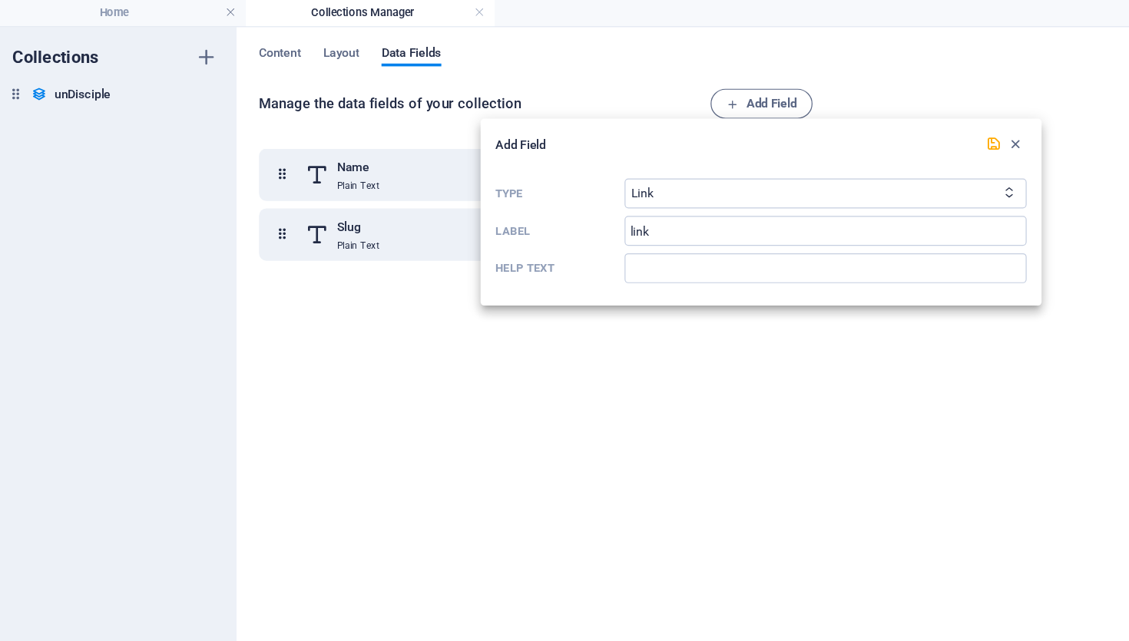
drag, startPoint x: 637, startPoint y: 88, endPoint x: 822, endPoint y: 138, distance: 192.6
click at [824, 143] on div "Add Field Type Plain Text Link CMS Rich Text File Multiple Files Checkbox Choic…" at bounding box center [564, 320] width 1129 height 641
click at [822, 120] on icon "submit" at bounding box center [818, 120] width 13 height 13
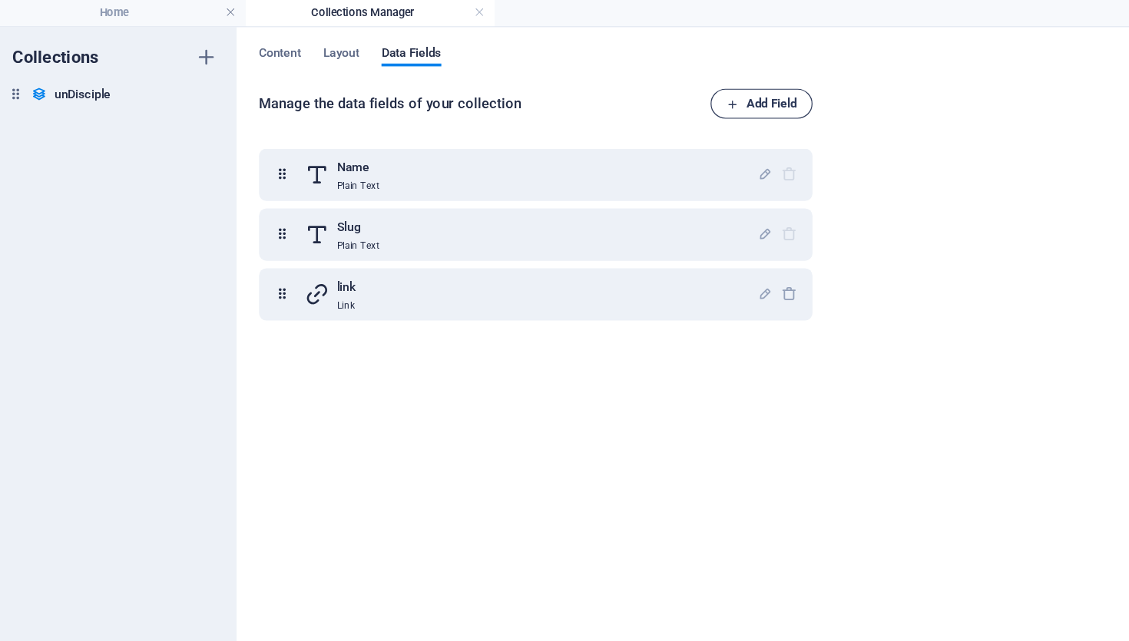
click at [633, 78] on span "Add Field" at bounding box center [628, 87] width 58 height 18
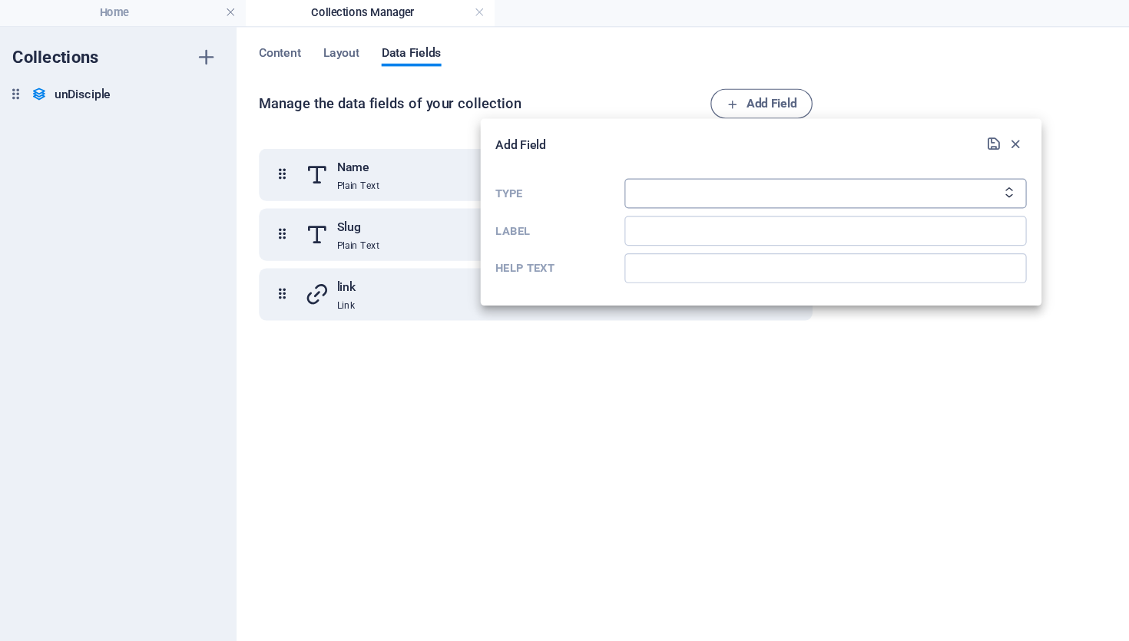
click at [593, 154] on select "Plain Text Link CMS Rich Text File Multiple Files Checkbox Choice Date Number" at bounding box center [680, 160] width 330 height 25
select select "cms"
click at [515, 148] on select "Plain Text Link CMS Rich Text File Multiple Files Checkbox Choice Date Number" at bounding box center [680, 160] width 330 height 25
click at [605, 190] on input "Label" at bounding box center [680, 191] width 330 height 25
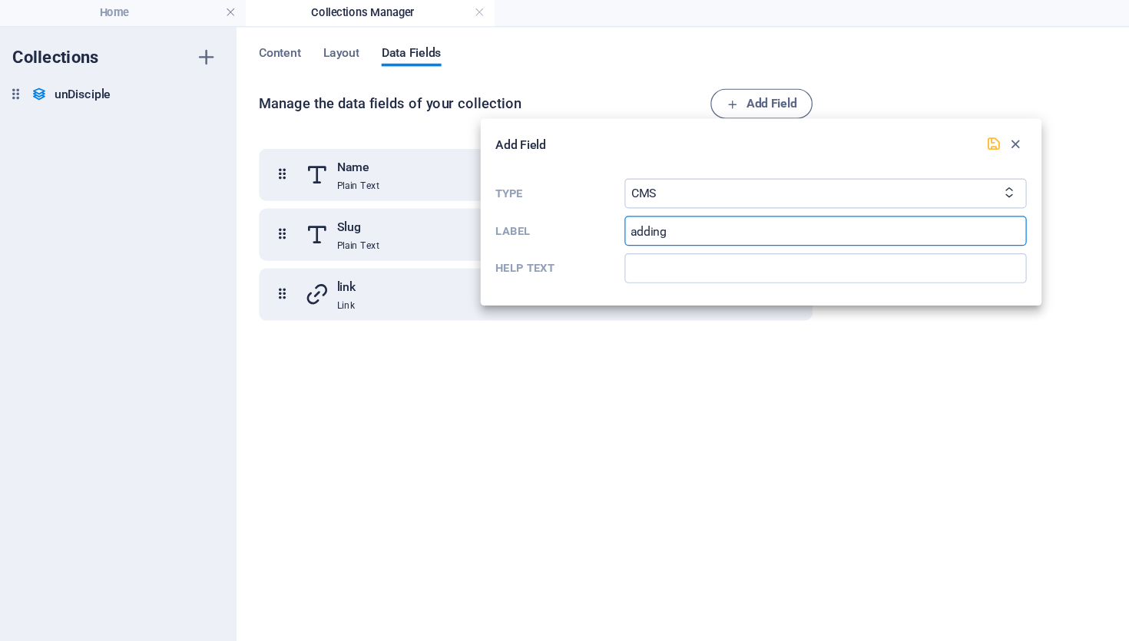
type input "adding"
click at [816, 114] on icon "submit" at bounding box center [818, 120] width 13 height 13
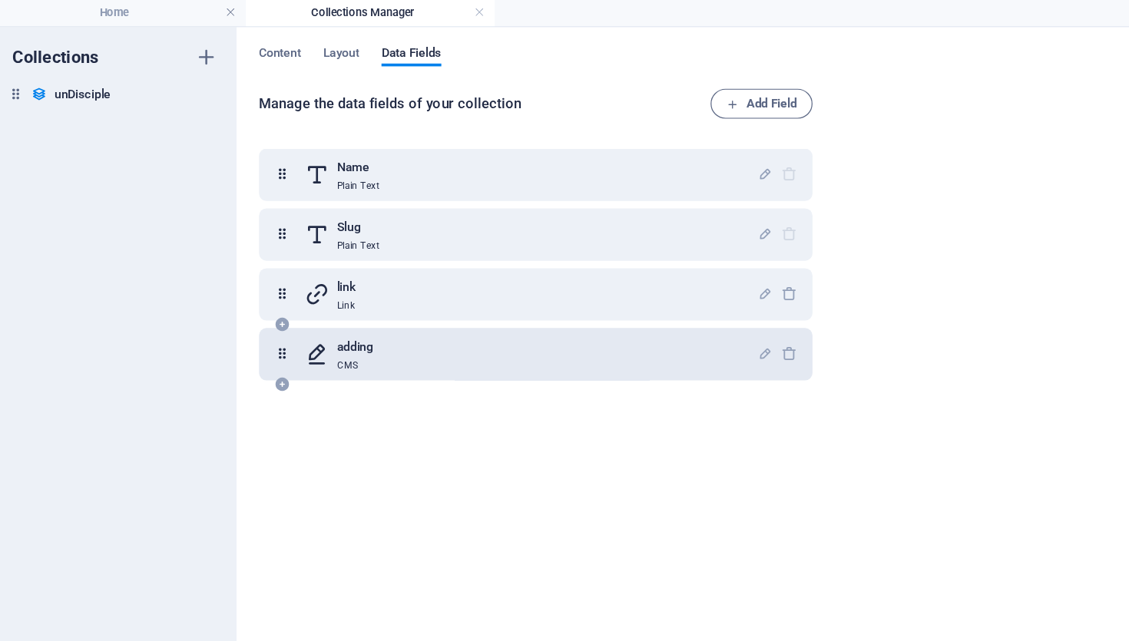
drag, startPoint x: 305, startPoint y: 289, endPoint x: 296, endPoint y: 288, distance: 9.2
click at [296, 292] on h6 "adding" at bounding box center [294, 286] width 30 height 18
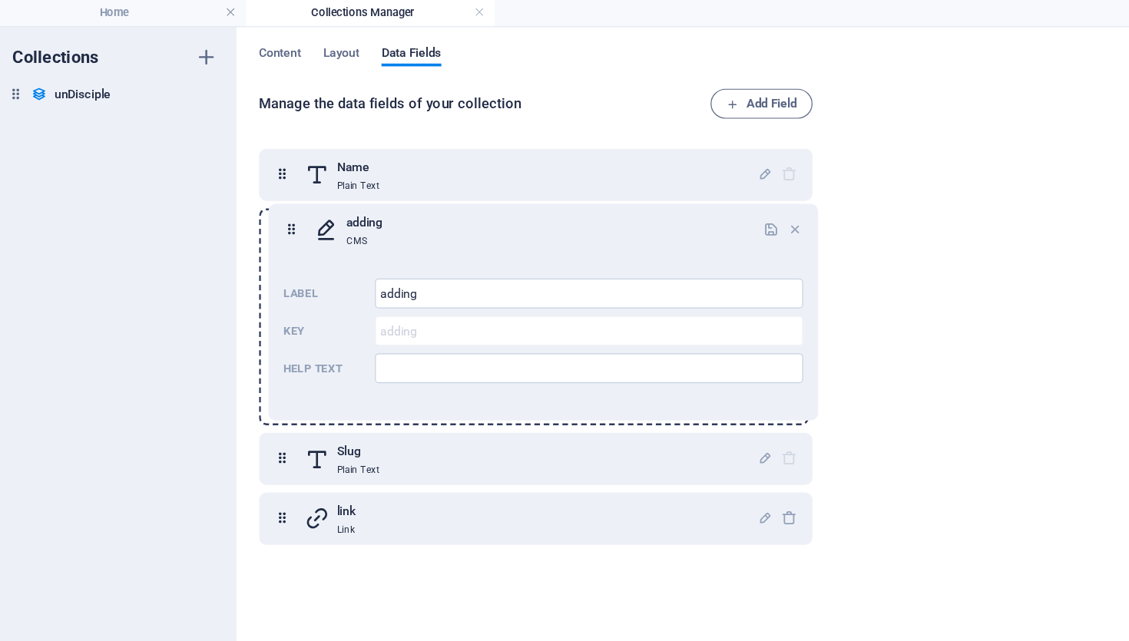
drag, startPoint x: 230, startPoint y: 292, endPoint x: 238, endPoint y: 184, distance: 107.8
click at [238, 184] on div "Name Plain Text Slug Plain Text link Link adding CMS Label adding ​ Key adding …" at bounding box center [442, 287] width 455 height 326
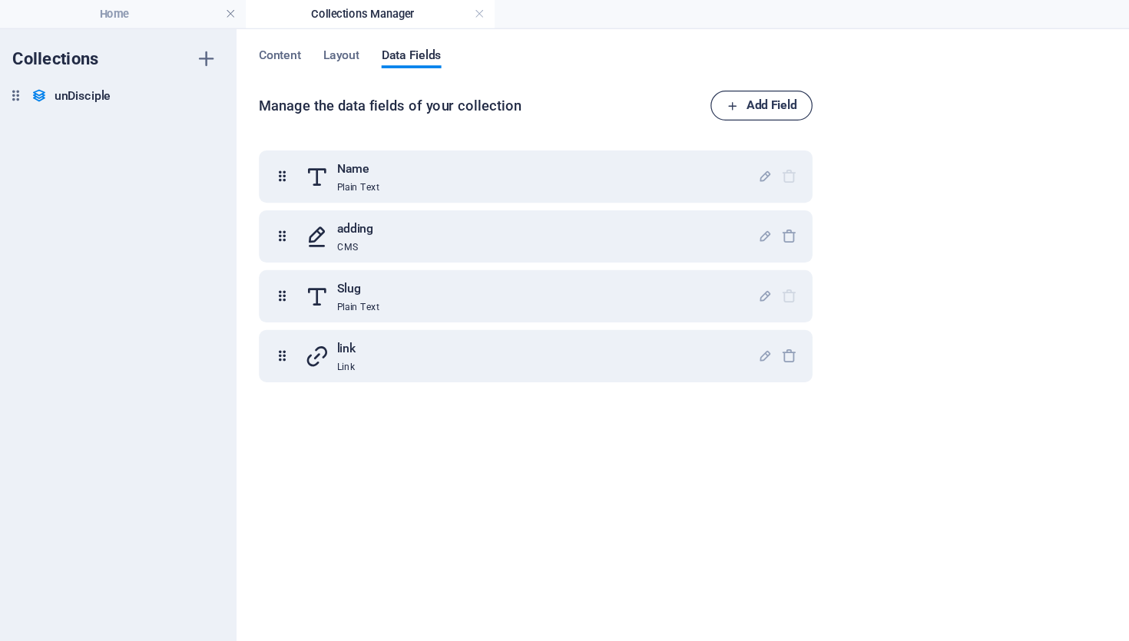
click at [622, 82] on span "Add Field" at bounding box center [628, 87] width 58 height 18
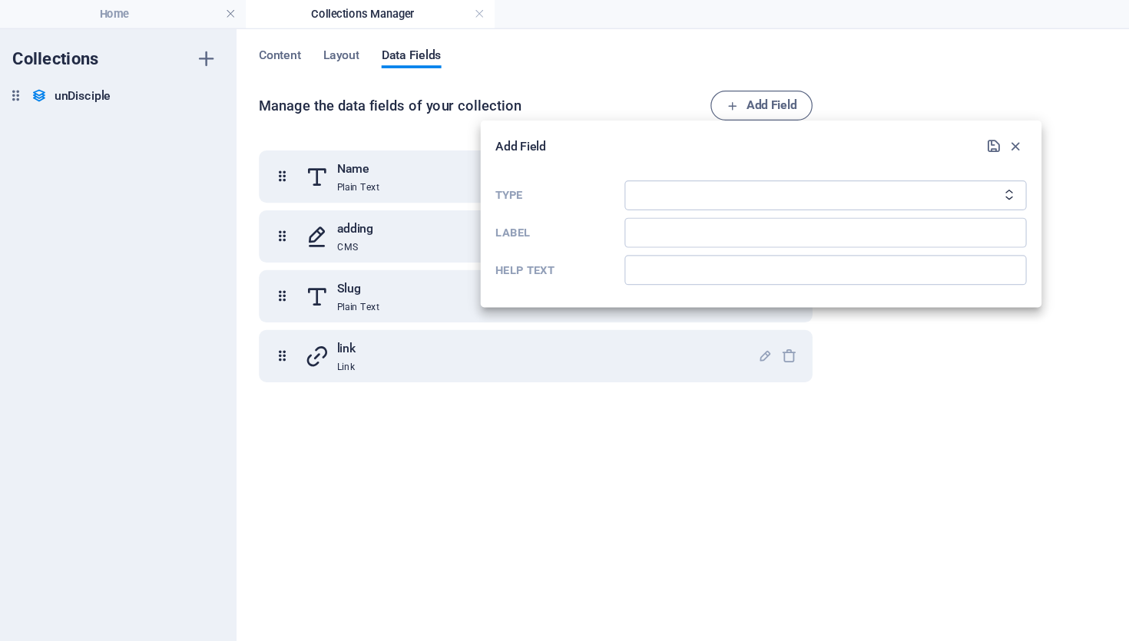
click at [630, 146] on div "Type Plain Text Link CMS Rich Text File Multiple Files Checkbox Choice Date Num…" at bounding box center [627, 191] width 436 height 98
click at [623, 154] on select "Plain Text Link CMS Rich Text File Multiple Files Checkbox Choice Date Number" at bounding box center [680, 160] width 330 height 25
select select "date"
click at [515, 148] on select "Plain Text Link CMS Rich Text File Multiple Files Checkbox Choice Date Number" at bounding box center [680, 160] width 330 height 25
click at [777, 194] on input "Label" at bounding box center [680, 191] width 330 height 25
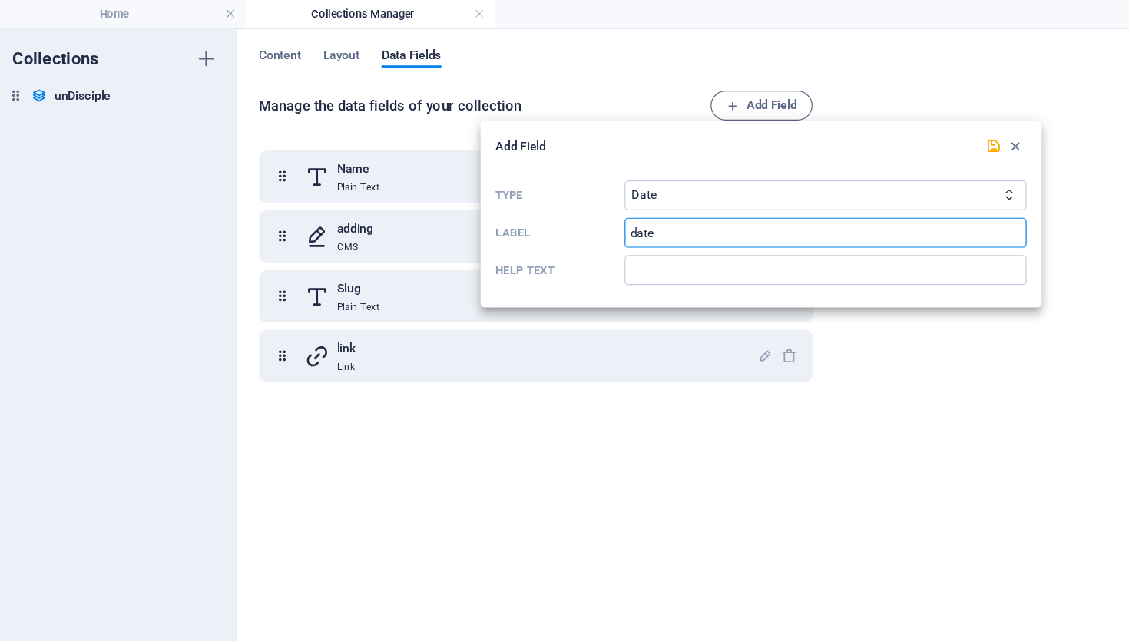
type input "date"
click at [811, 111] on div at bounding box center [827, 120] width 37 height 18
click at [811, 113] on div at bounding box center [827, 120] width 37 height 18
click at [812, 116] on icon "submit" at bounding box center [818, 120] width 13 height 13
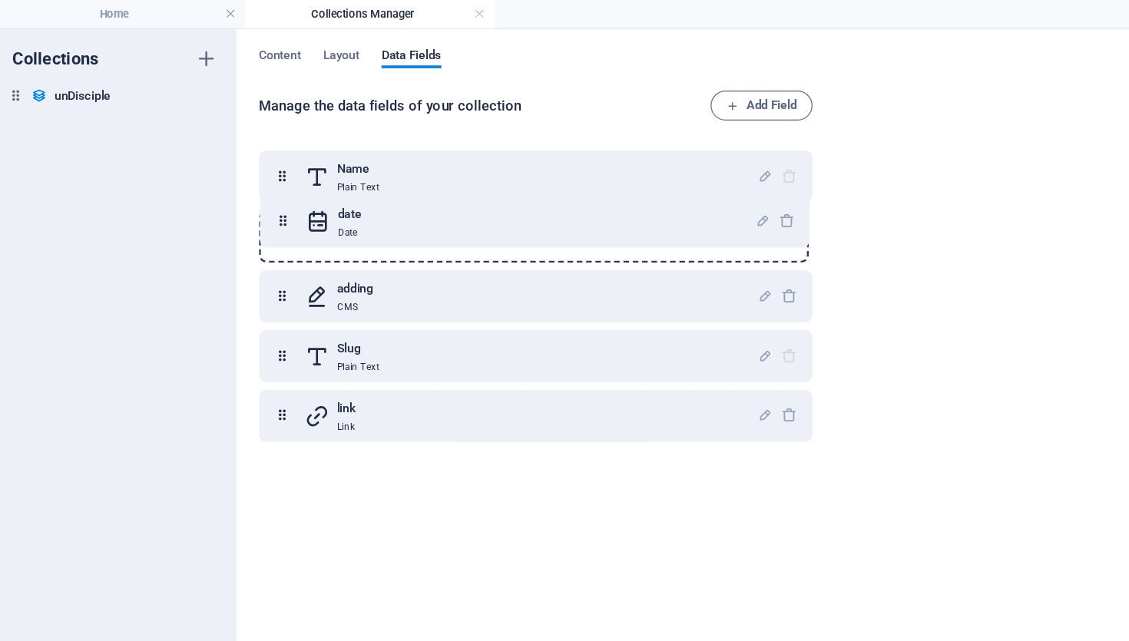
drag, startPoint x: 230, startPoint y: 343, endPoint x: 231, endPoint y: 177, distance: 166.6
click at [231, 177] on div "Name Plain Text adding CMS Slug Plain Text link Link date Date" at bounding box center [442, 244] width 455 height 240
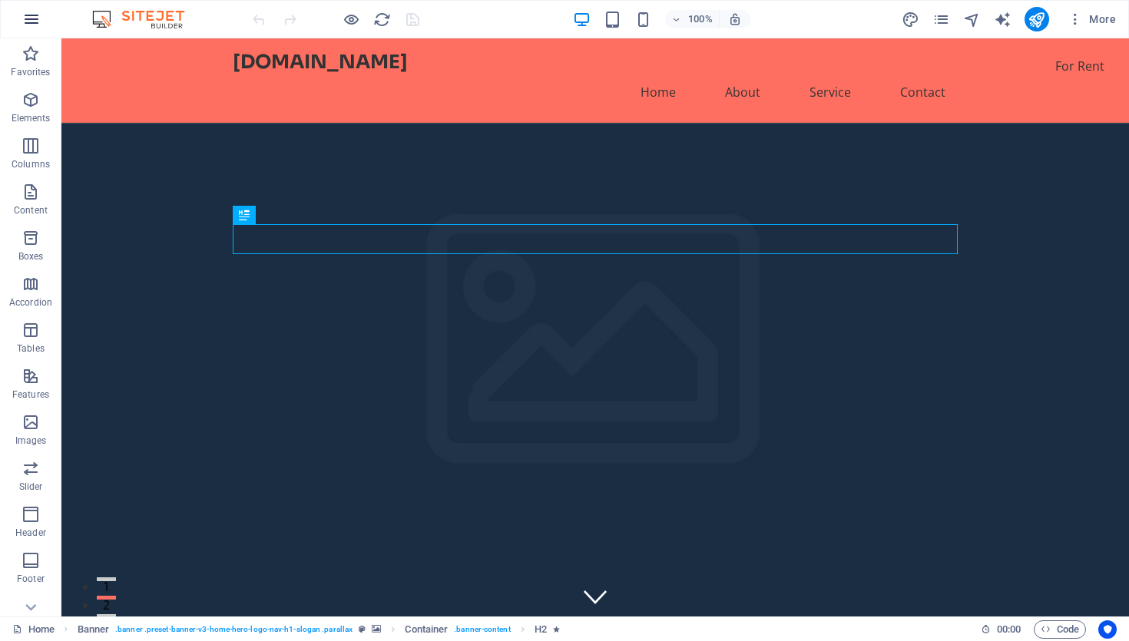
click at [24, 18] on icon "button" at bounding box center [31, 19] width 18 height 18
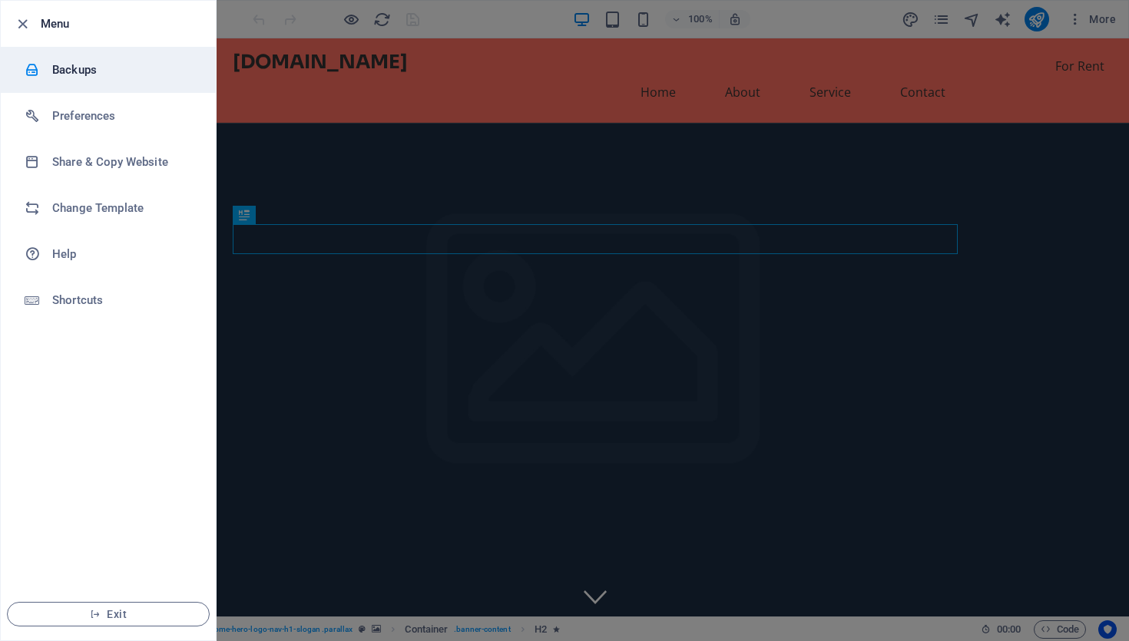
click at [63, 74] on h6 "Backups" at bounding box center [123, 70] width 142 height 18
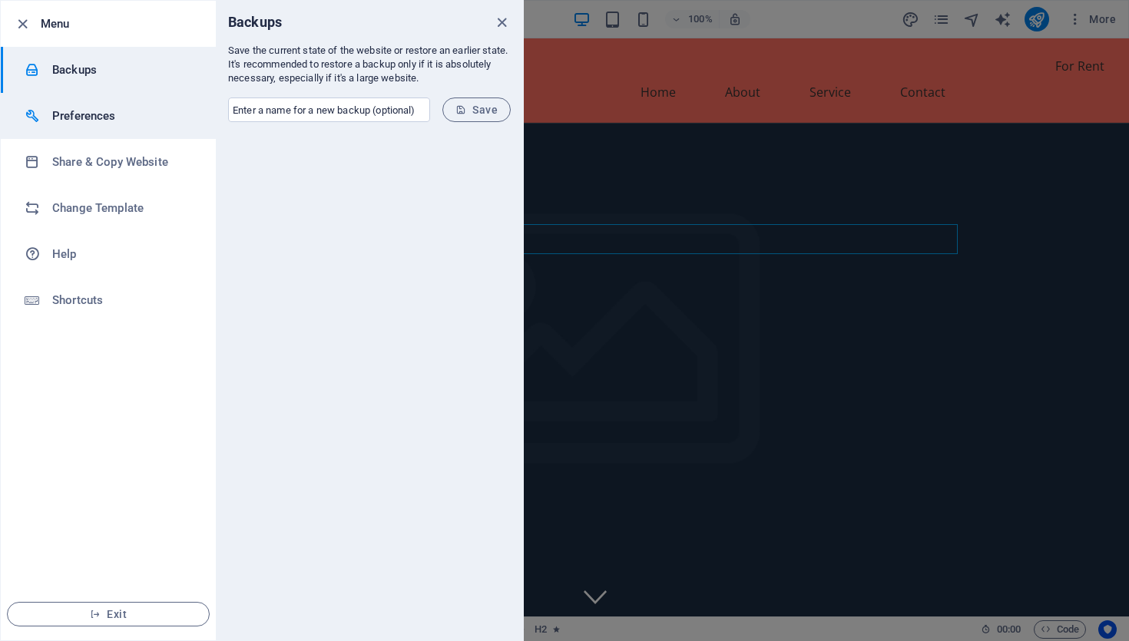
click at [84, 111] on h6 "Preferences" at bounding box center [123, 116] width 142 height 18
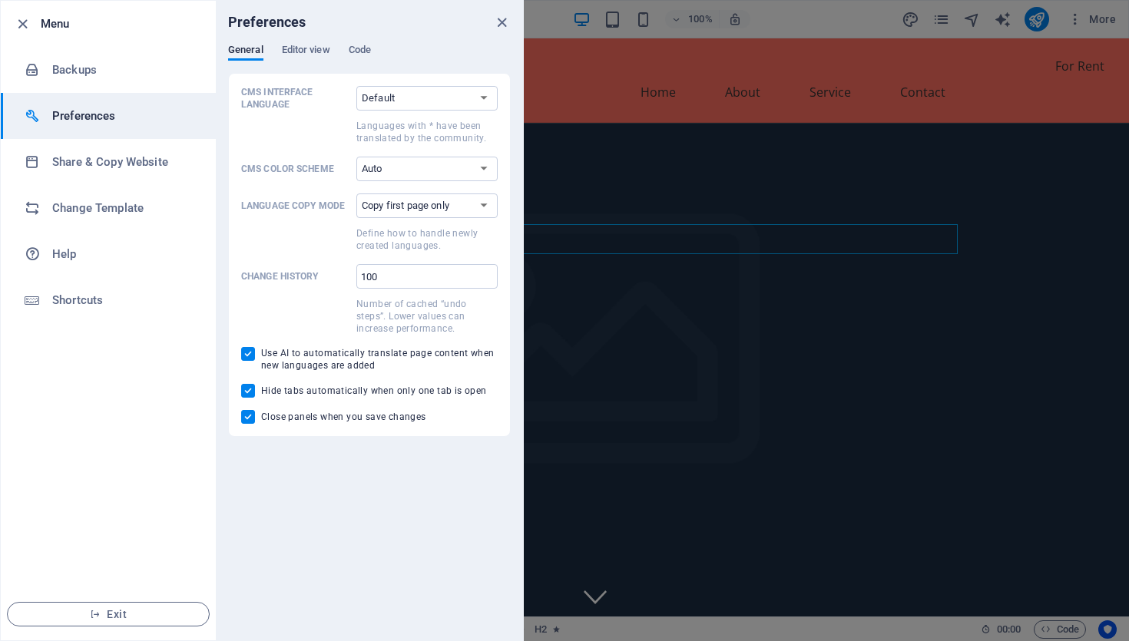
click at [1101, 17] on div at bounding box center [564, 320] width 1129 height 641
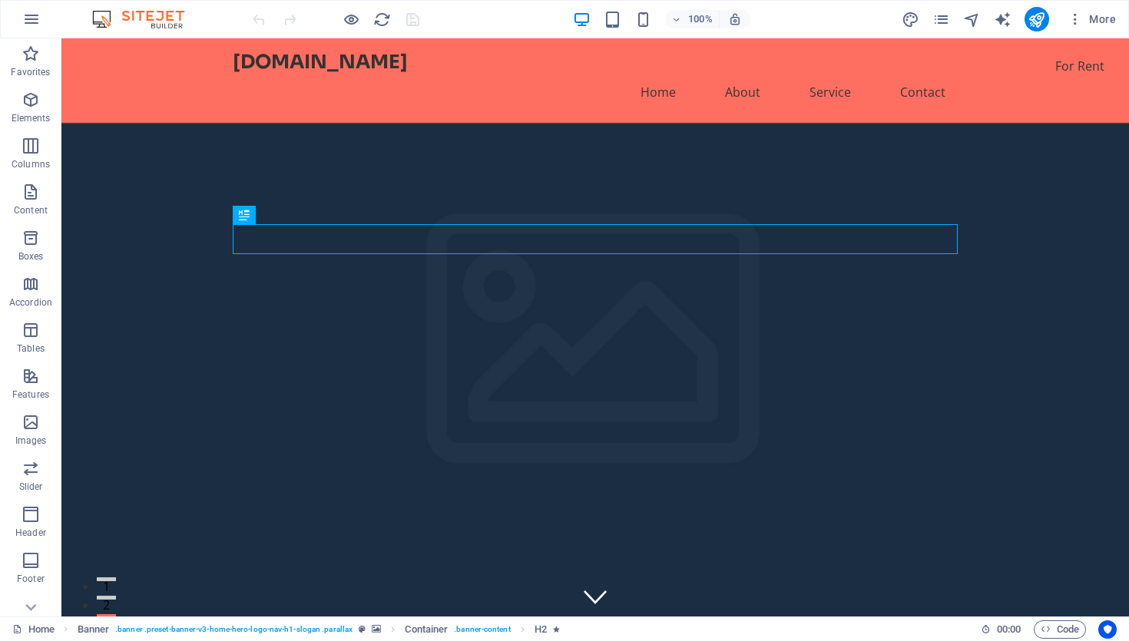
click at [1101, 18] on span "More" at bounding box center [1091, 19] width 48 height 15
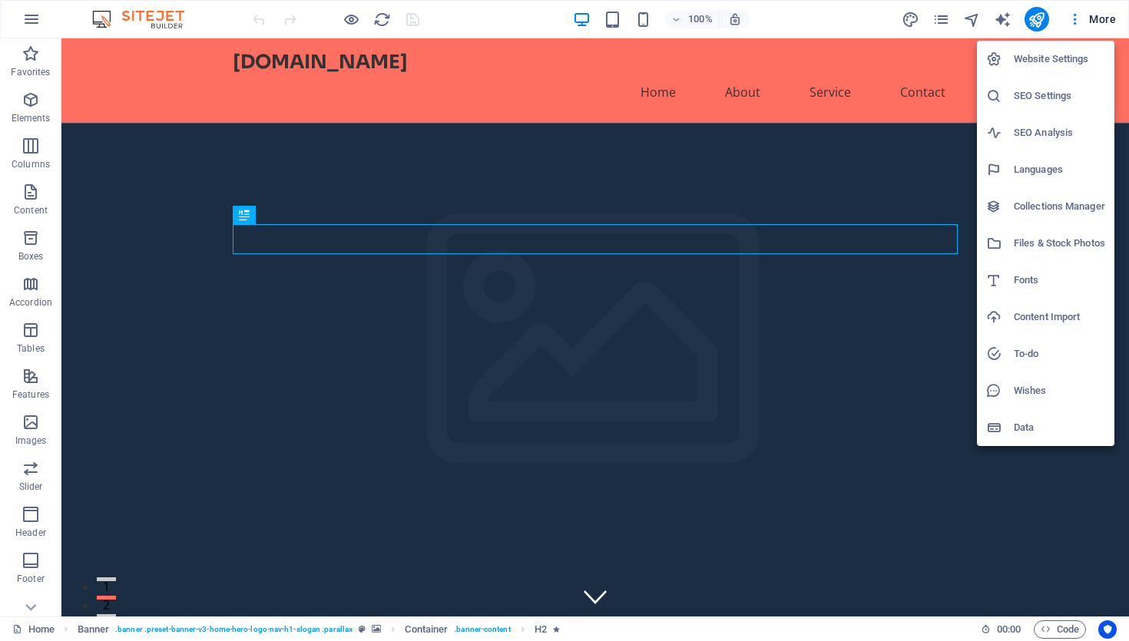
click at [1025, 423] on h6 "Data" at bounding box center [1059, 428] width 91 height 18
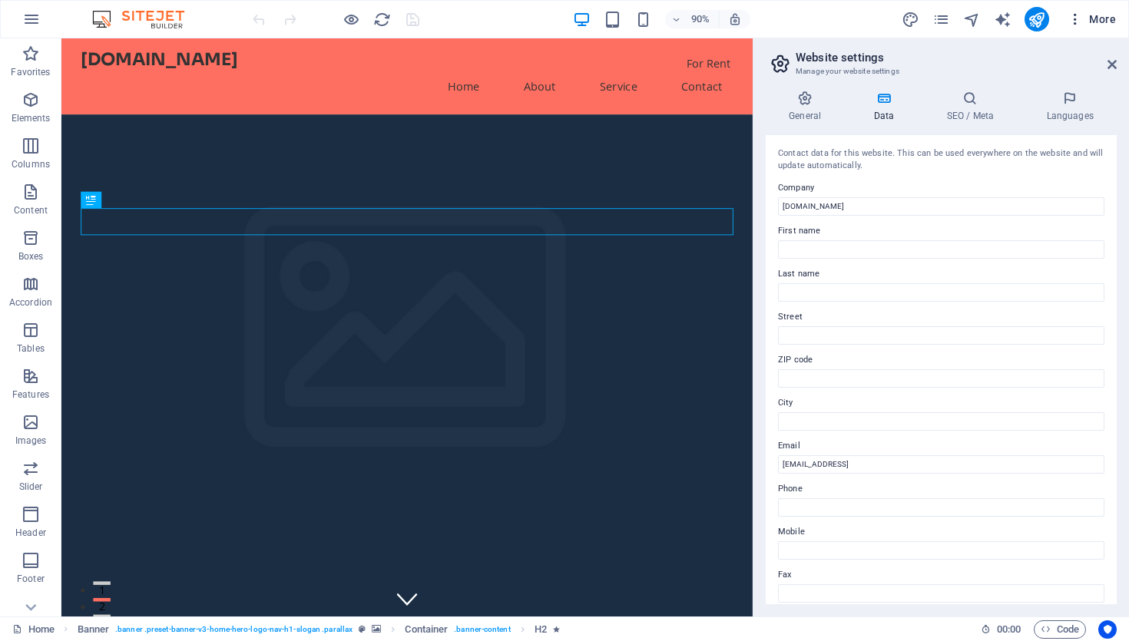
click at [1109, 19] on span "More" at bounding box center [1091, 19] width 48 height 15
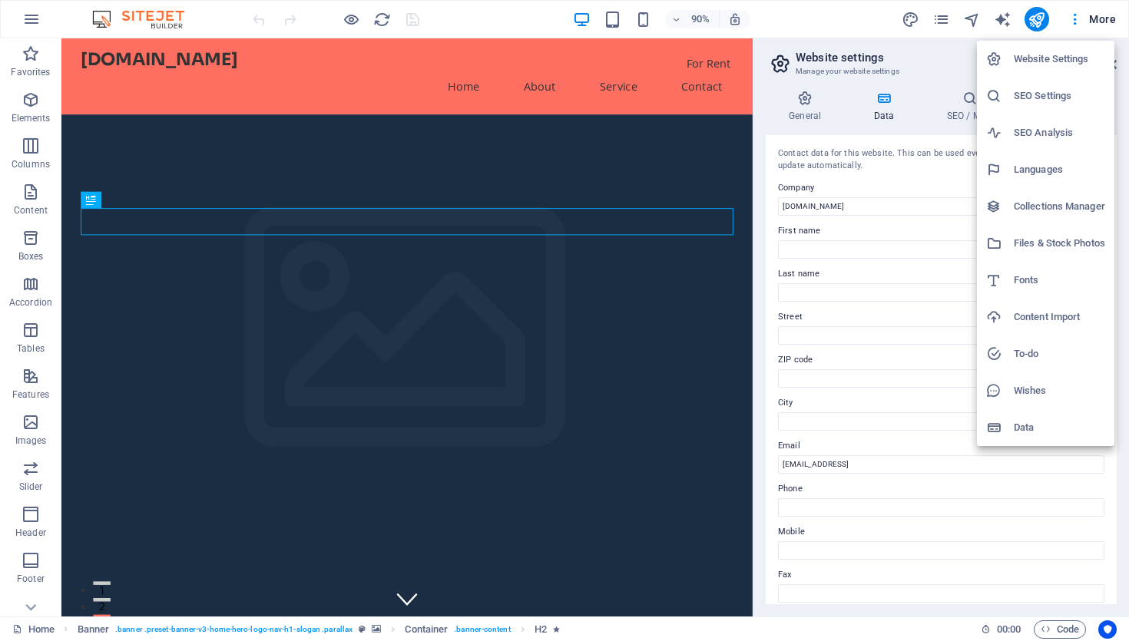
click at [1078, 51] on h6 "Website Settings" at bounding box center [1059, 59] width 91 height 18
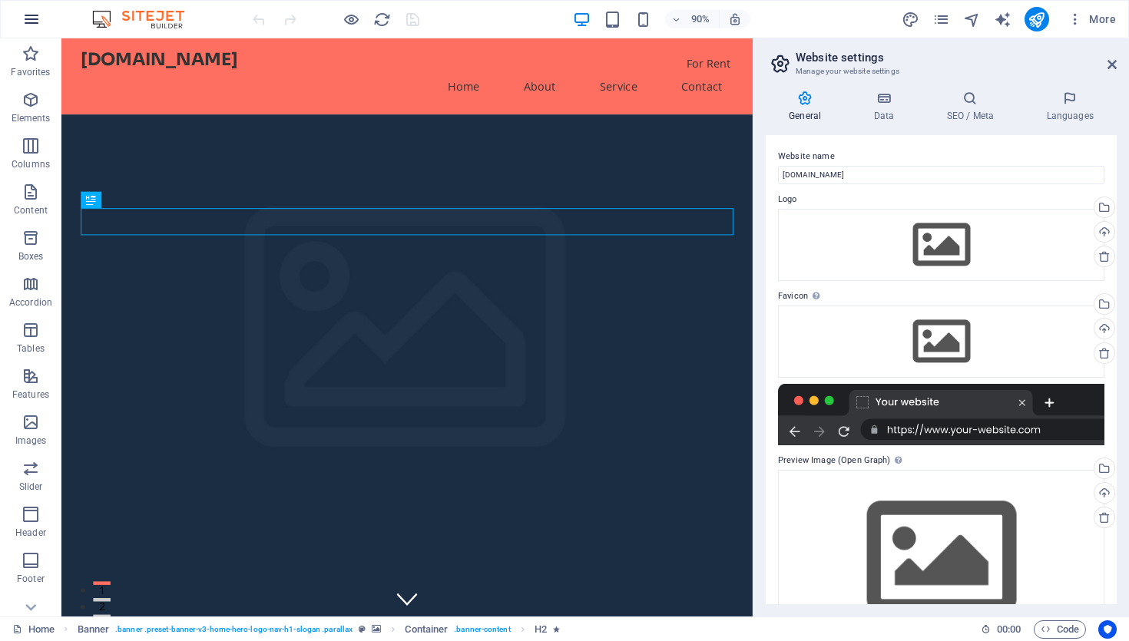
click at [35, 21] on icon "button" at bounding box center [31, 19] width 18 height 18
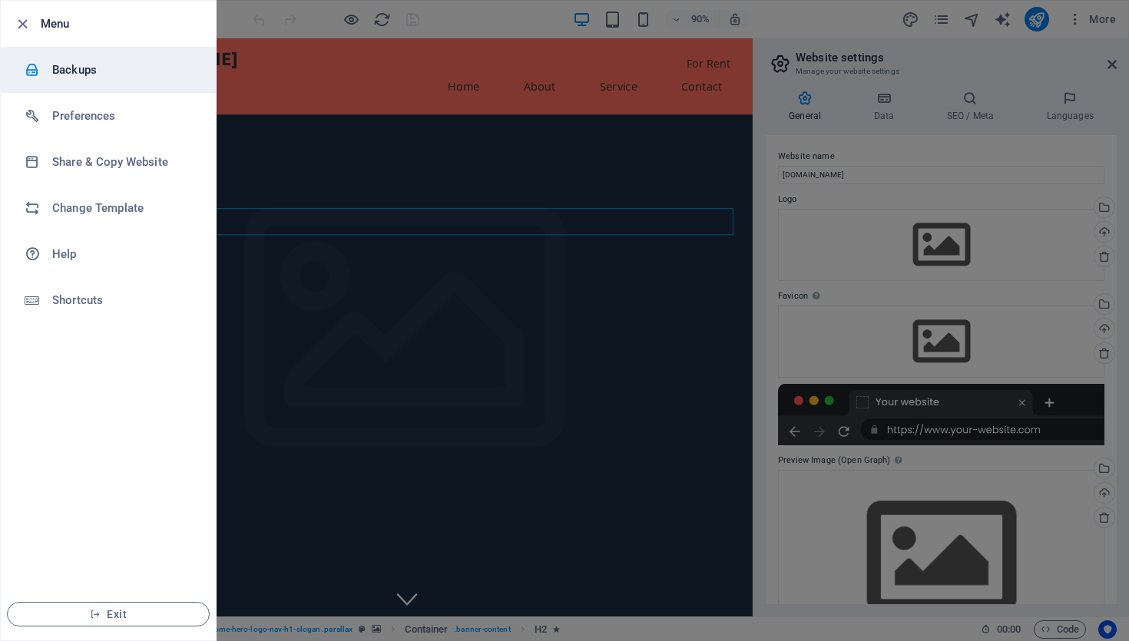
click at [82, 68] on h6 "Backups" at bounding box center [123, 70] width 142 height 18
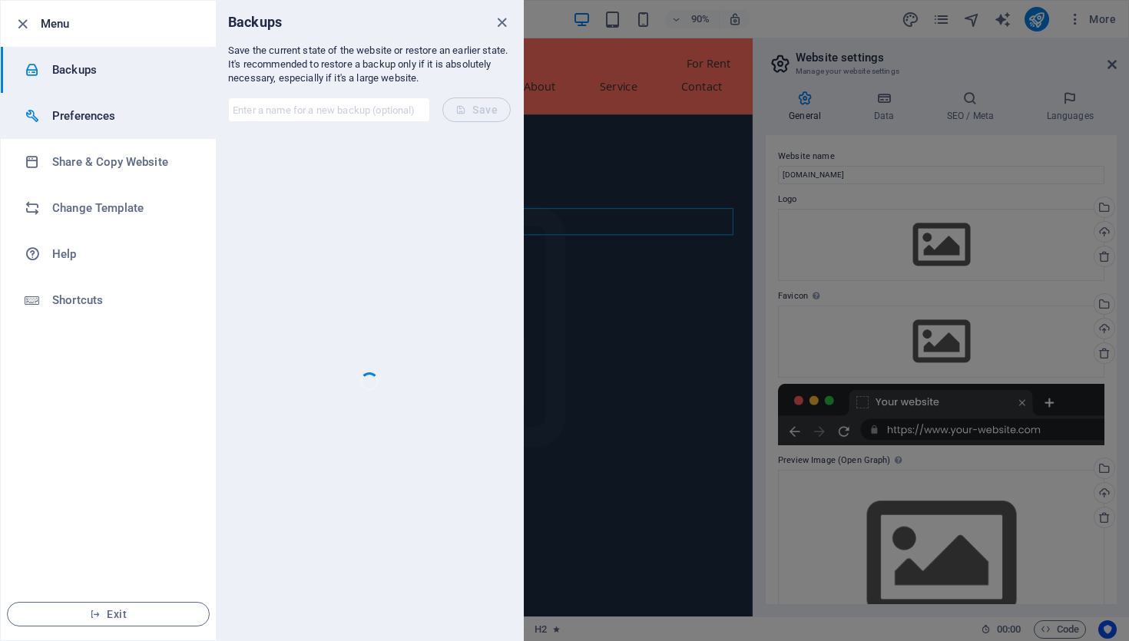
click at [71, 111] on h6 "Preferences" at bounding box center [123, 116] width 142 height 18
